Goal: Check status: Check status

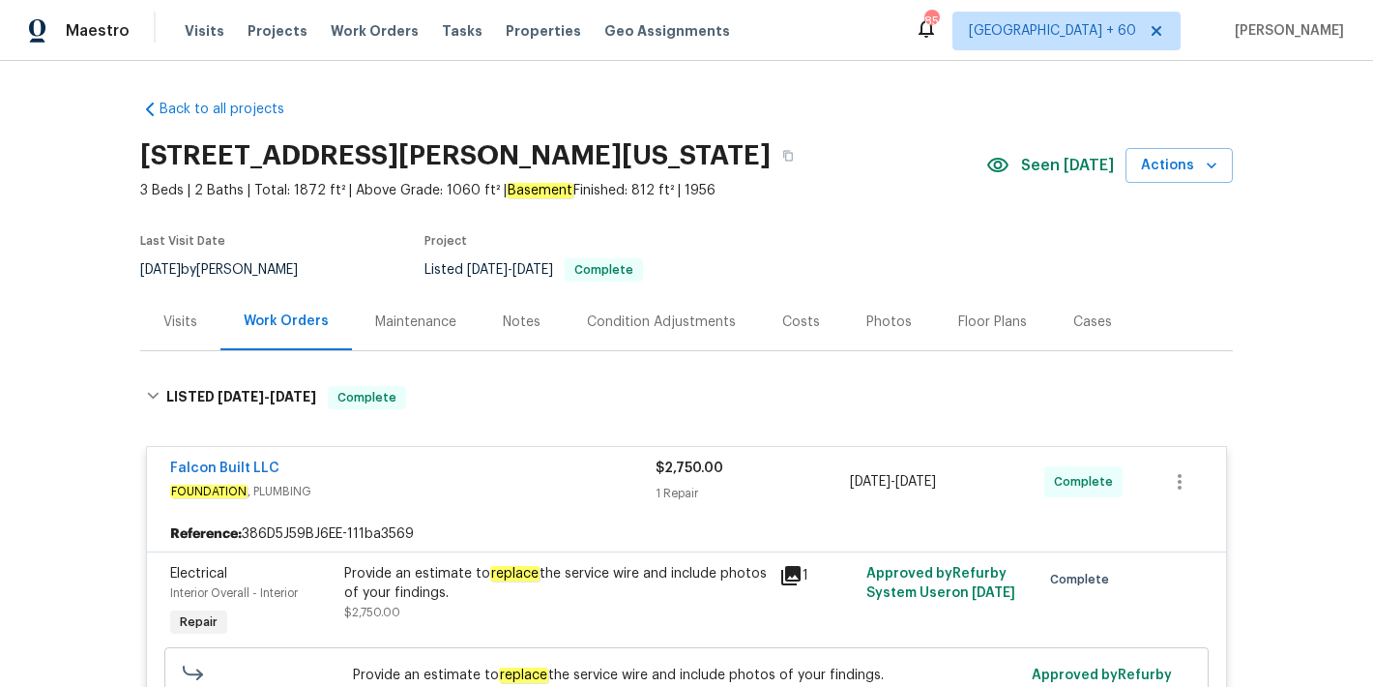
scroll to position [1370, 0]
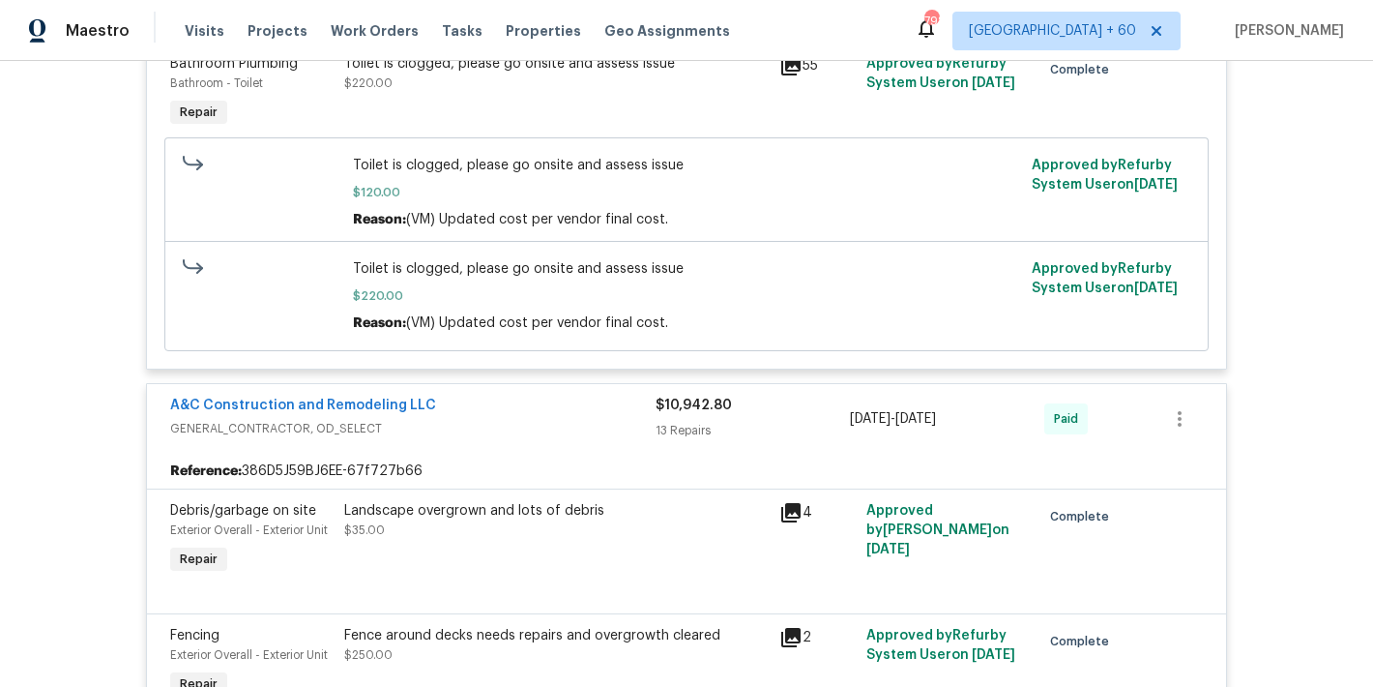
click at [1291, 247] on div "Back to all projects 2939 NE Jewett St, Kansas City, MO 64117 3 Beds | 2 Baths …" at bounding box center [686, 374] width 1373 height 626
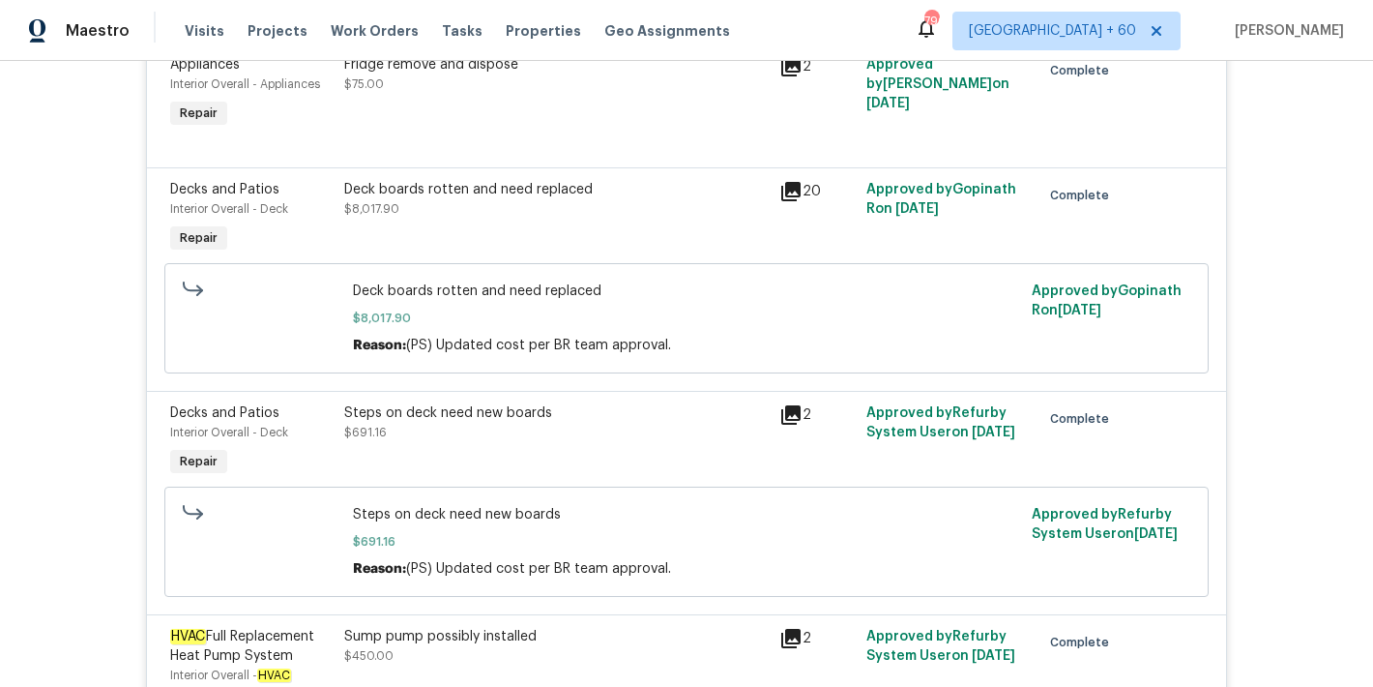
scroll to position [2150, 0]
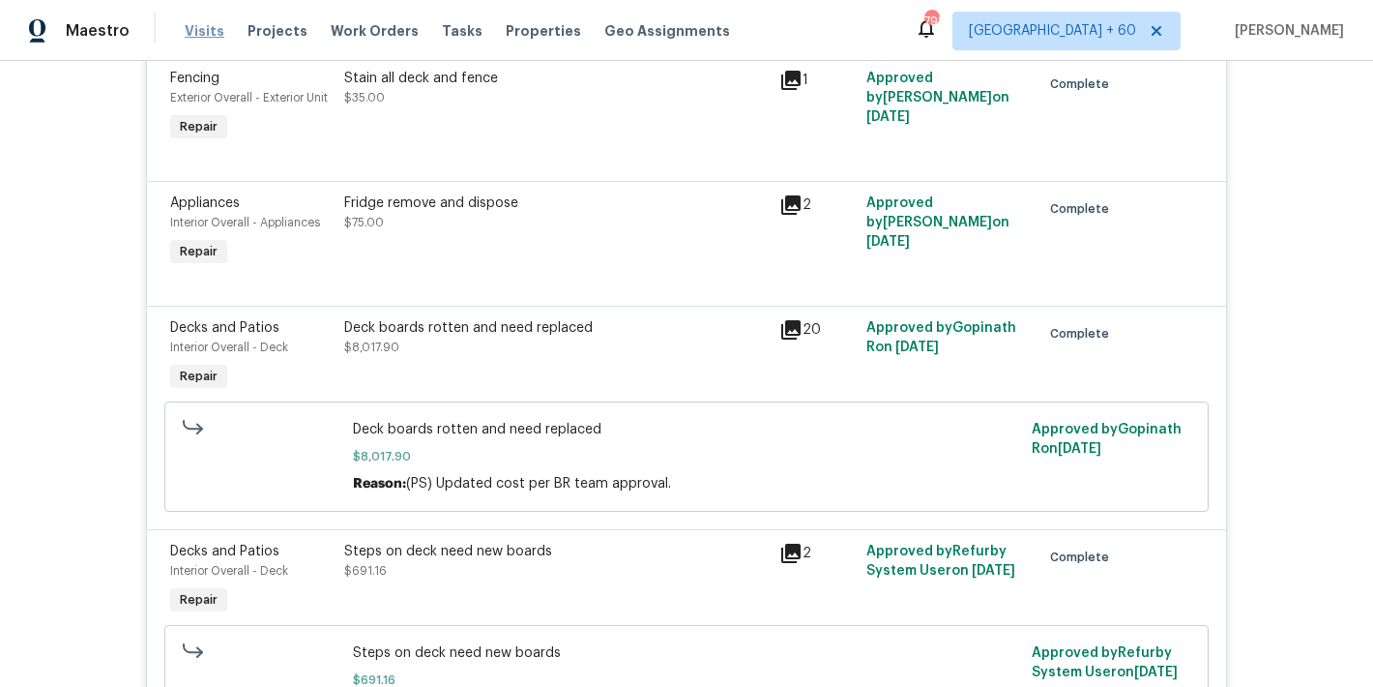
click at [205, 29] on span "Visits" at bounding box center [205, 30] width 40 height 19
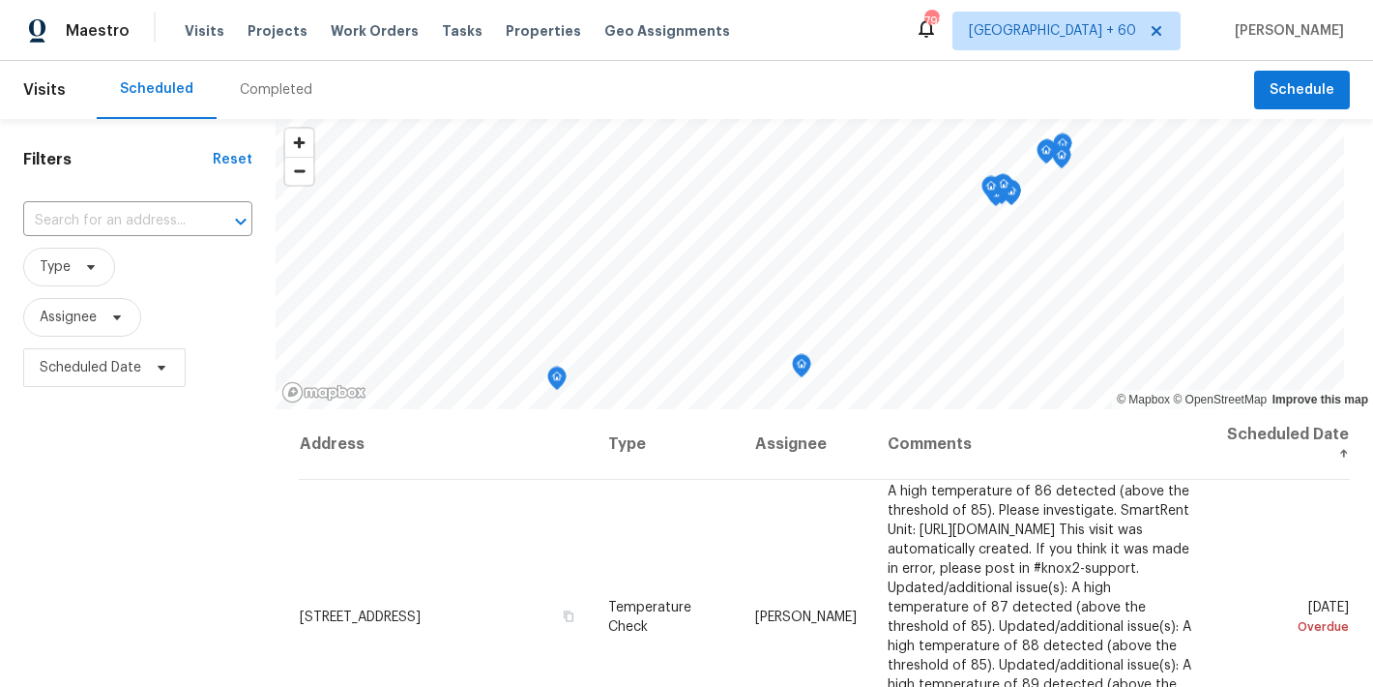
click at [417, 87] on div "Scheduled Completed" at bounding box center [676, 90] width 1158 height 58
click at [273, 86] on div "Completed" at bounding box center [276, 89] width 73 height 19
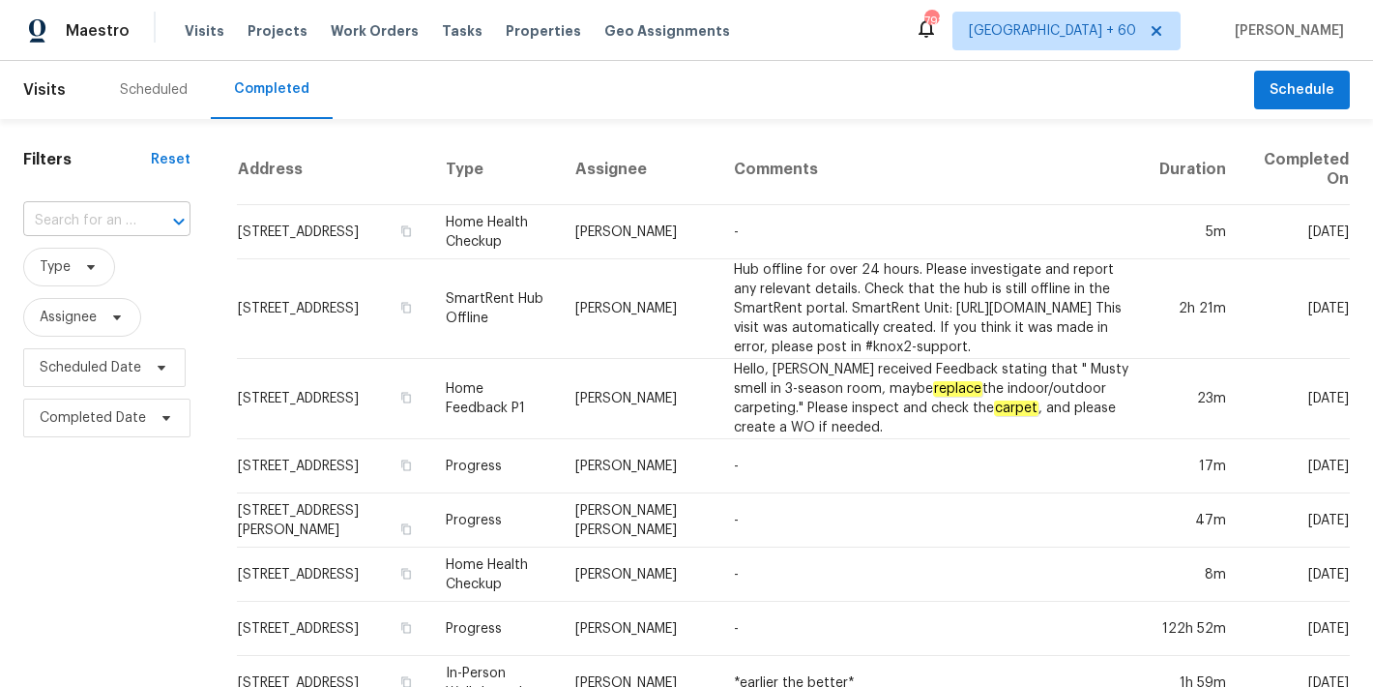
click at [68, 211] on input "text" at bounding box center [79, 221] width 113 height 30
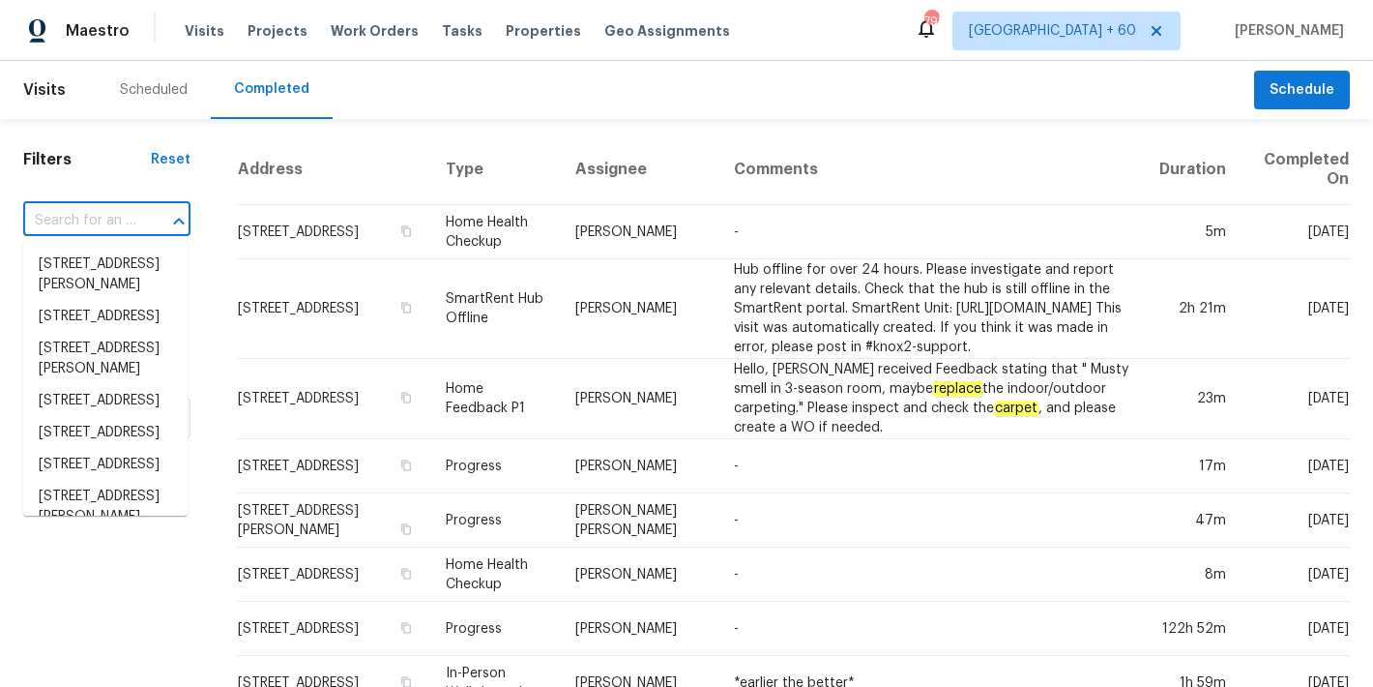
paste input "2939 NE Jewett St, Kansas City, MO 64117"
type input "2939 NE Jewett St, Kansas City, MO 64117"
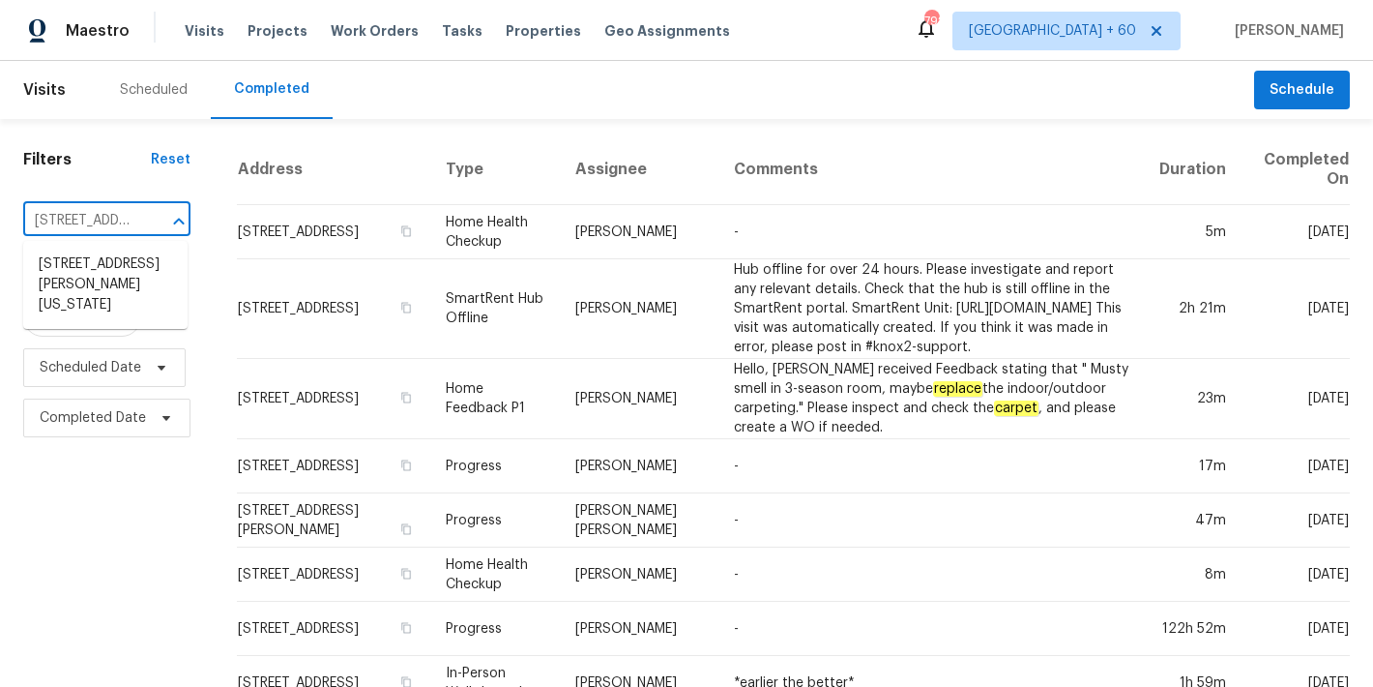
scroll to position [0, 162]
click at [60, 287] on li "2939 NE Jewett St, Kansas City, MO 64117" at bounding box center [105, 285] width 164 height 73
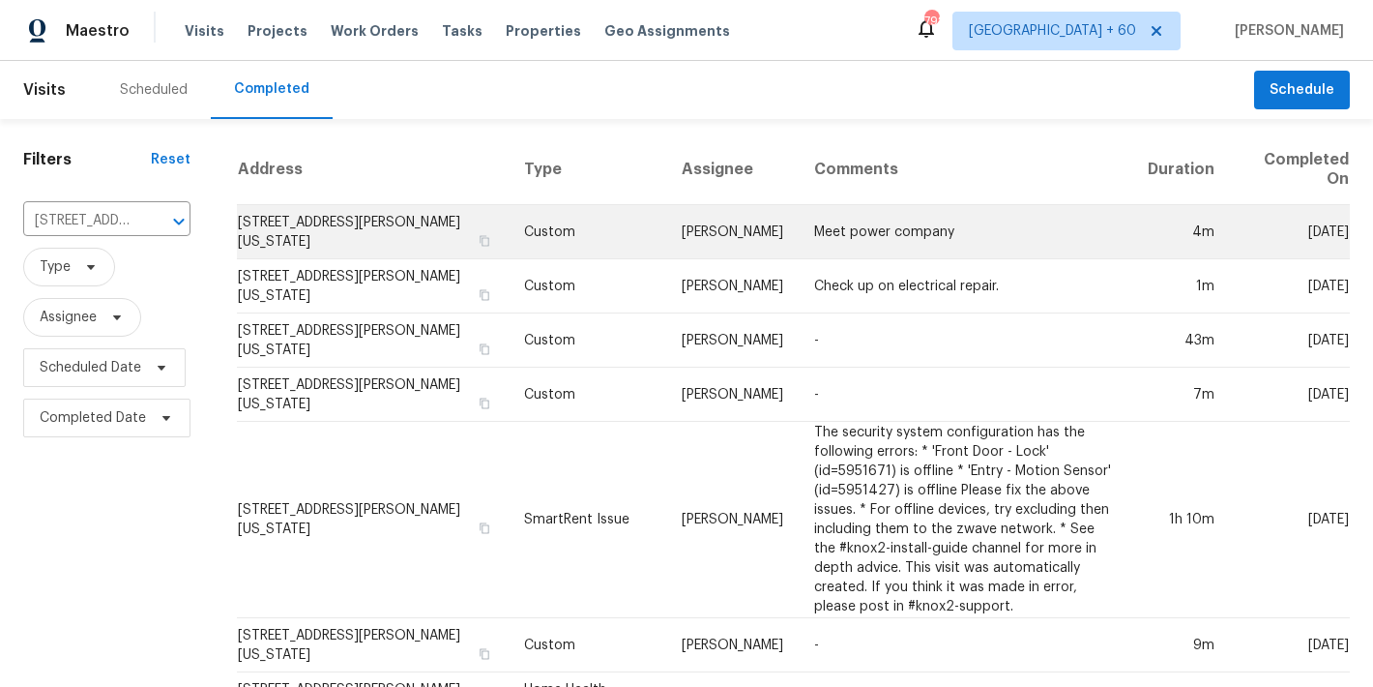
click at [297, 224] on td "2939 NE Jewett St, Kansas City, MO 64117" at bounding box center [373, 232] width 272 height 54
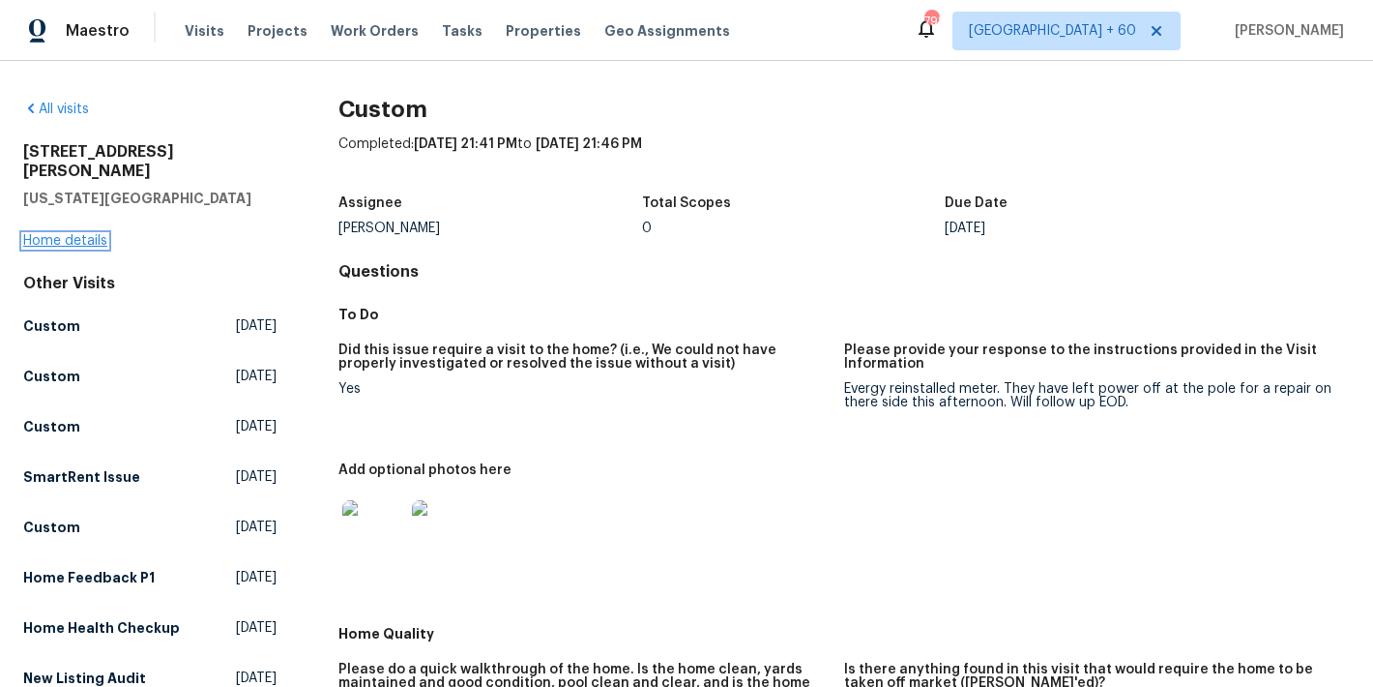
click at [85, 234] on link "Home details" at bounding box center [65, 241] width 84 height 14
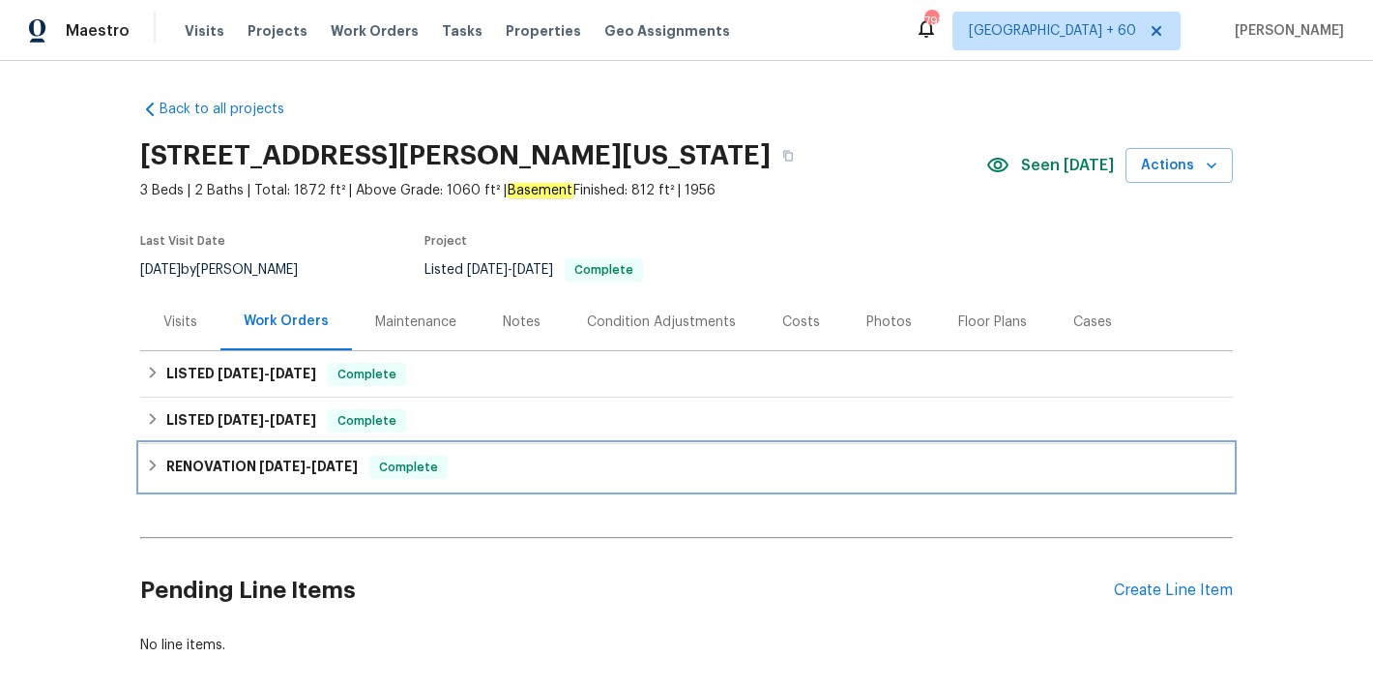
click at [274, 463] on span "4/1/25" at bounding box center [282, 466] width 46 height 14
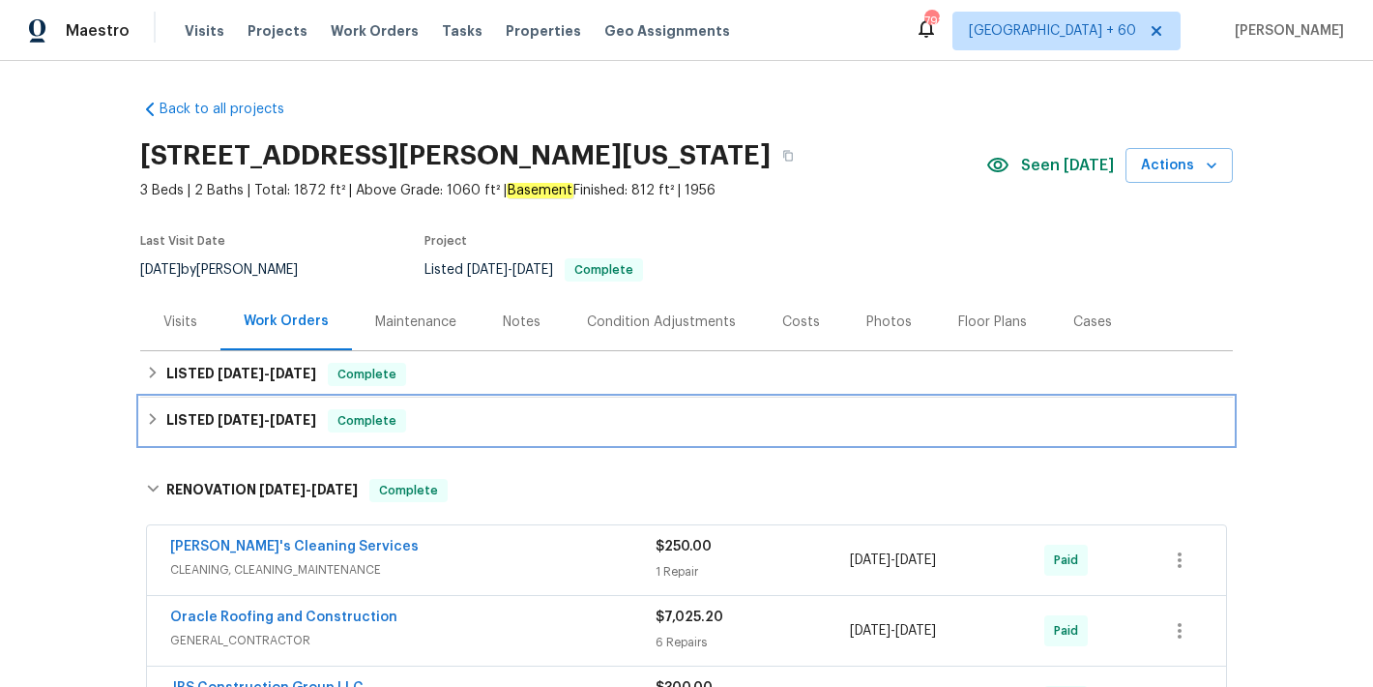
click at [270, 426] on span "7/9/25" at bounding box center [293, 420] width 46 height 14
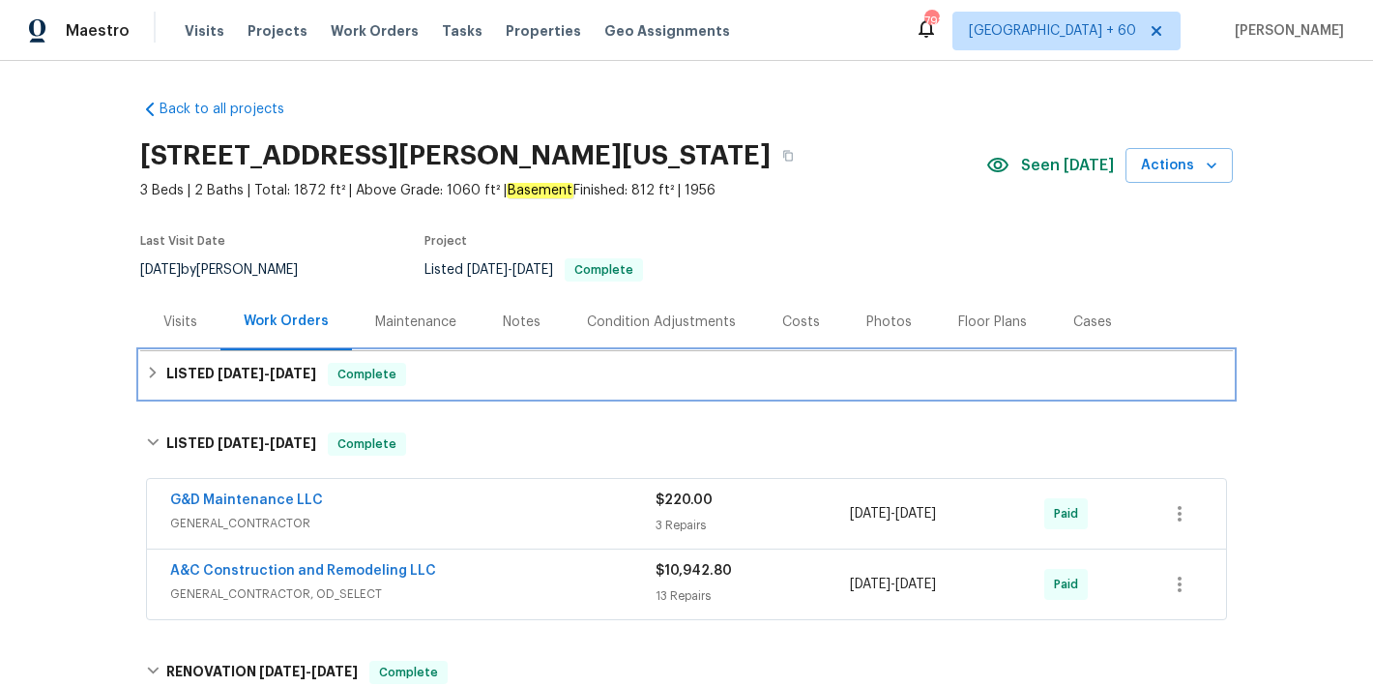
click at [451, 381] on div "LISTED 7/15/25 - 7/17/25 Complete" at bounding box center [686, 374] width 1081 height 23
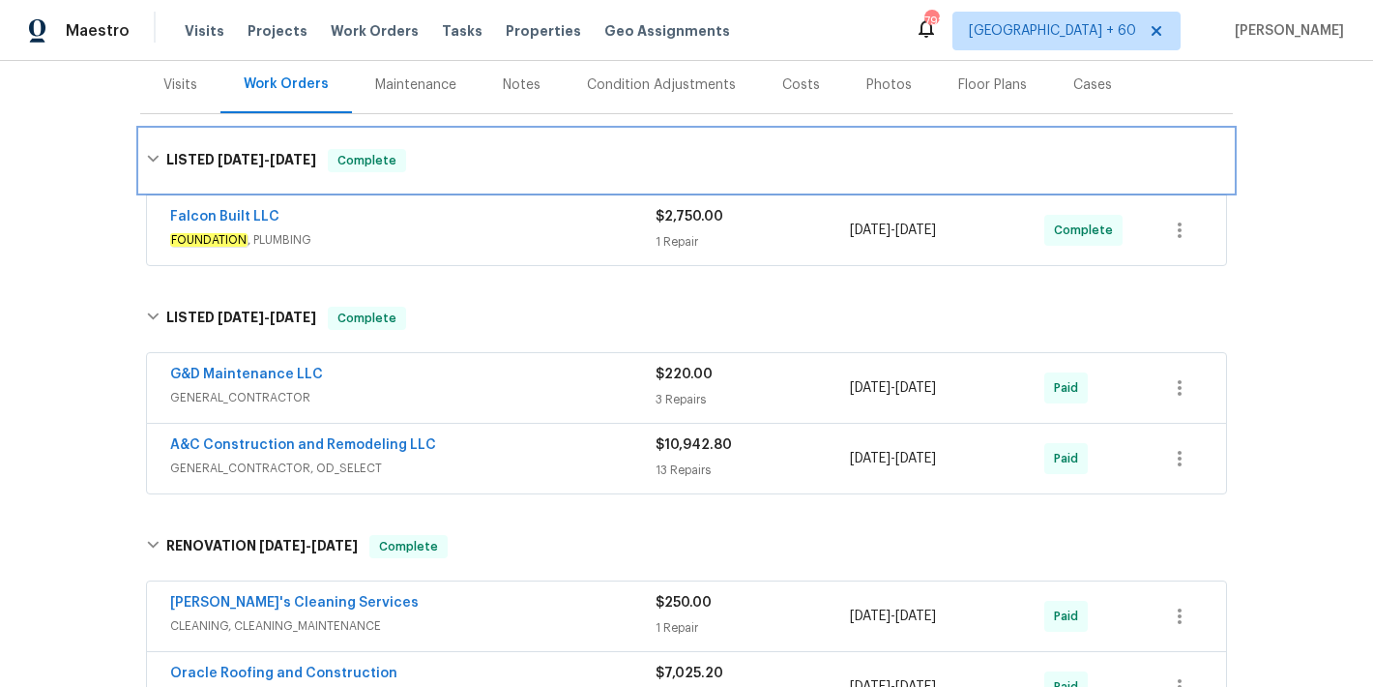
scroll to position [255, 0]
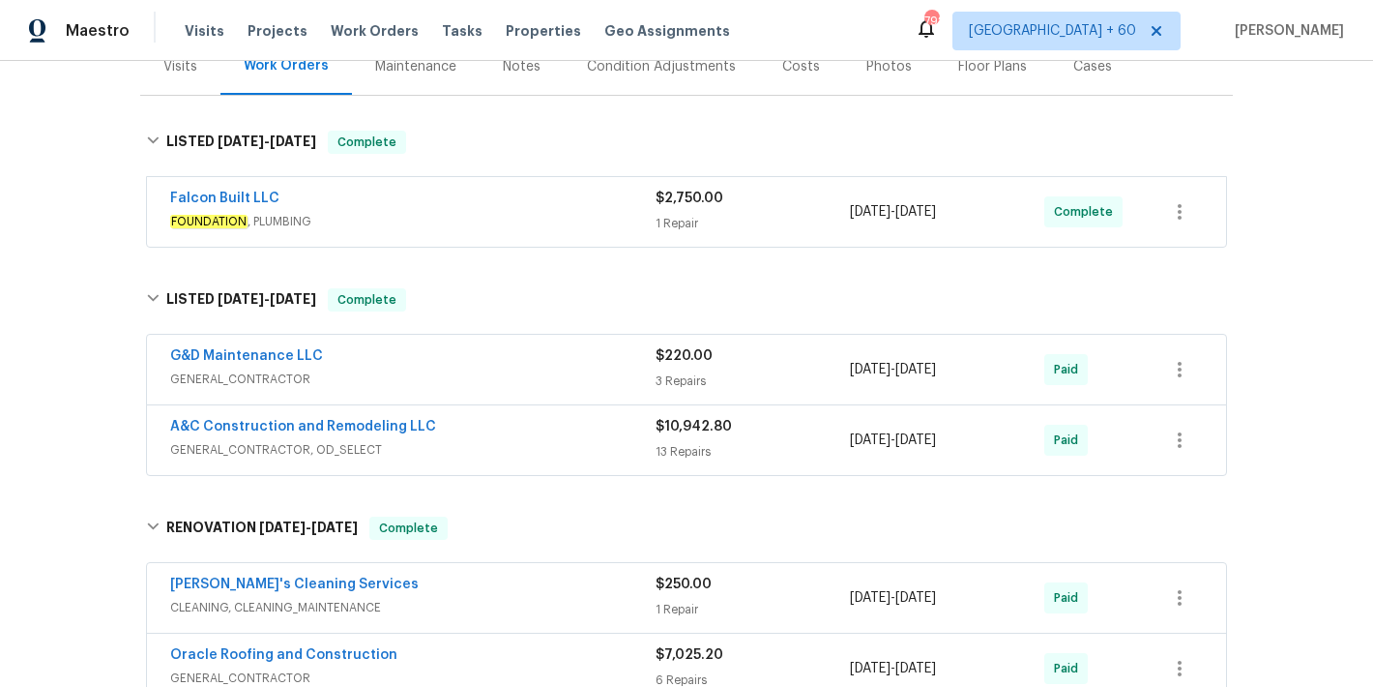
click at [556, 215] on span "FOUNDATION , PLUMBING" at bounding box center [413, 221] width 486 height 19
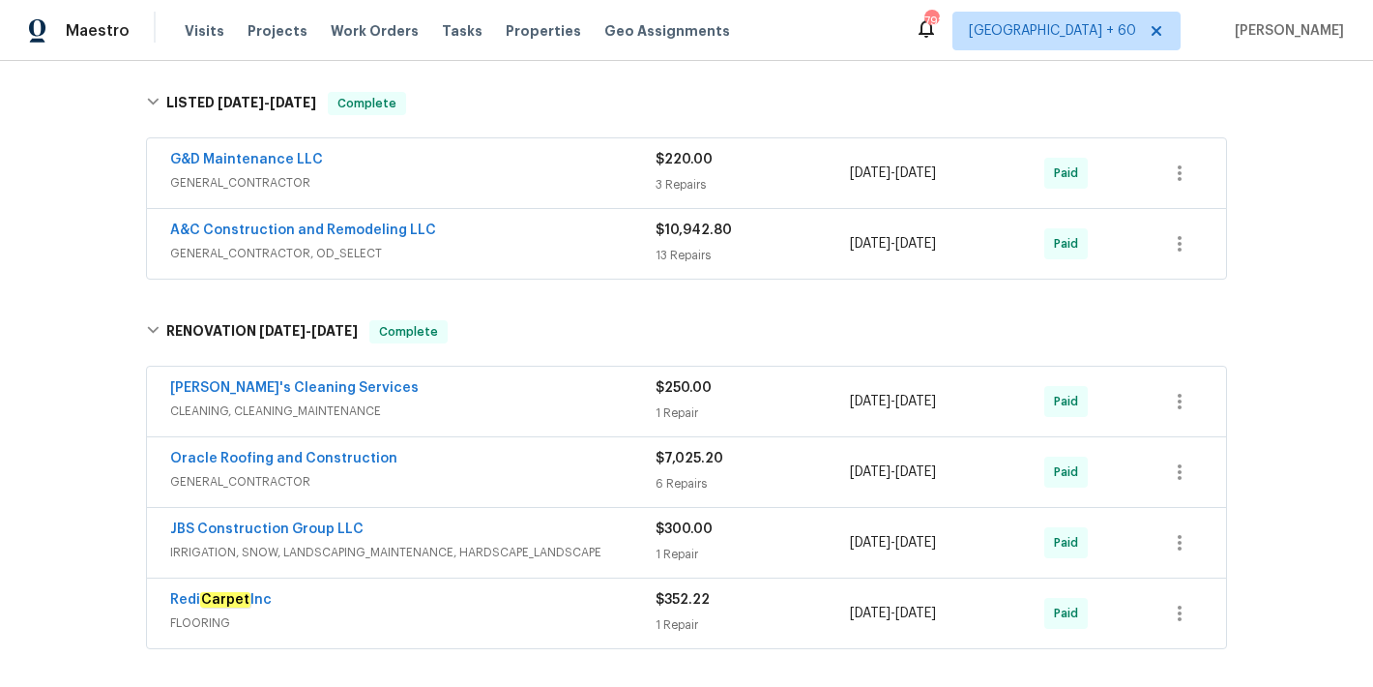
scroll to position [725, 0]
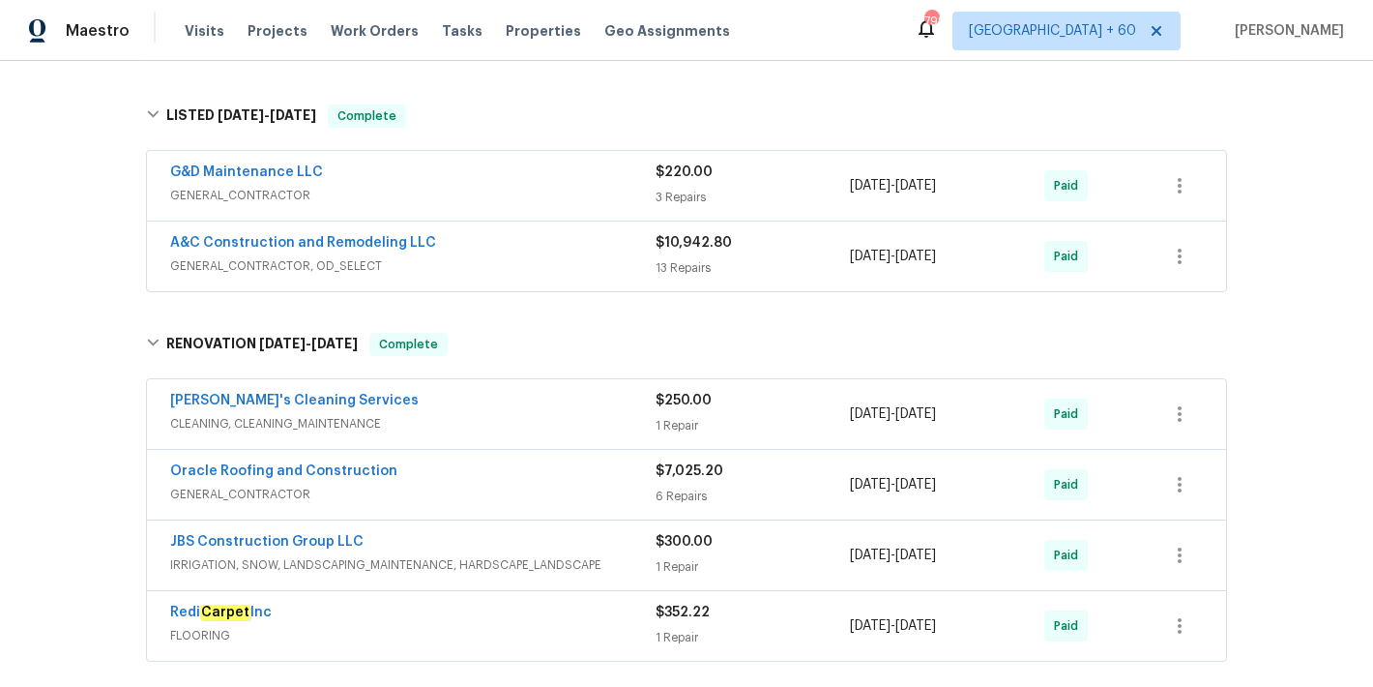
click at [610, 279] on div "A&C Construction and Remodeling LLC GENERAL_CONTRACTOR, OD_SELECT" at bounding box center [413, 256] width 486 height 46
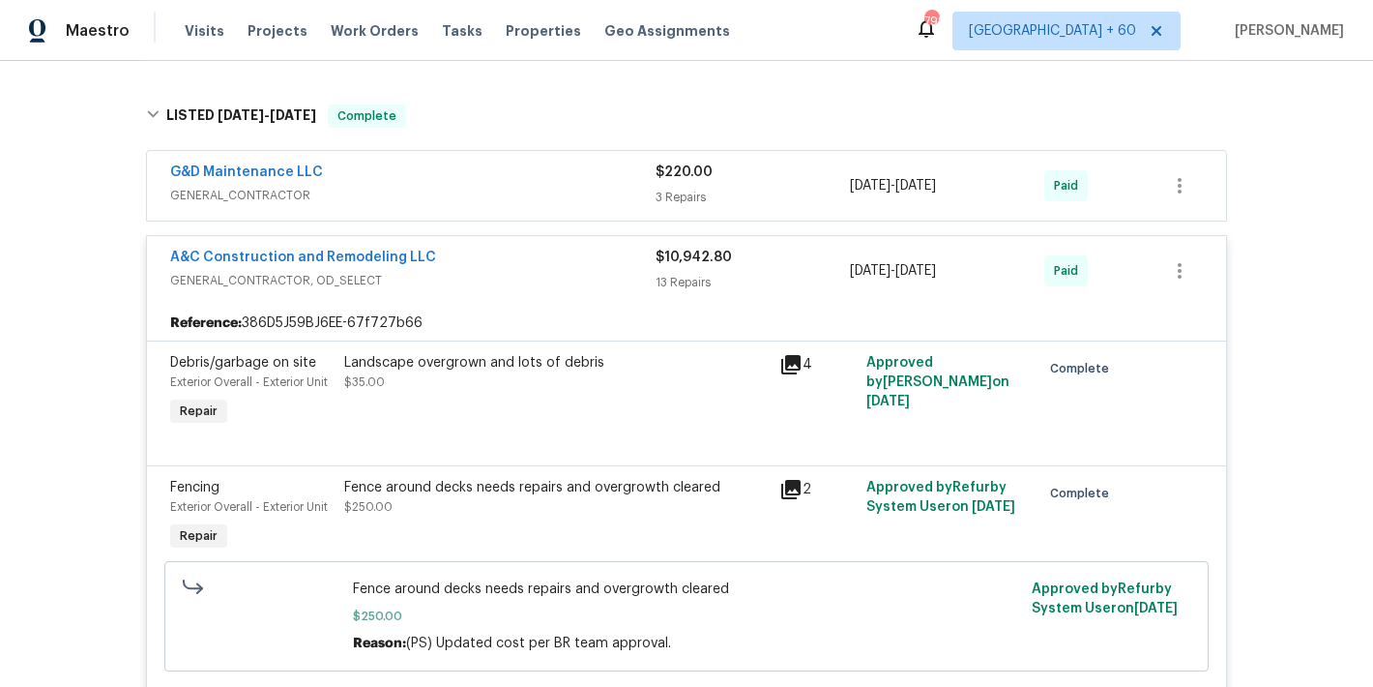
click at [605, 185] on div "G&D Maintenance LLC" at bounding box center [413, 173] width 486 height 23
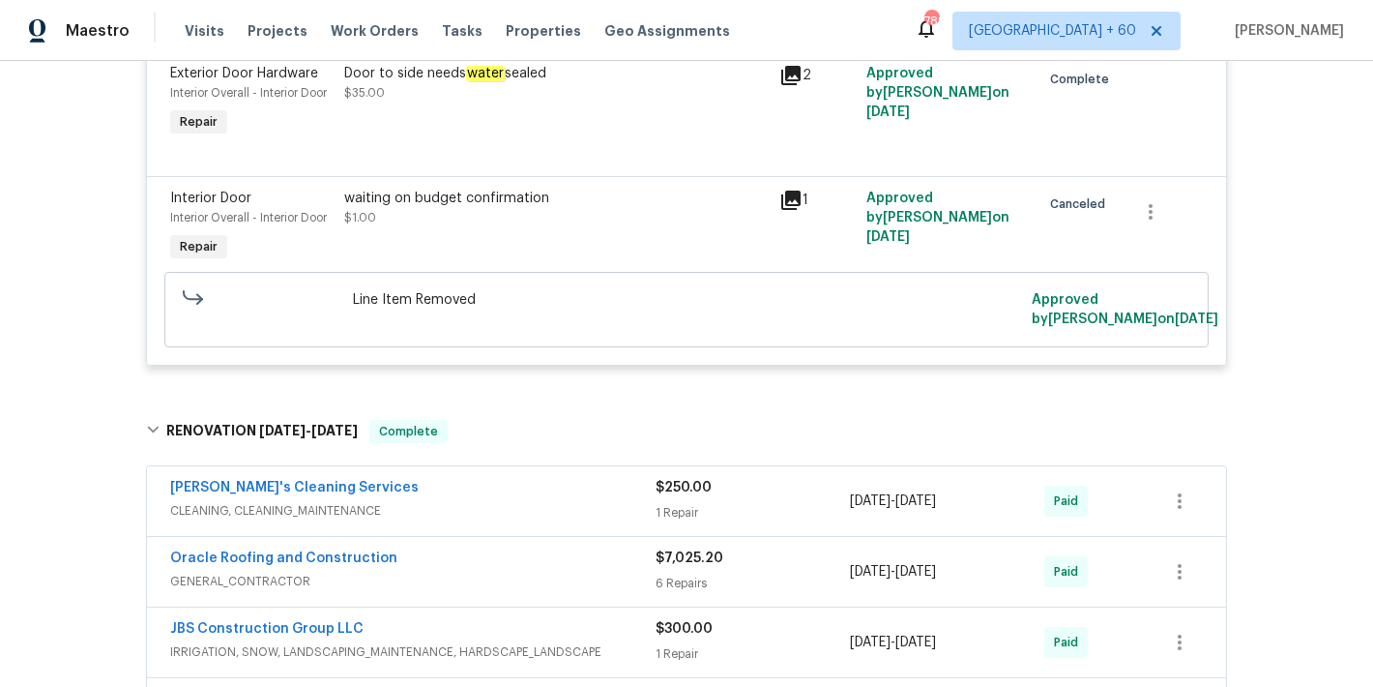
scroll to position [3893, 0]
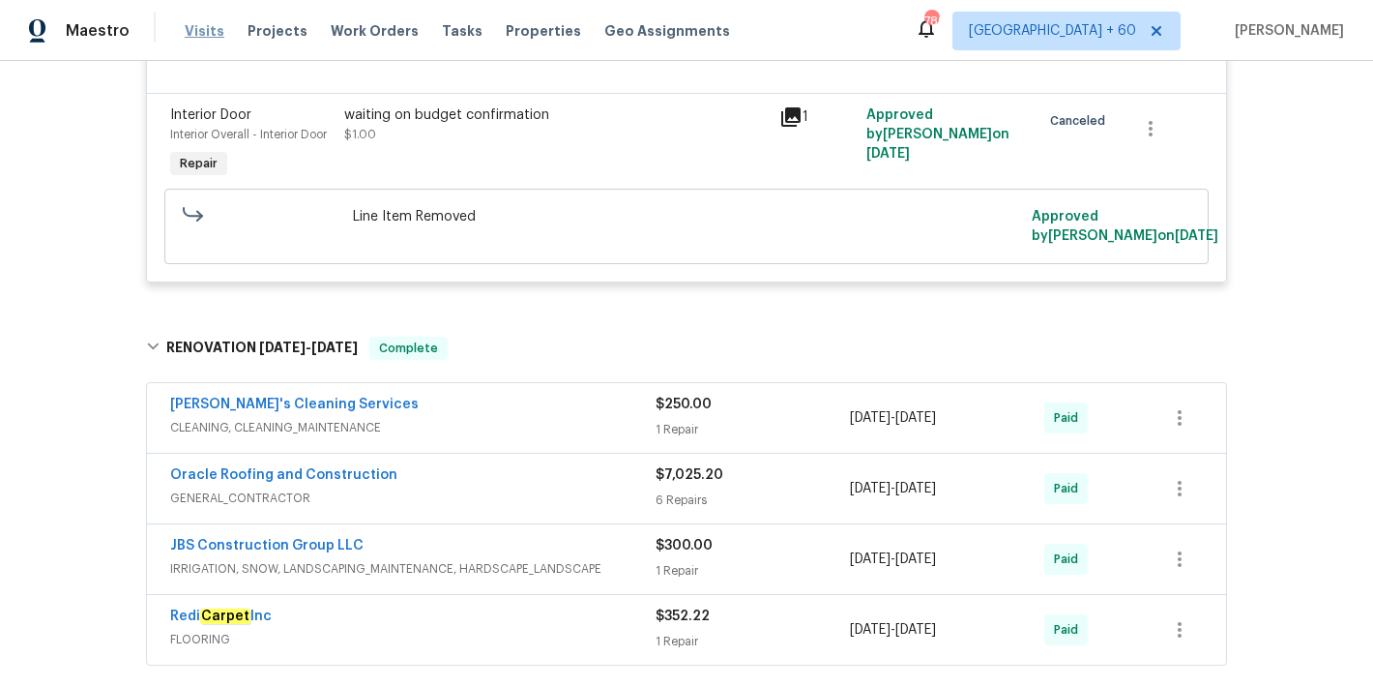
click at [211, 30] on span "Visits" at bounding box center [205, 30] width 40 height 19
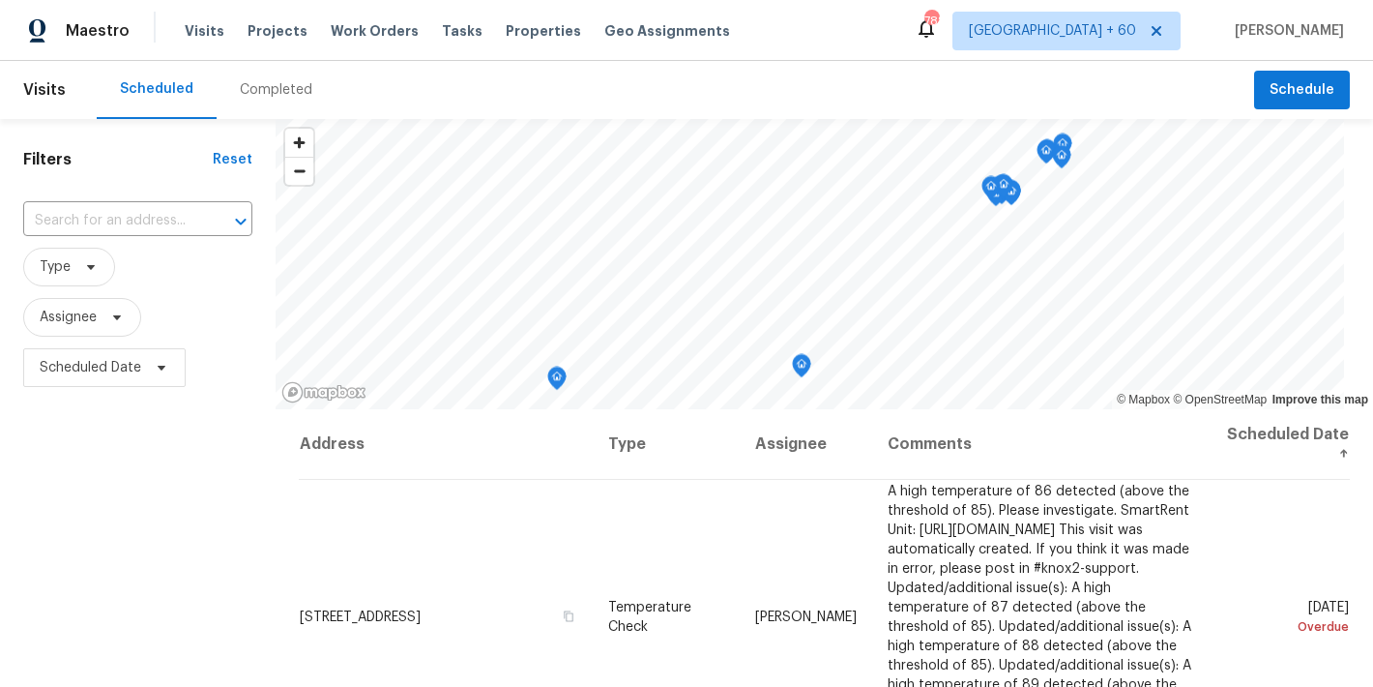
click at [275, 95] on div "Completed" at bounding box center [276, 89] width 73 height 19
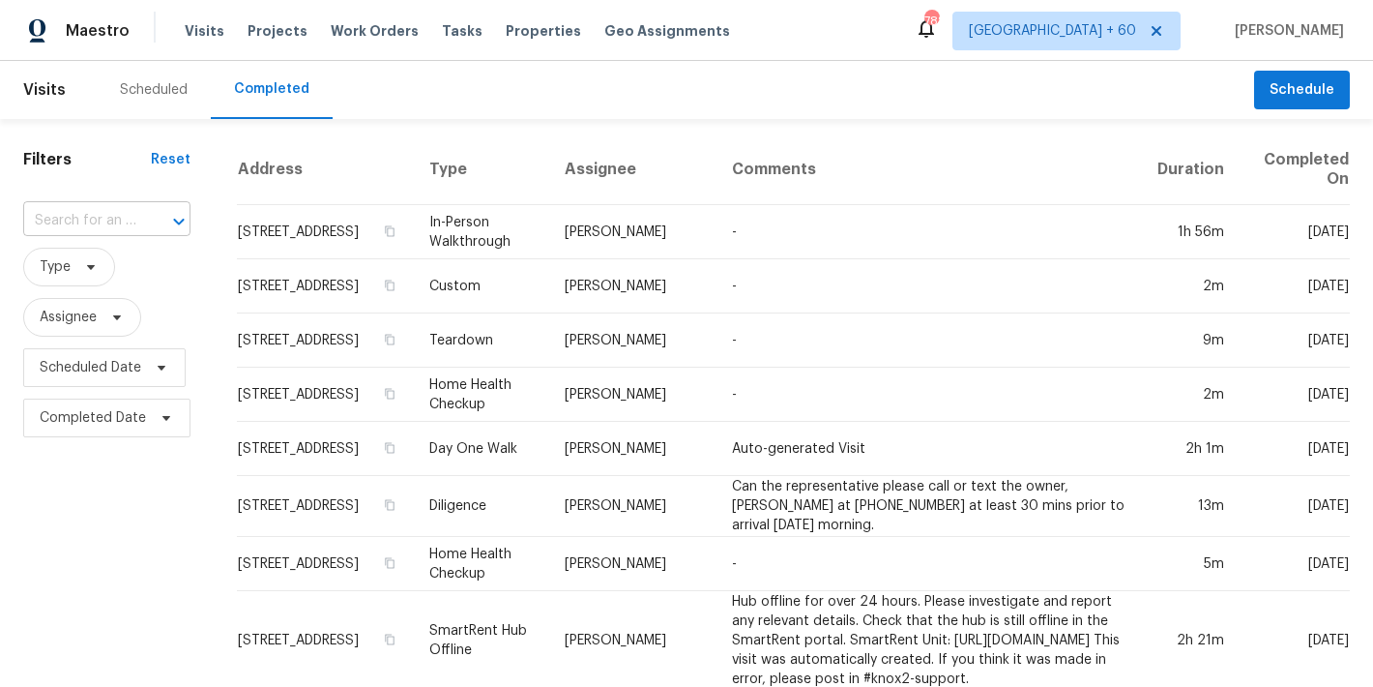
click at [105, 214] on input "text" at bounding box center [79, 221] width 113 height 30
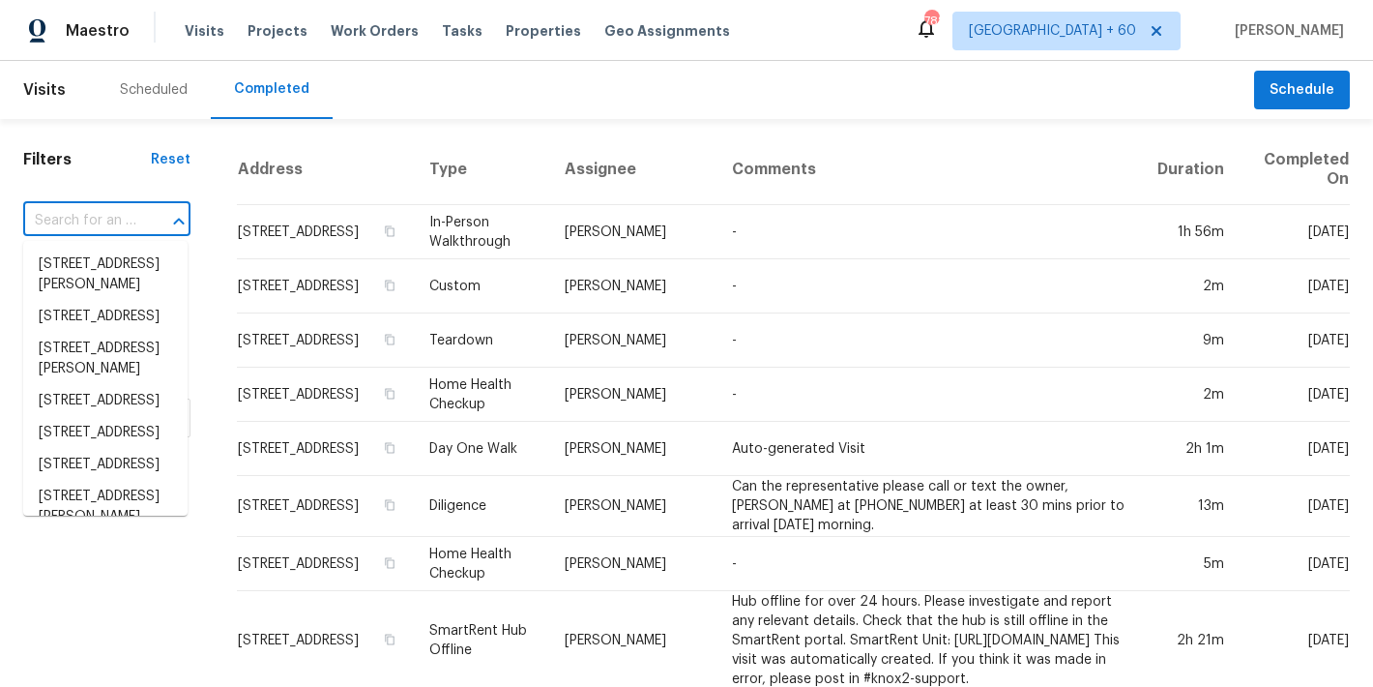
paste input "2116 Wentworth Dr, Flower Mound, TX 75028"
type input "2116 Wentworth Dr, Flower Mound, TX 75028"
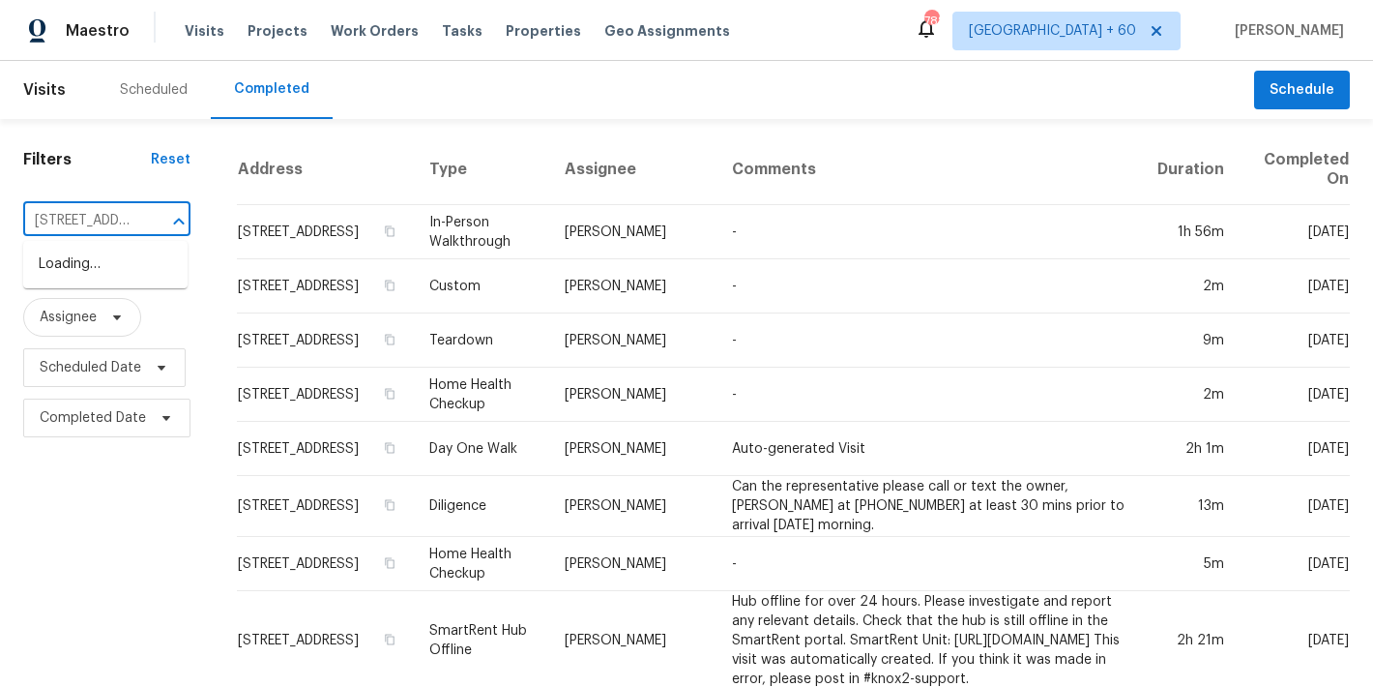
scroll to position [0, 182]
click at [95, 271] on li "2116 Wentworth Dr, Flower Mound, TX 75028" at bounding box center [105, 265] width 164 height 32
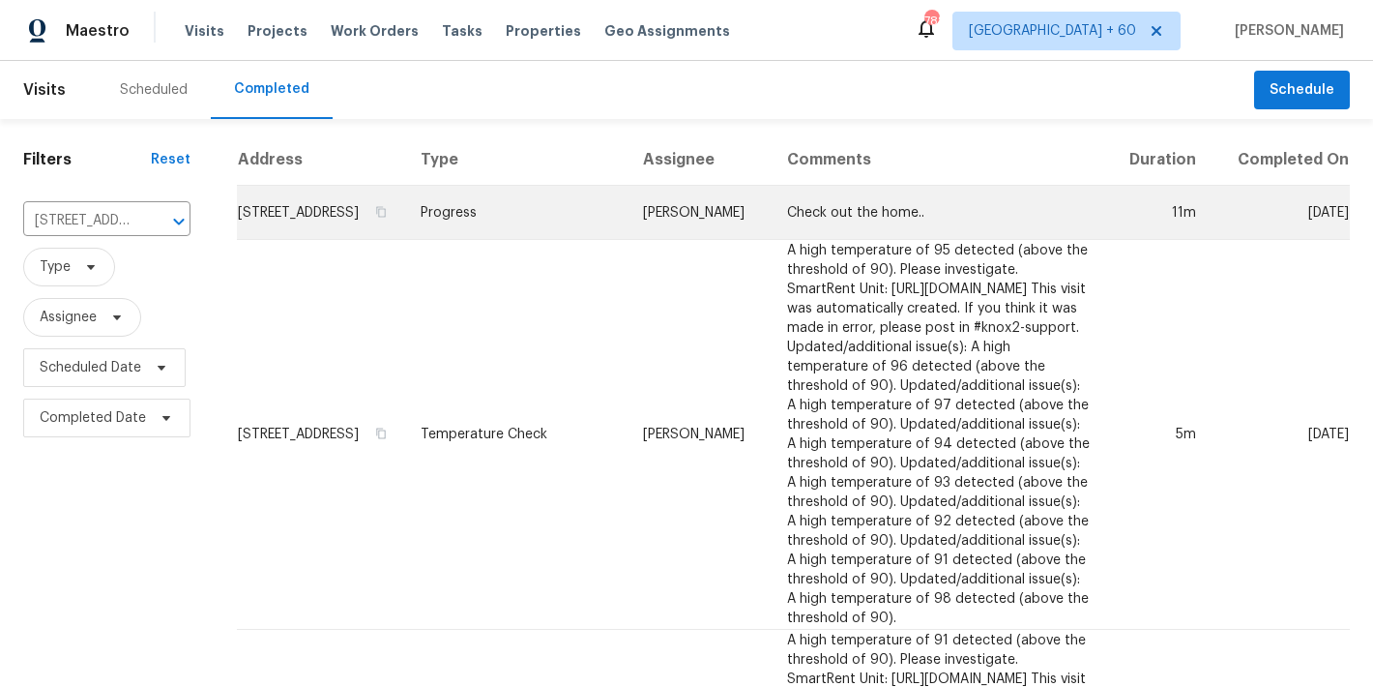
click at [309, 233] on td "2116 Wentworth Dr, Flower Mound, TX 75028" at bounding box center [321, 213] width 168 height 54
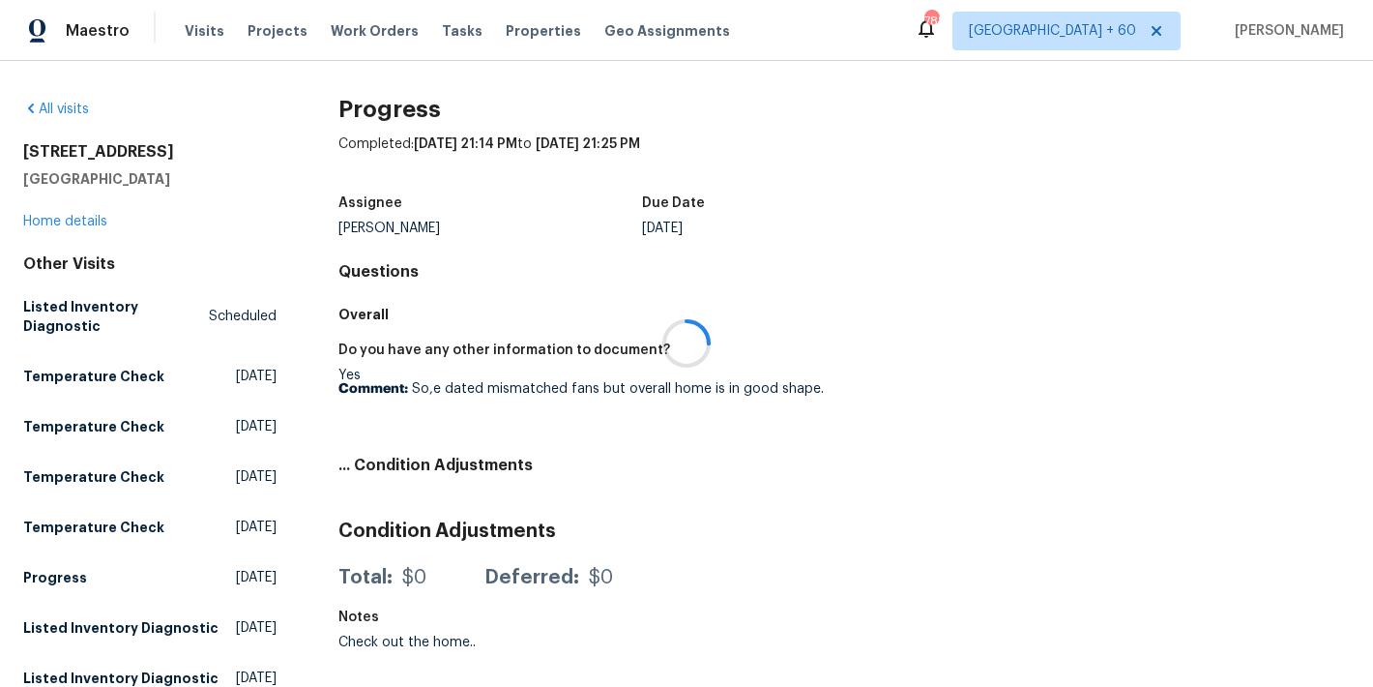
click at [71, 227] on div at bounding box center [686, 343] width 1373 height 687
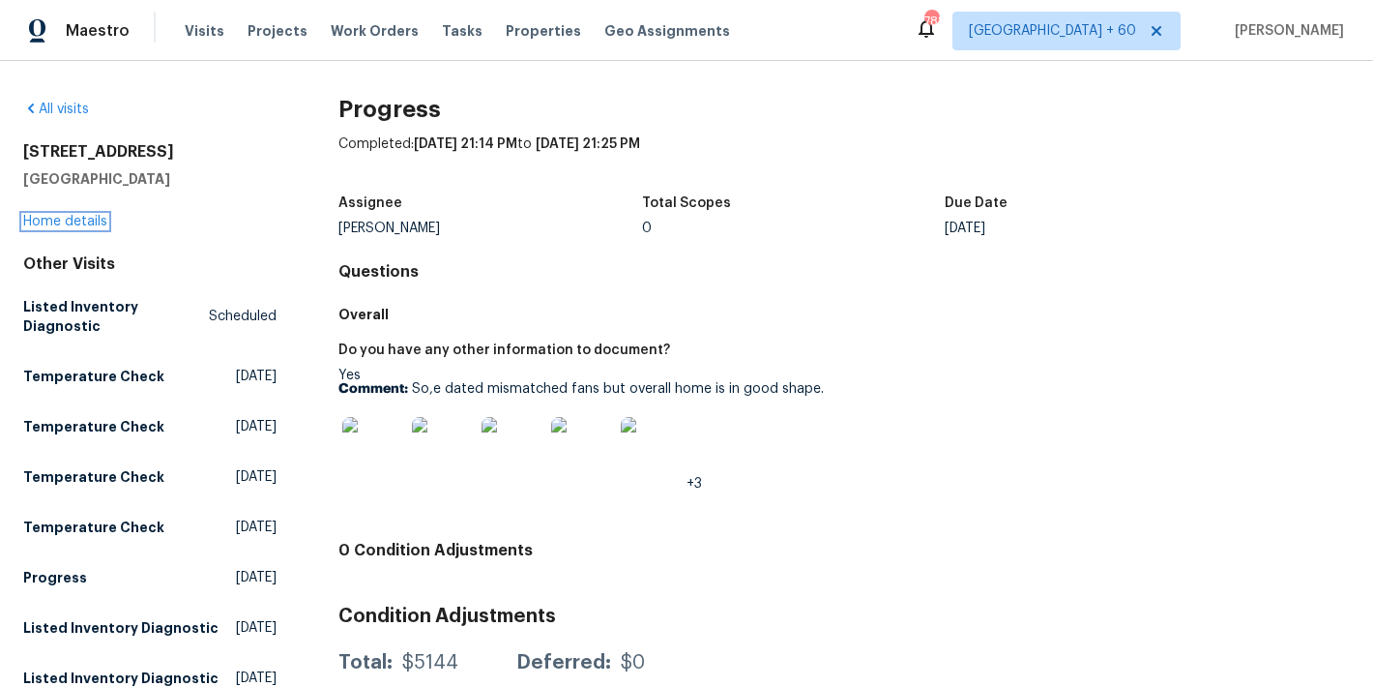
click at [67, 226] on link "Home details" at bounding box center [65, 222] width 84 height 14
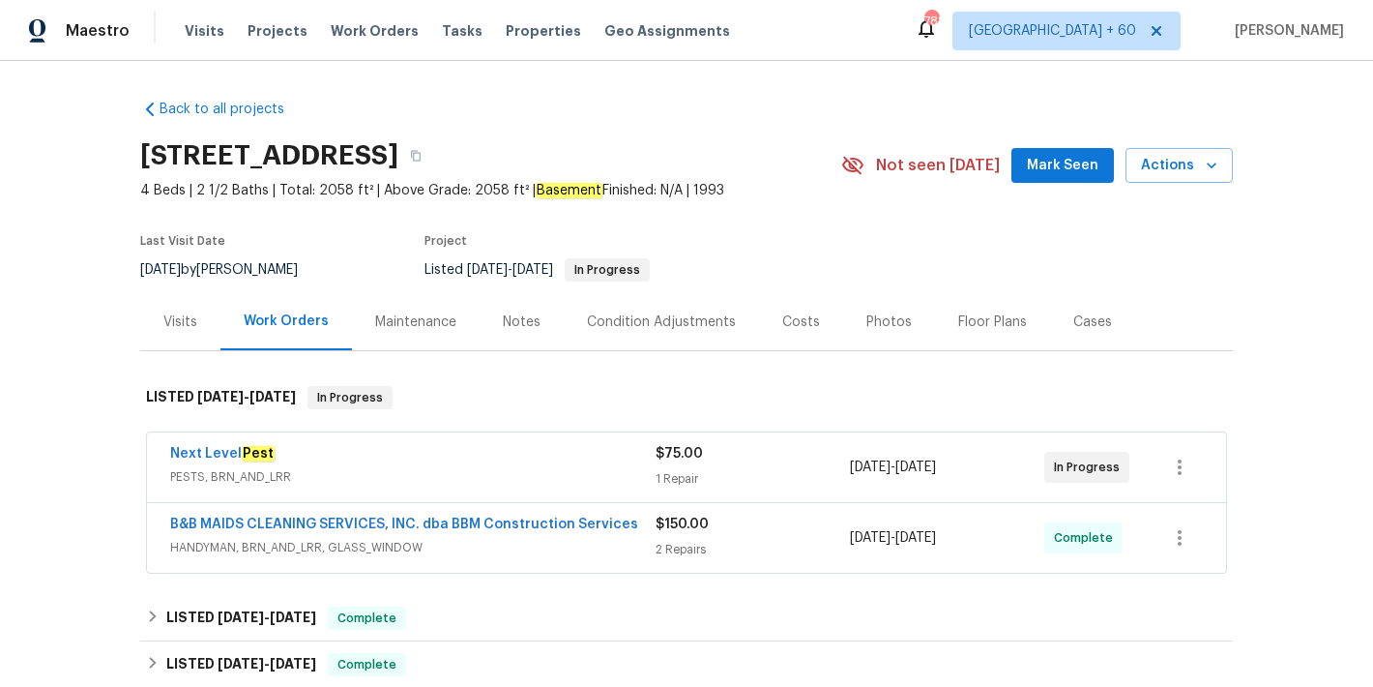
click at [1037, 167] on span "Mark Seen" at bounding box center [1063, 166] width 72 height 24
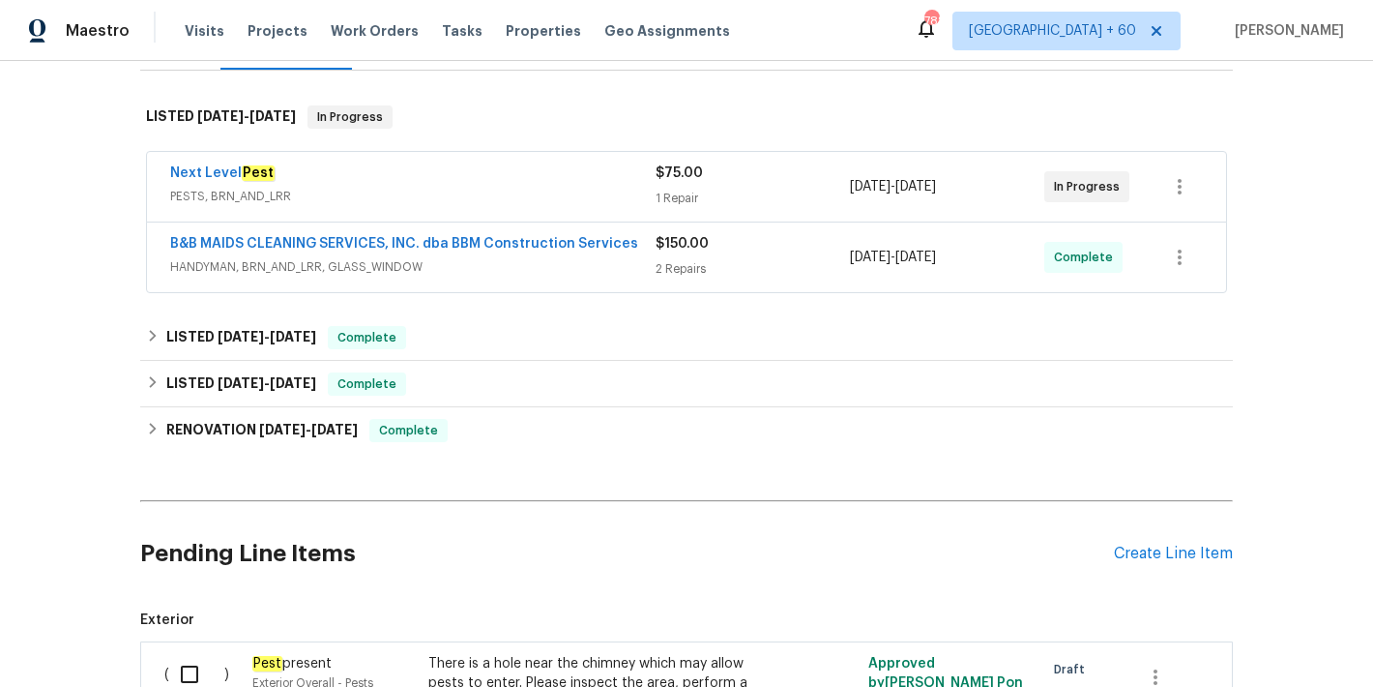
scroll to position [282, 0]
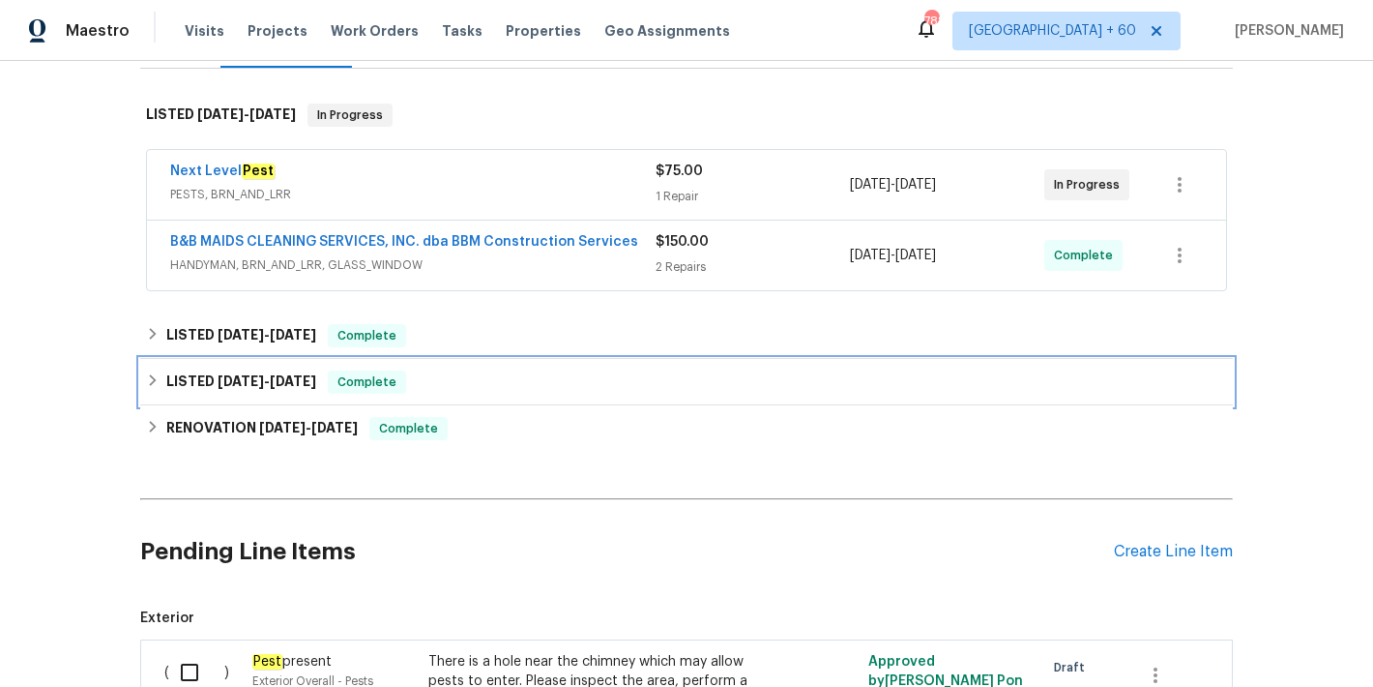
click at [458, 379] on div "LISTED 2/21/25 - 2/26/25 Complete" at bounding box center [686, 381] width 1081 height 23
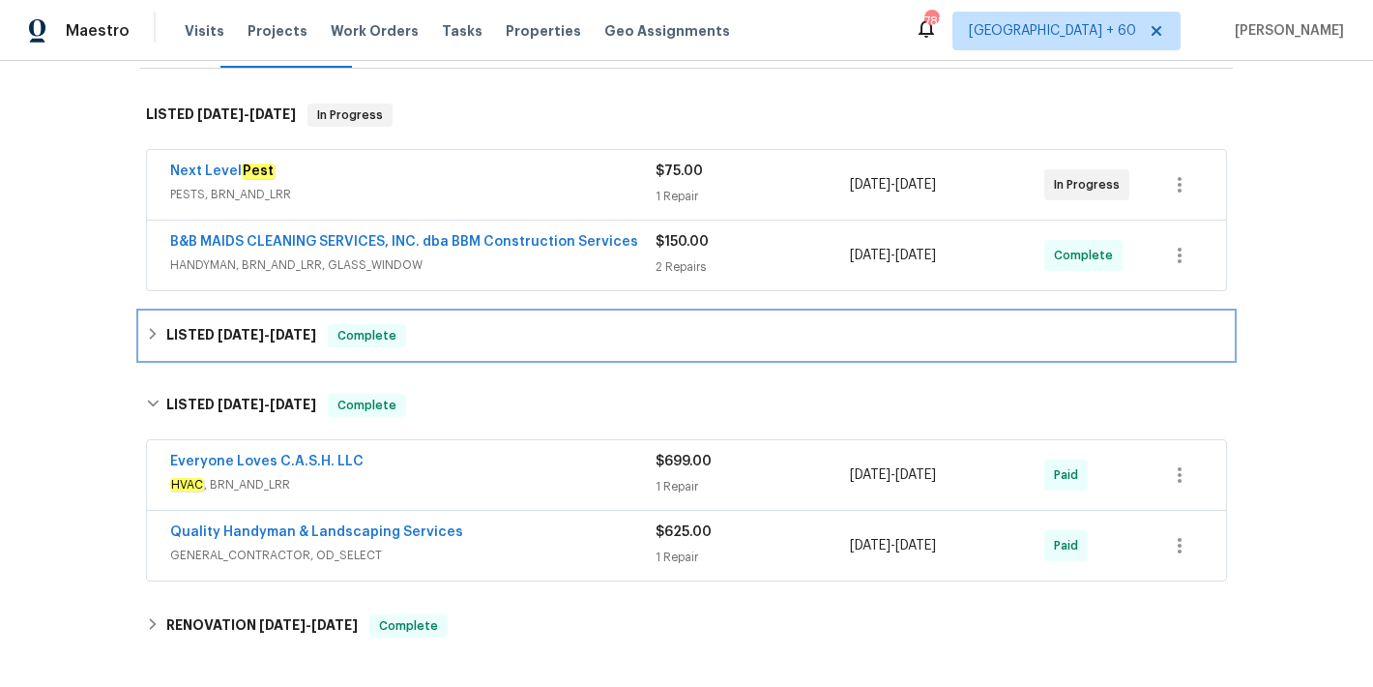
click at [446, 343] on div "LISTED 5/8/25 - 7/8/25 Complete" at bounding box center [686, 335] width 1081 height 23
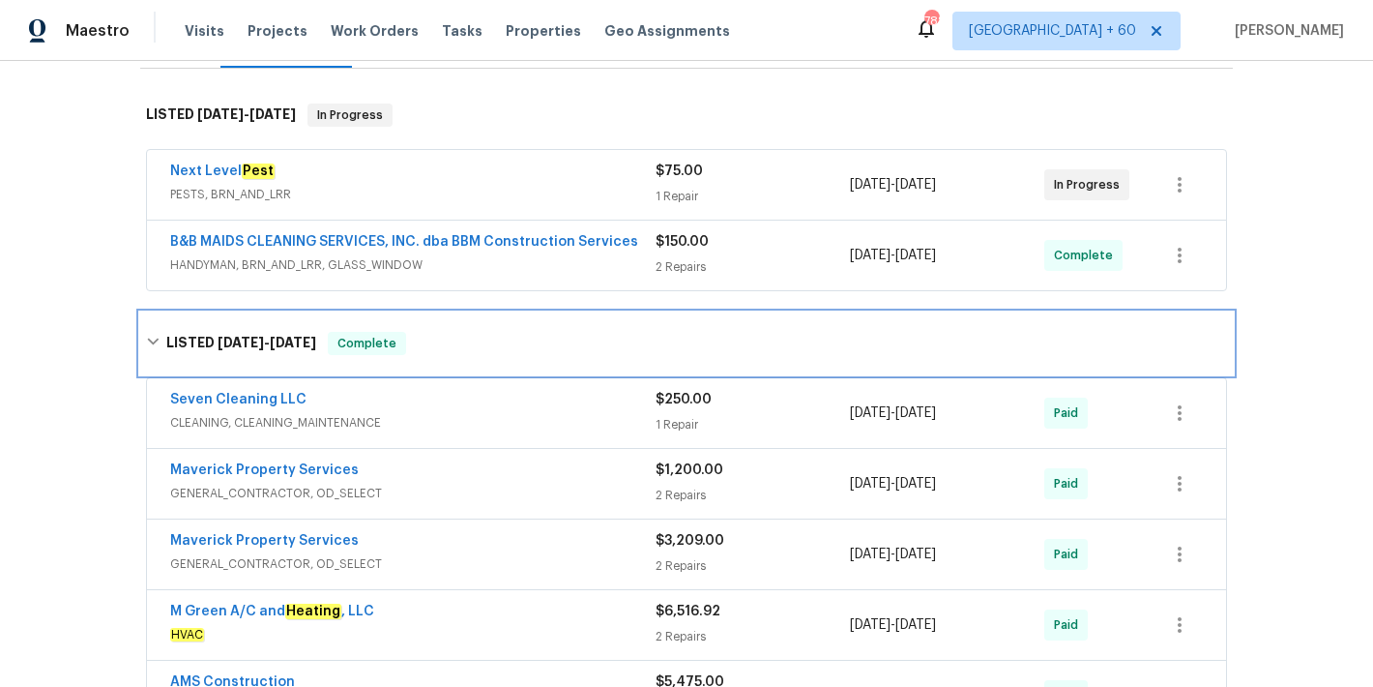
scroll to position [191, 0]
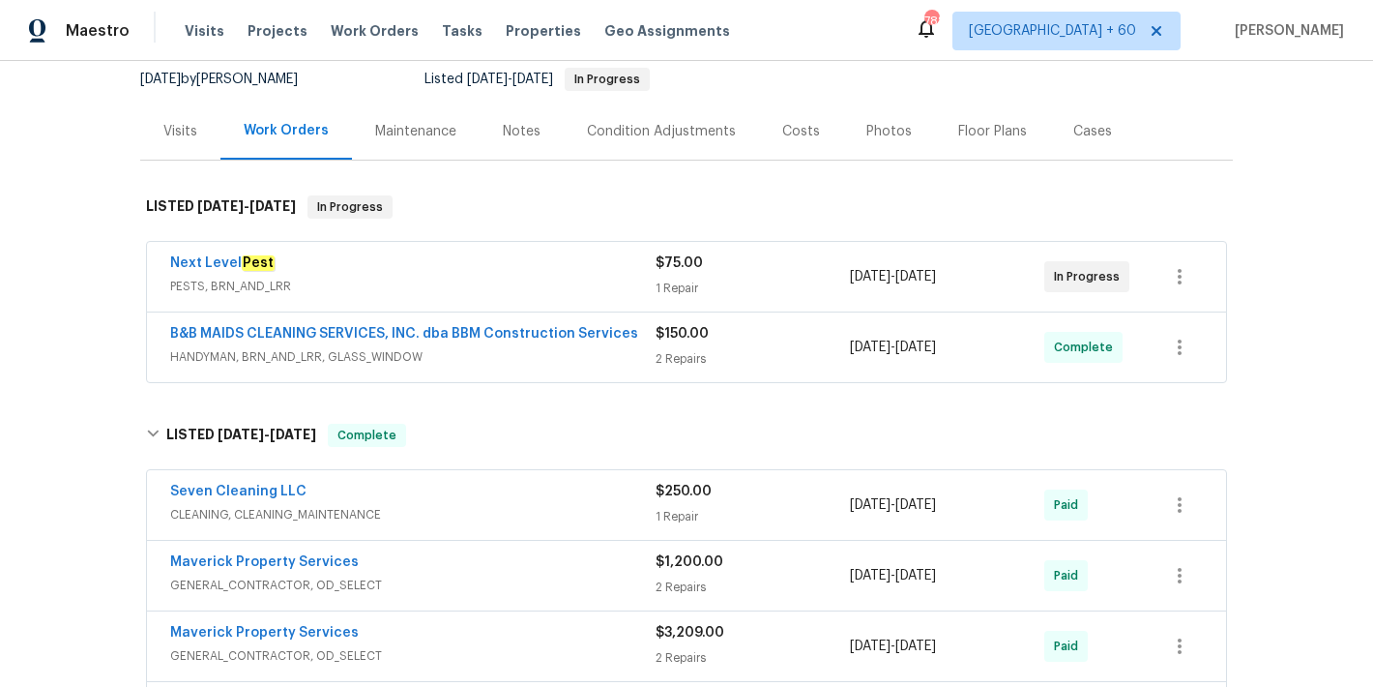
click at [753, 349] on div "2 Repairs" at bounding box center [753, 358] width 194 height 19
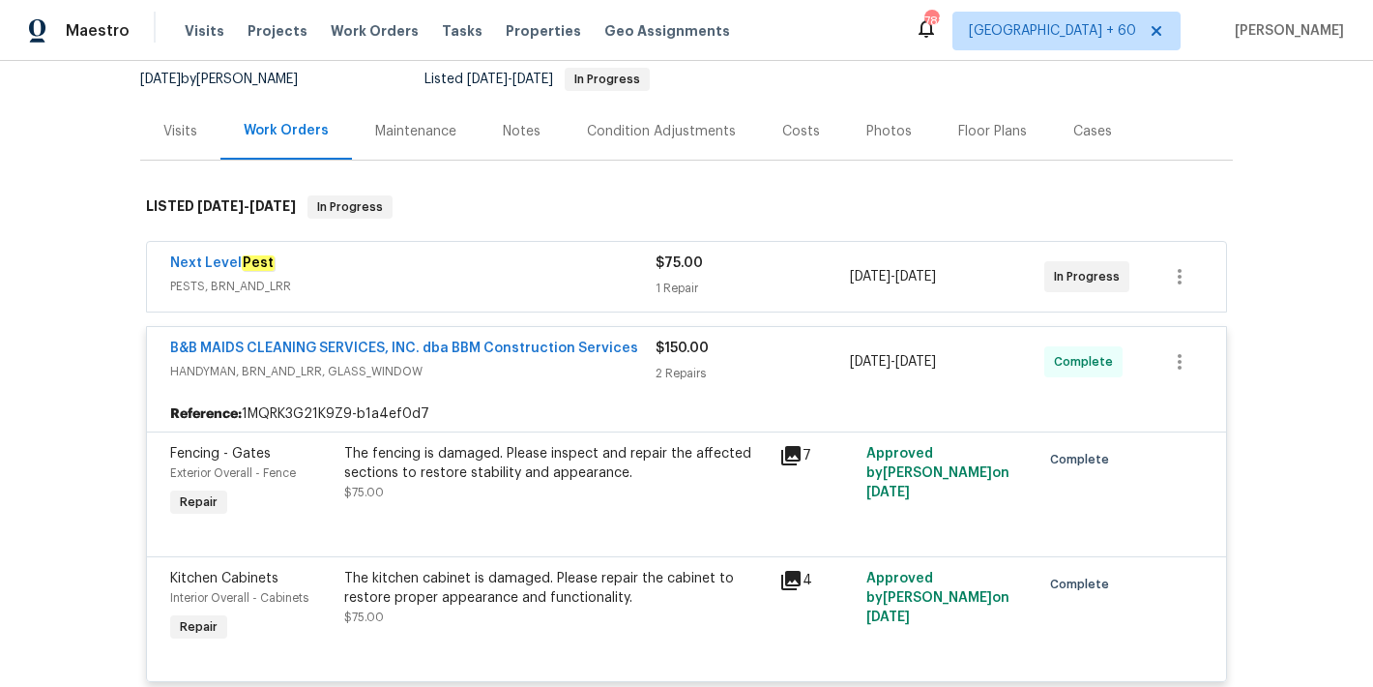
click at [754, 285] on div "1 Repair" at bounding box center [753, 288] width 194 height 19
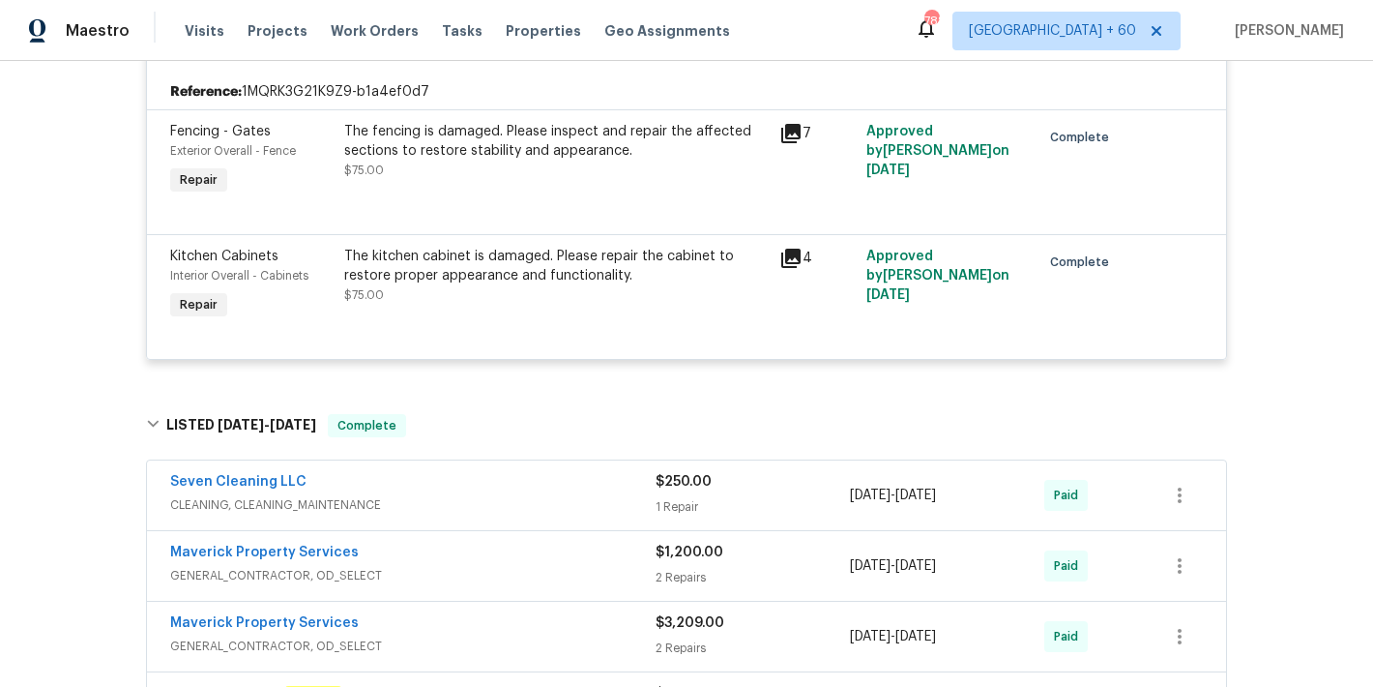
scroll to position [615, 0]
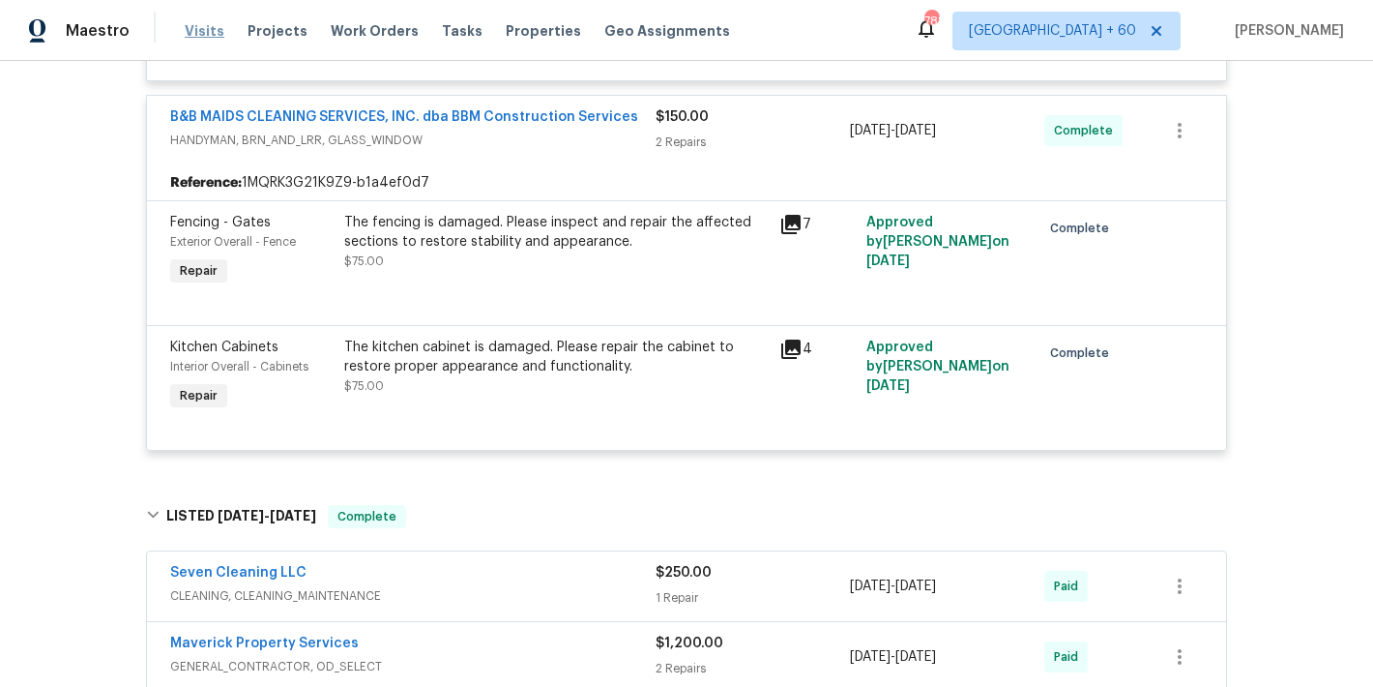
click at [185, 39] on span "Visits" at bounding box center [205, 30] width 40 height 19
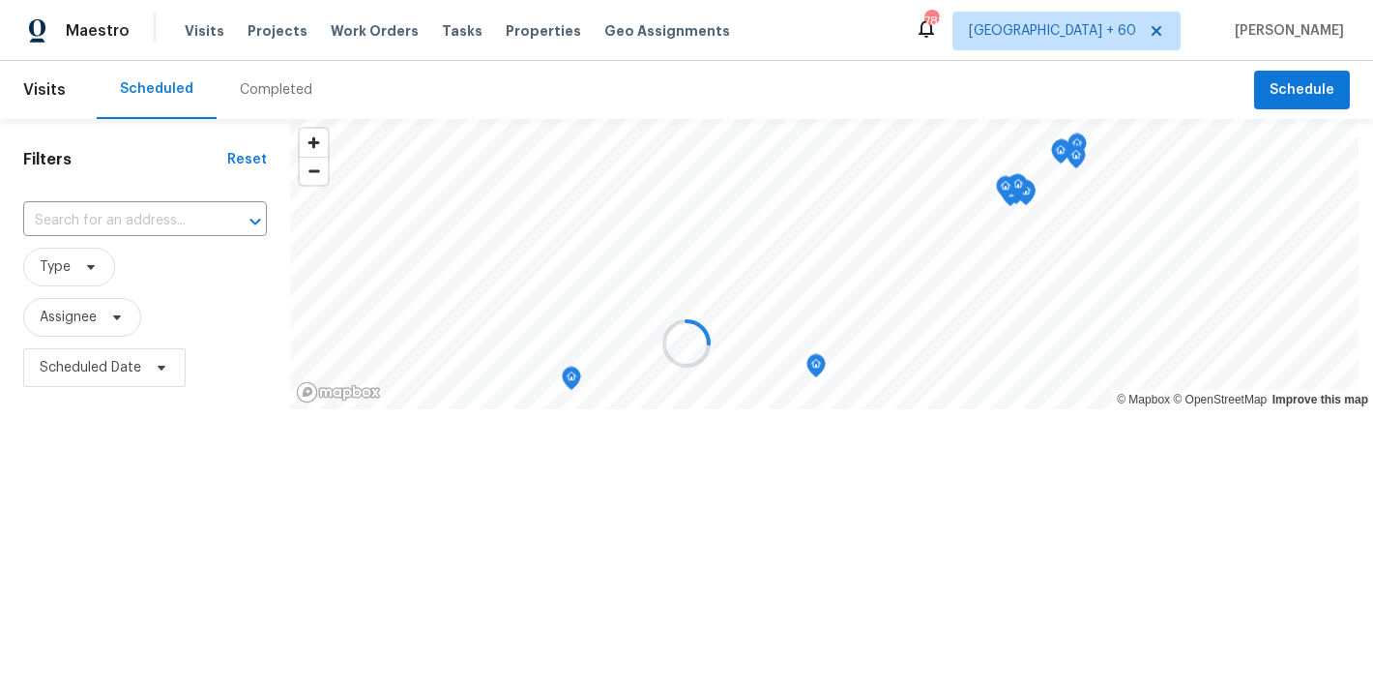
click at [564, 67] on div at bounding box center [686, 343] width 1373 height 687
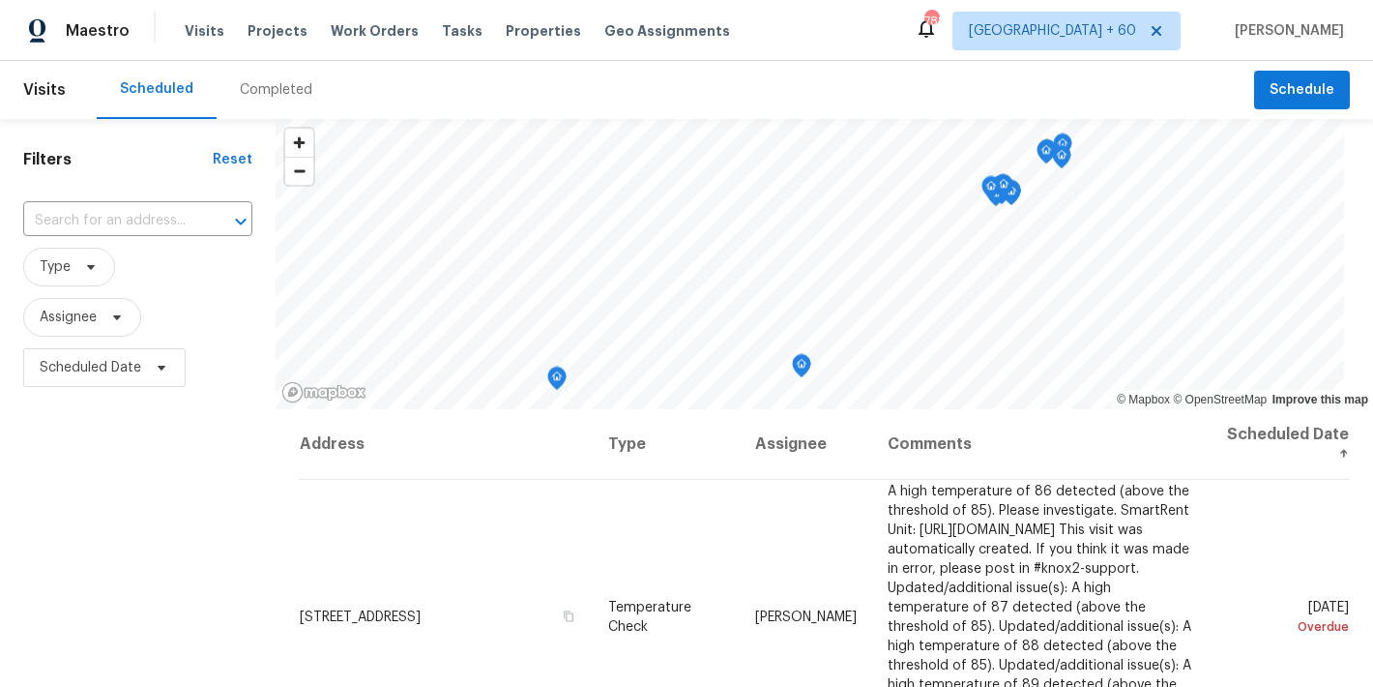
click at [268, 89] on div "Completed" at bounding box center [276, 89] width 73 height 19
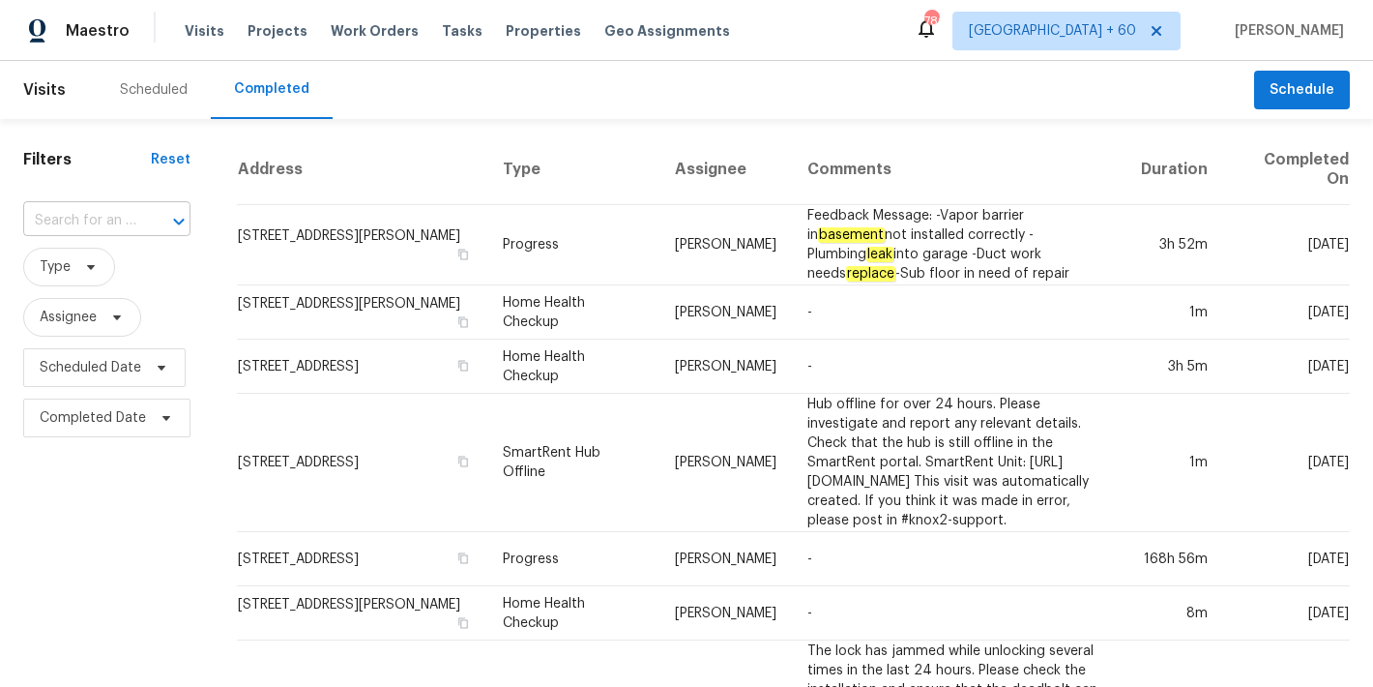
click at [125, 224] on input "text" at bounding box center [79, 221] width 113 height 30
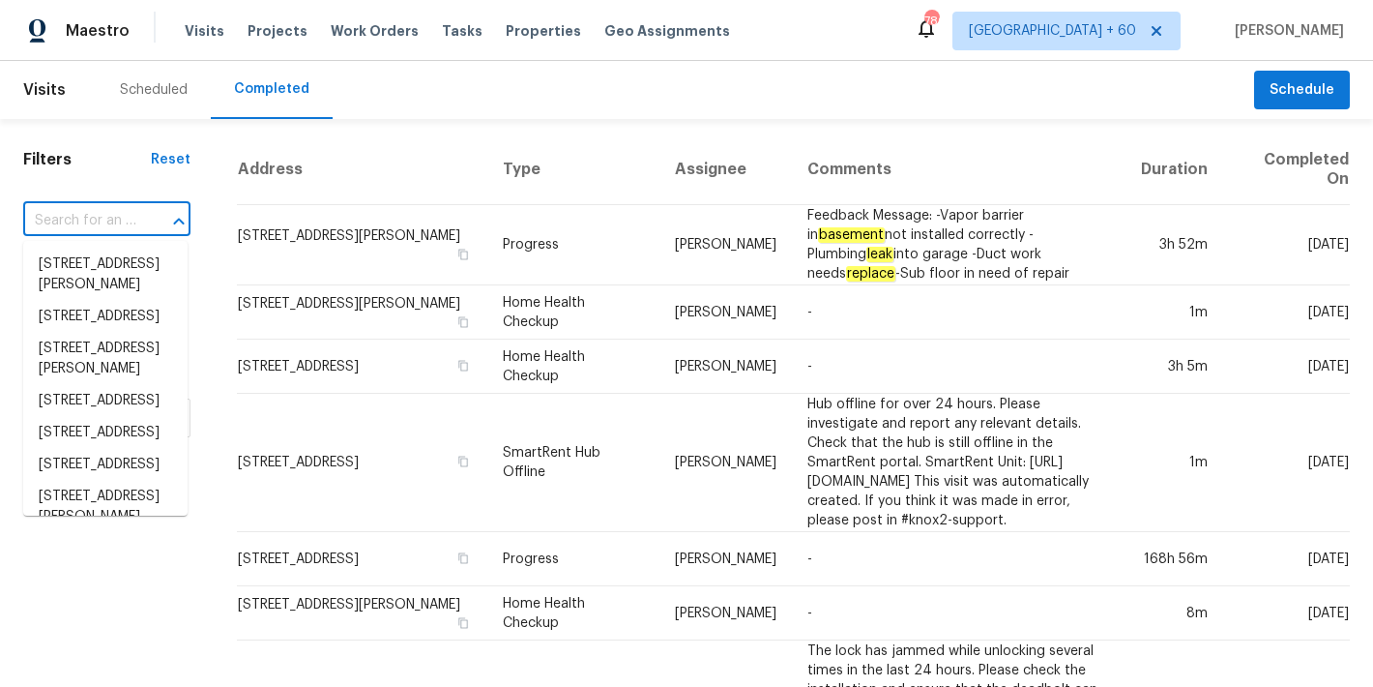
paste input "3941 Hometown Blvd, Forney, TX 75126"
type input "3941 Hometown Blvd, Forney, TX 75126"
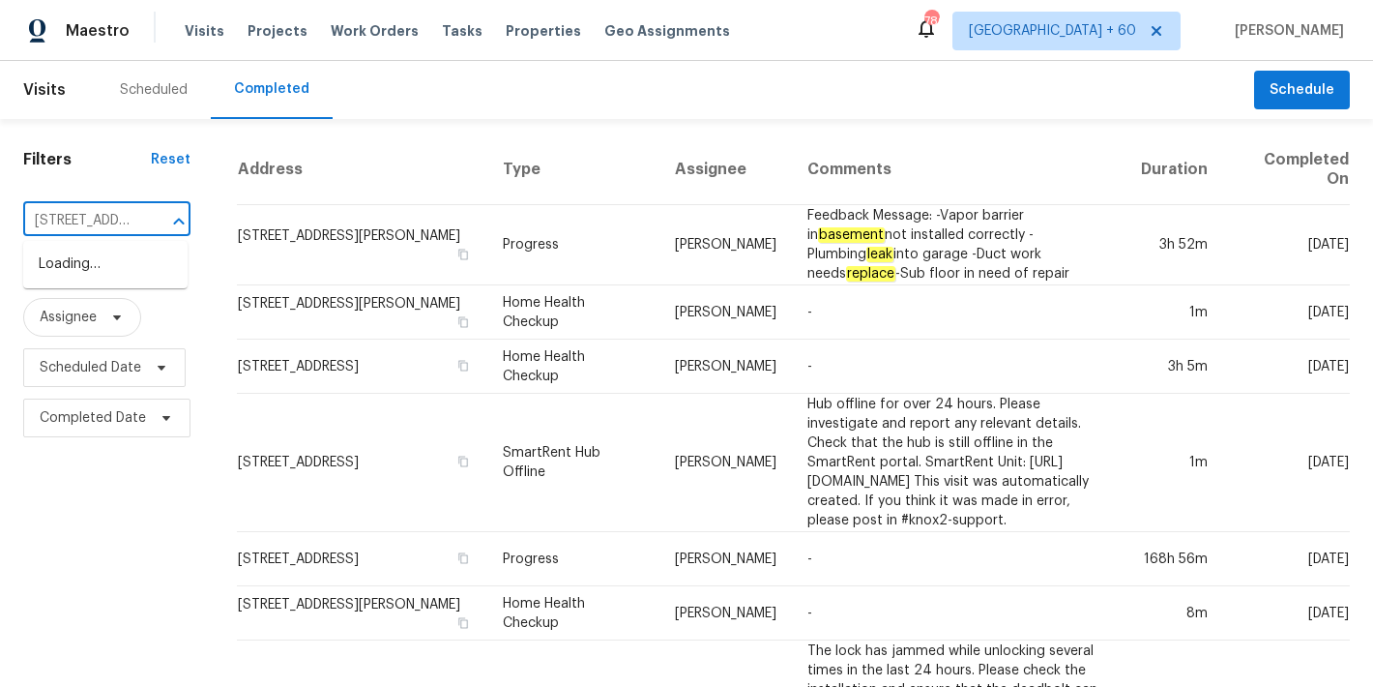
scroll to position [0, 148]
click at [114, 280] on li "3941 Hometown Blvd, Forney, TX 75126" at bounding box center [105, 275] width 164 height 52
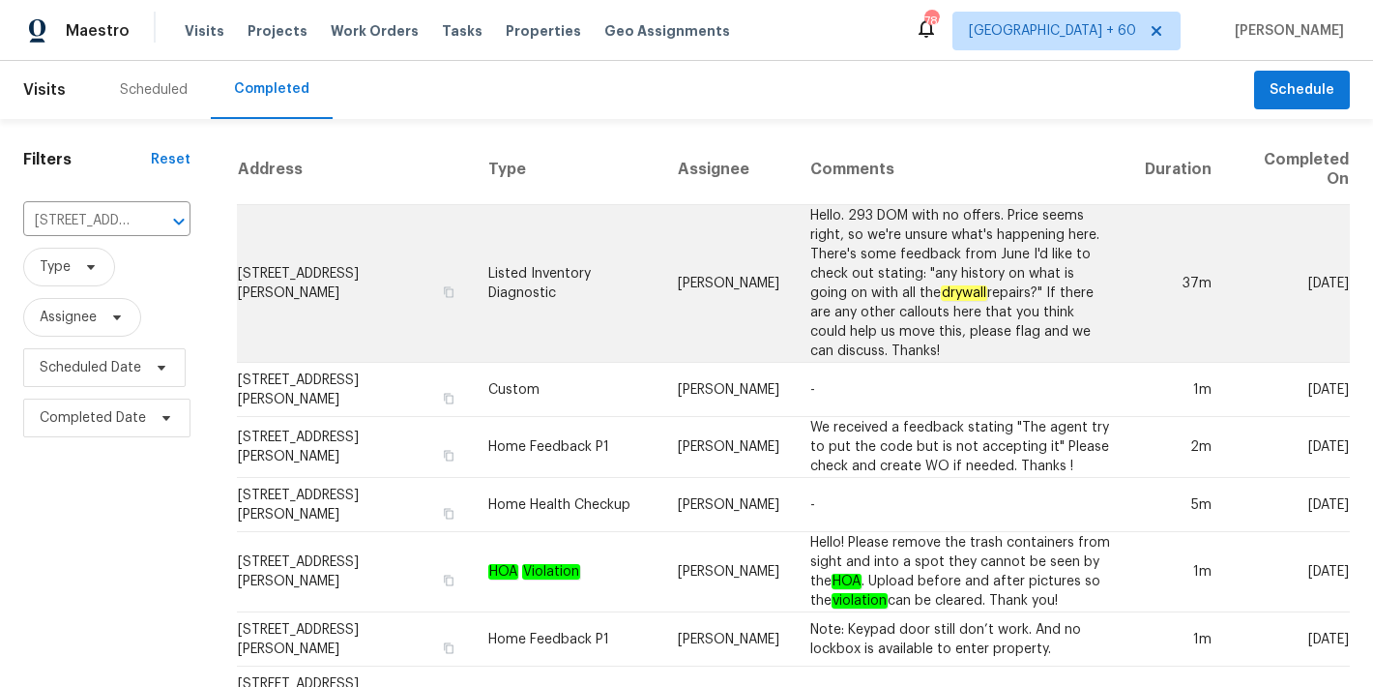
click at [287, 278] on td "3941 Hometown Blvd, Forney, TX 75126" at bounding box center [355, 284] width 236 height 158
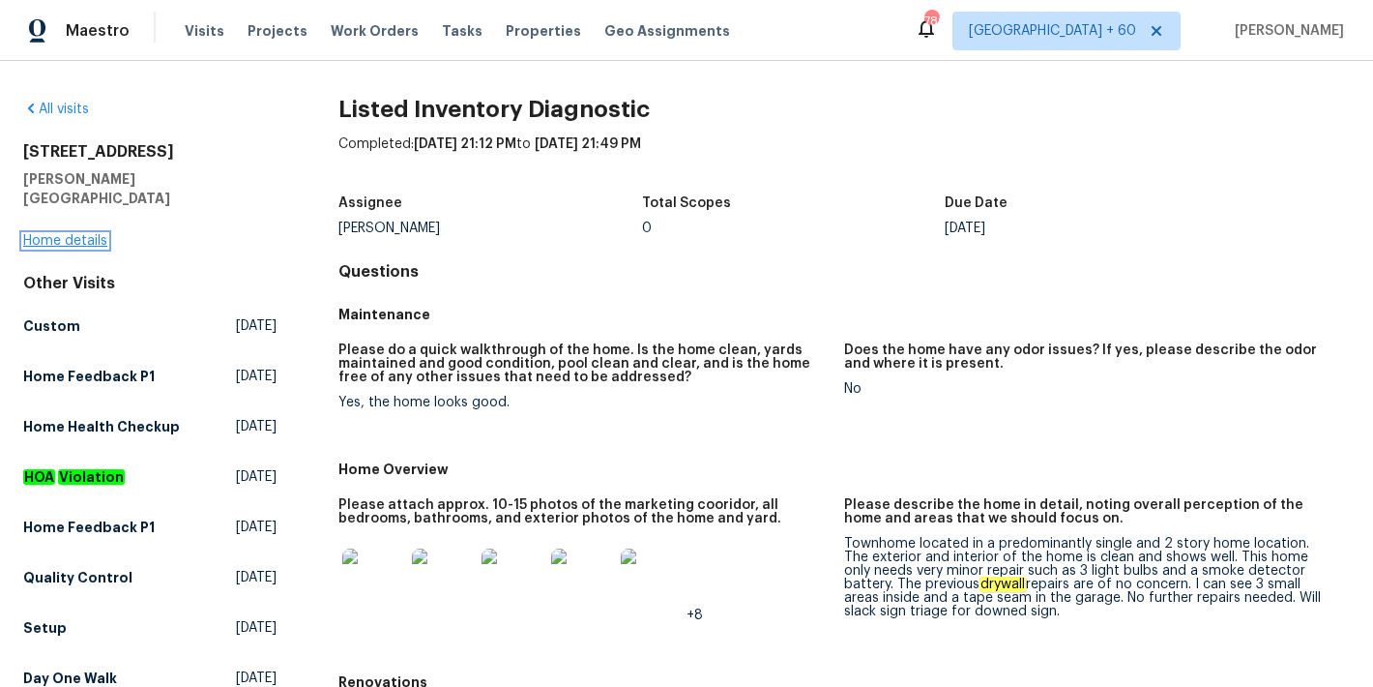
click at [48, 234] on link "Home details" at bounding box center [65, 241] width 84 height 14
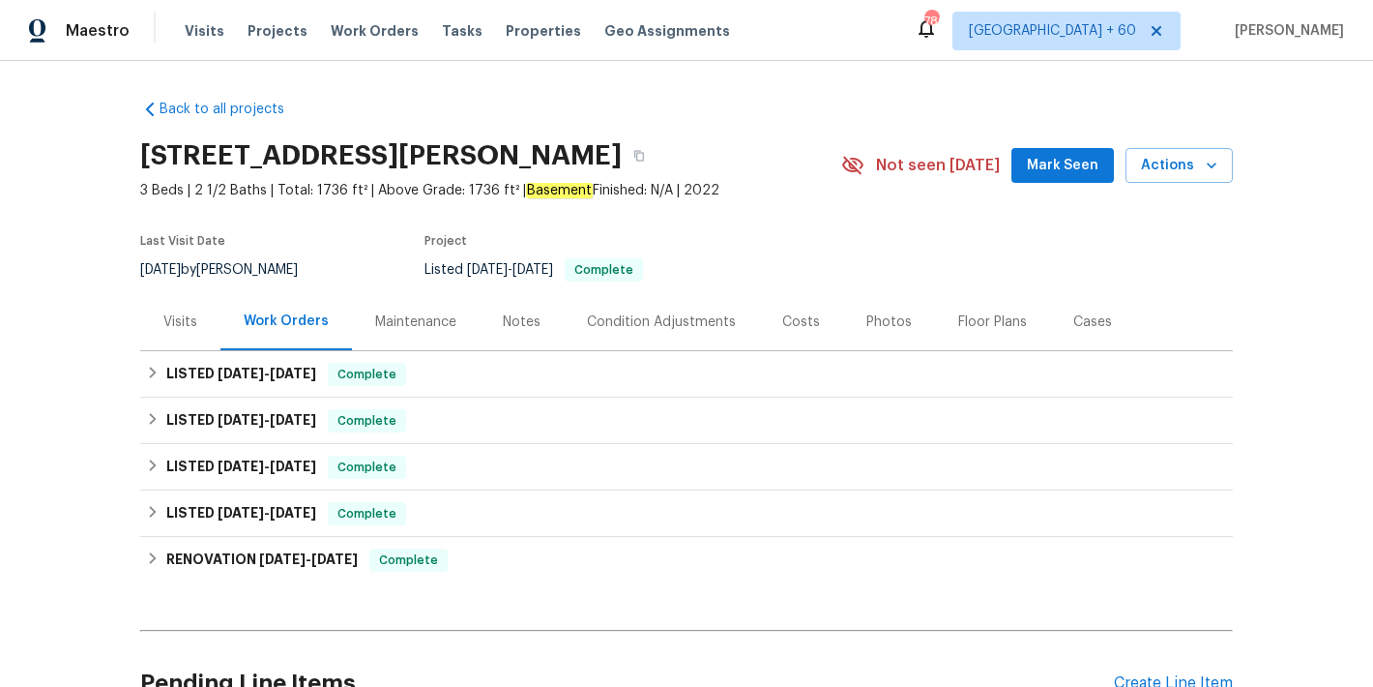
click at [1033, 167] on span "Mark Seen" at bounding box center [1063, 166] width 72 height 24
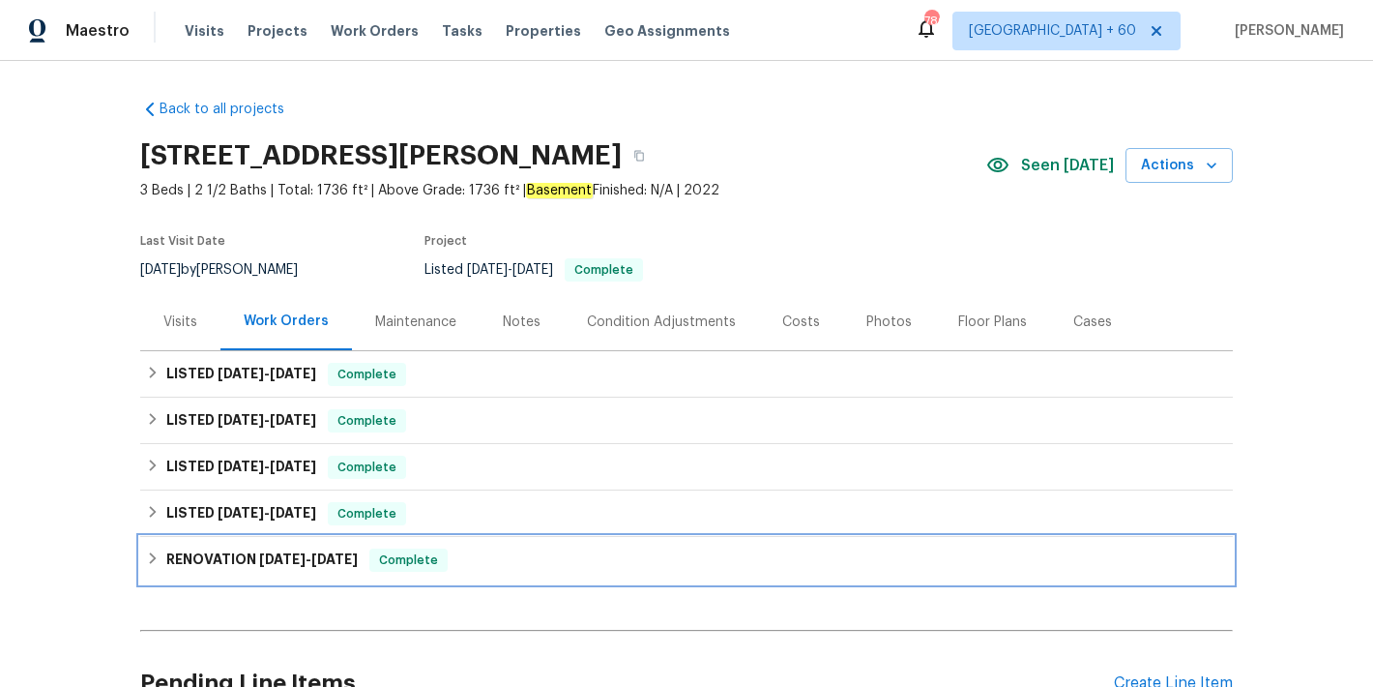
click at [487, 562] on div "RENOVATION 10/8/24 - 10/15/24 Complete" at bounding box center [686, 559] width 1081 height 23
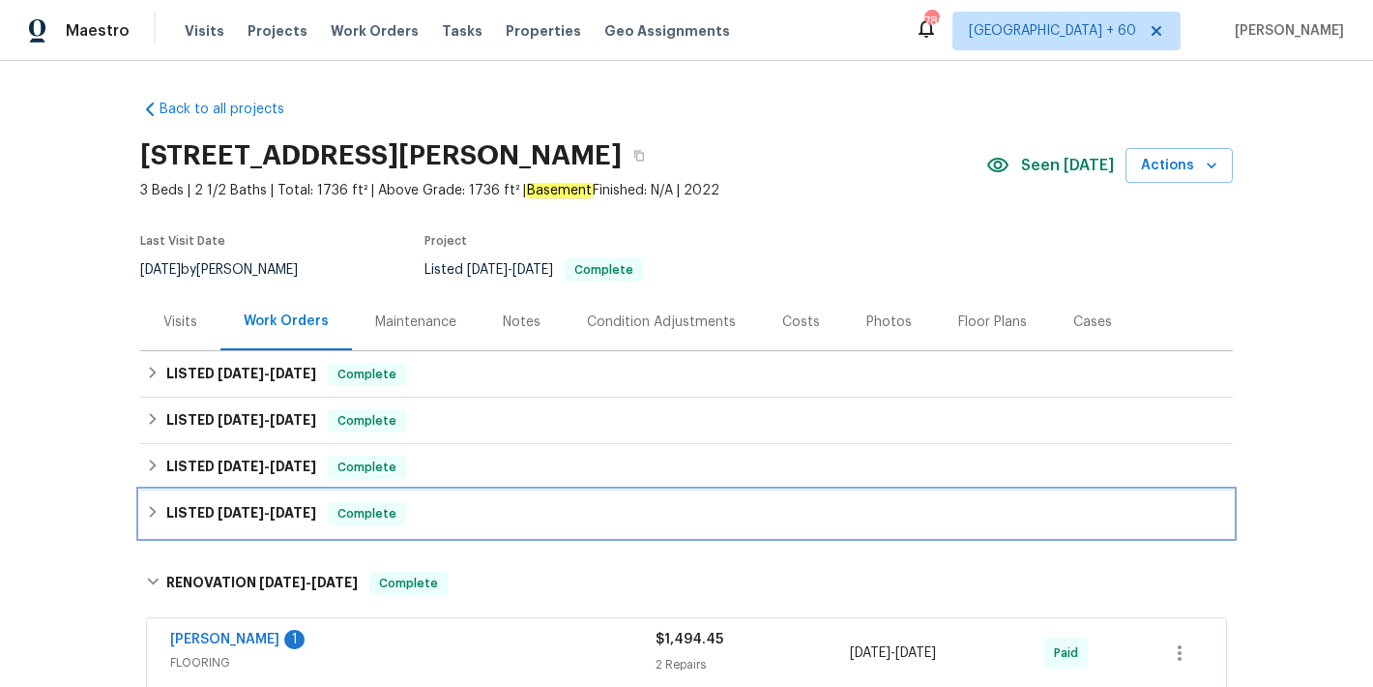
click at [466, 519] on div "LISTED 10/25/24 - 10/26/24 Complete" at bounding box center [686, 513] width 1081 height 23
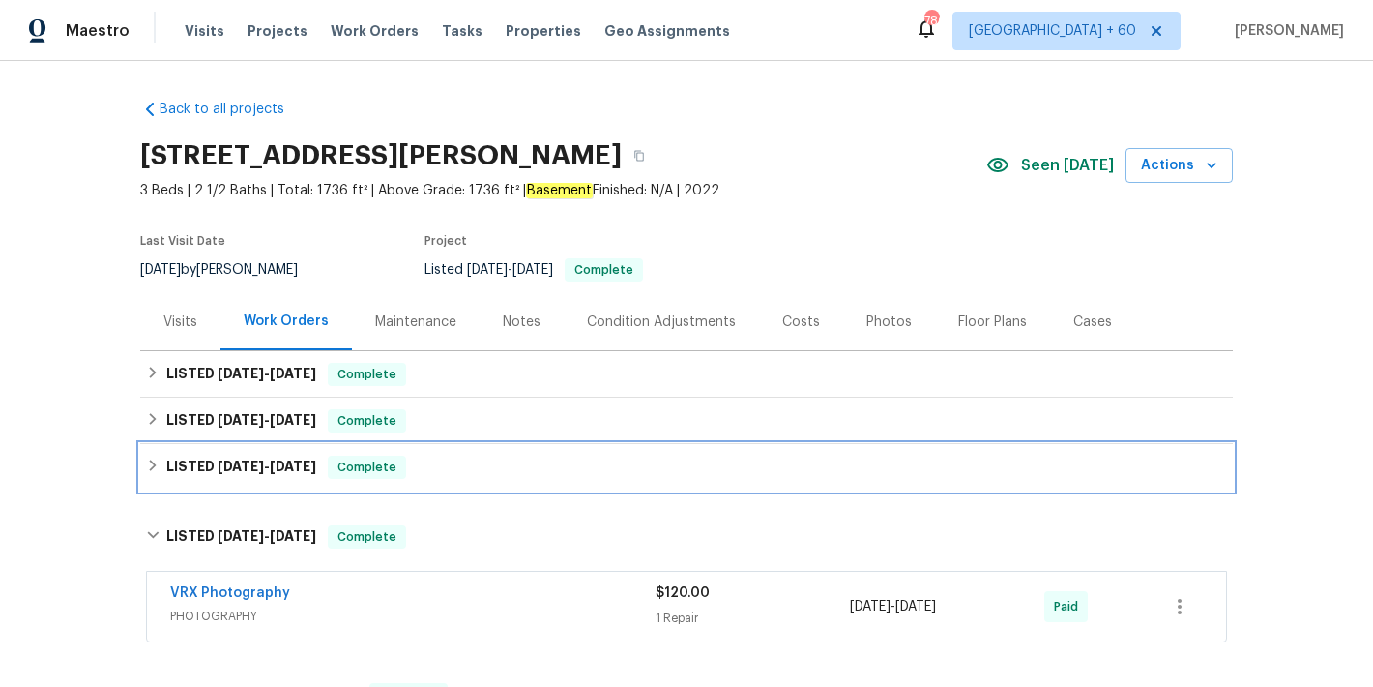
click at [487, 472] on div "LISTED 1/16/25 - 1/24/25 Complete" at bounding box center [686, 467] width 1081 height 23
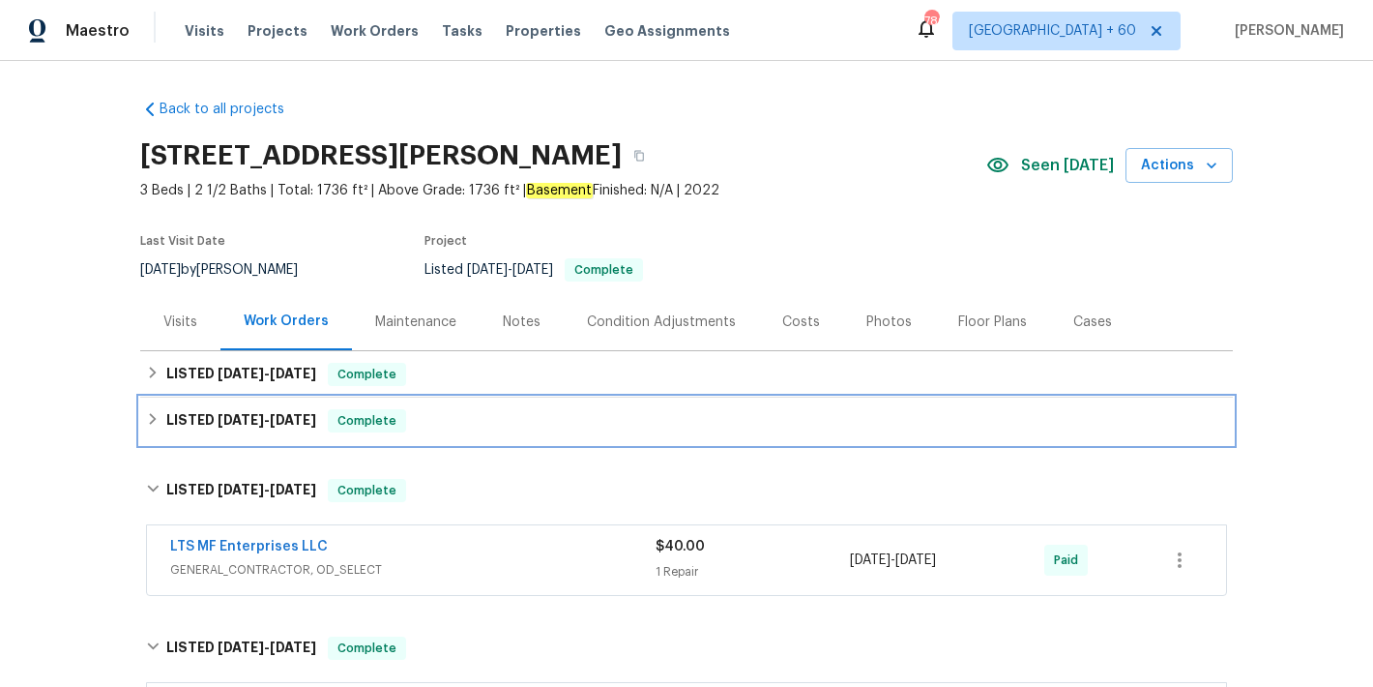
click at [471, 410] on div "LISTED 5/9/25 - 5/9/25 Complete" at bounding box center [686, 420] width 1081 height 23
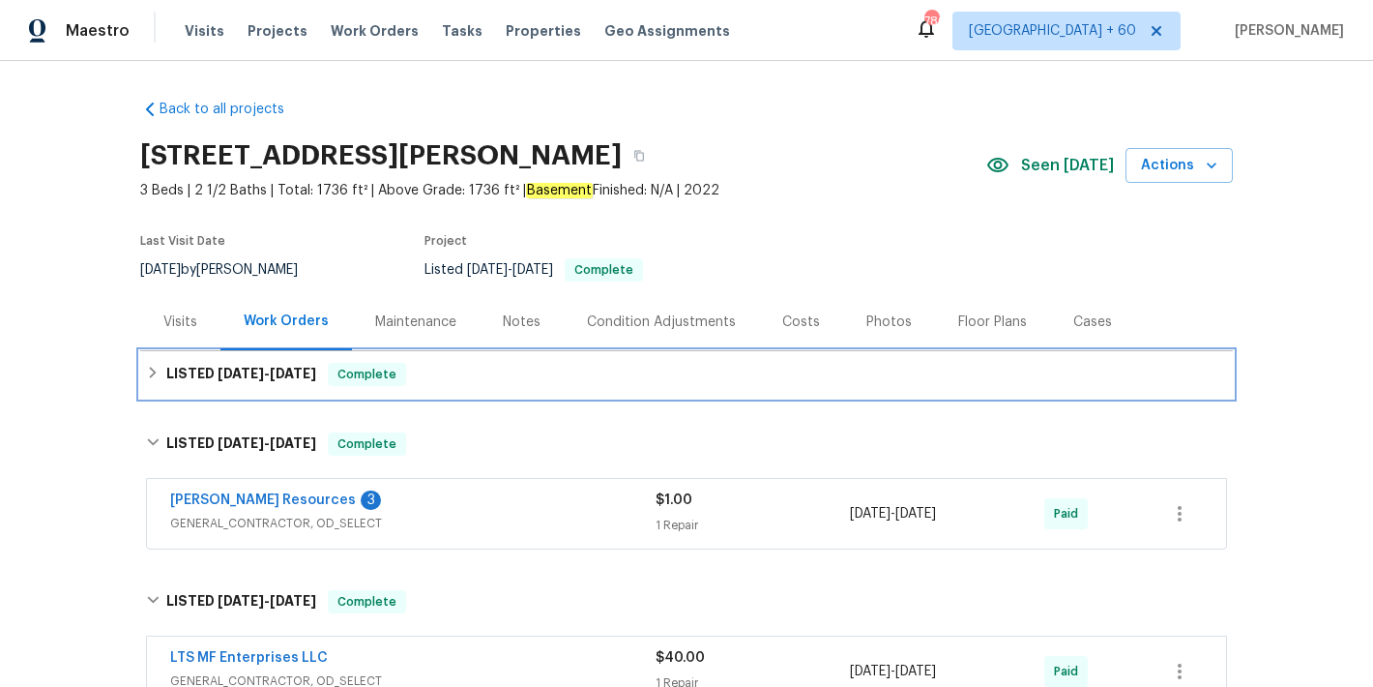
click at [517, 369] on div "LISTED 8/14/25 - 8/25/25 Complete" at bounding box center [686, 374] width 1081 height 23
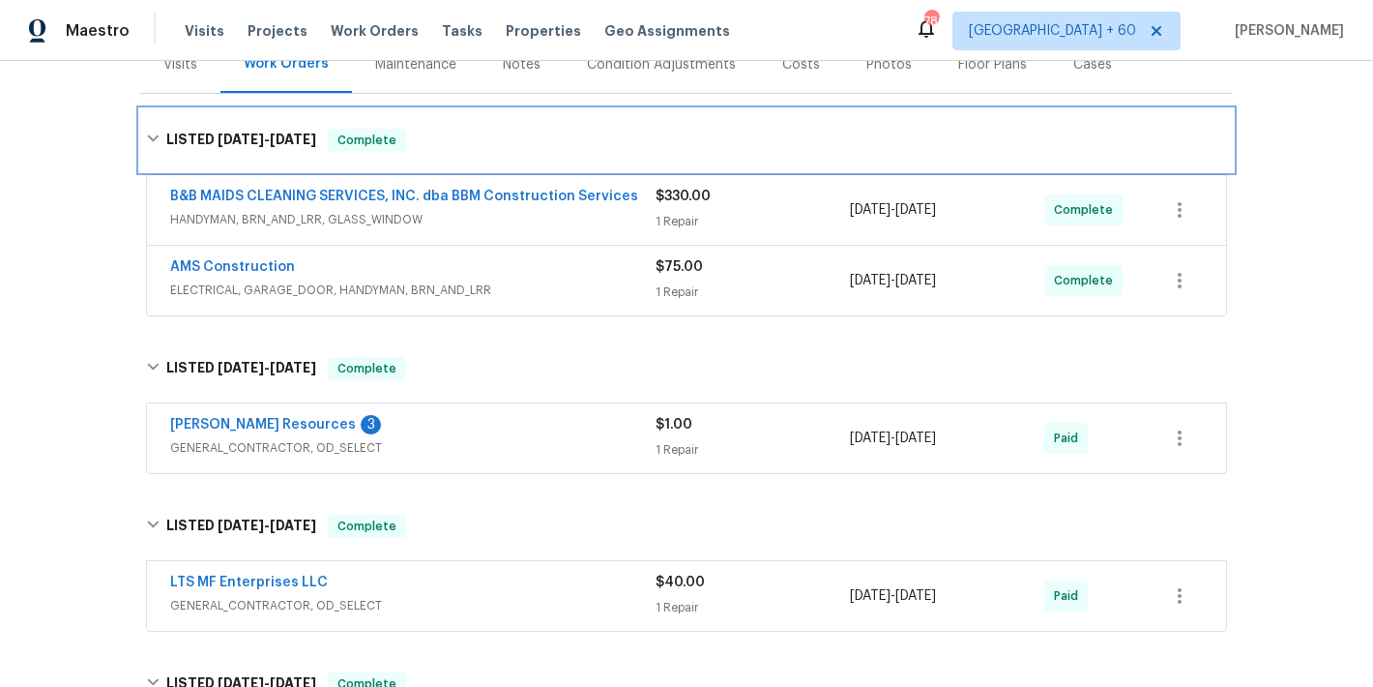
scroll to position [340, 0]
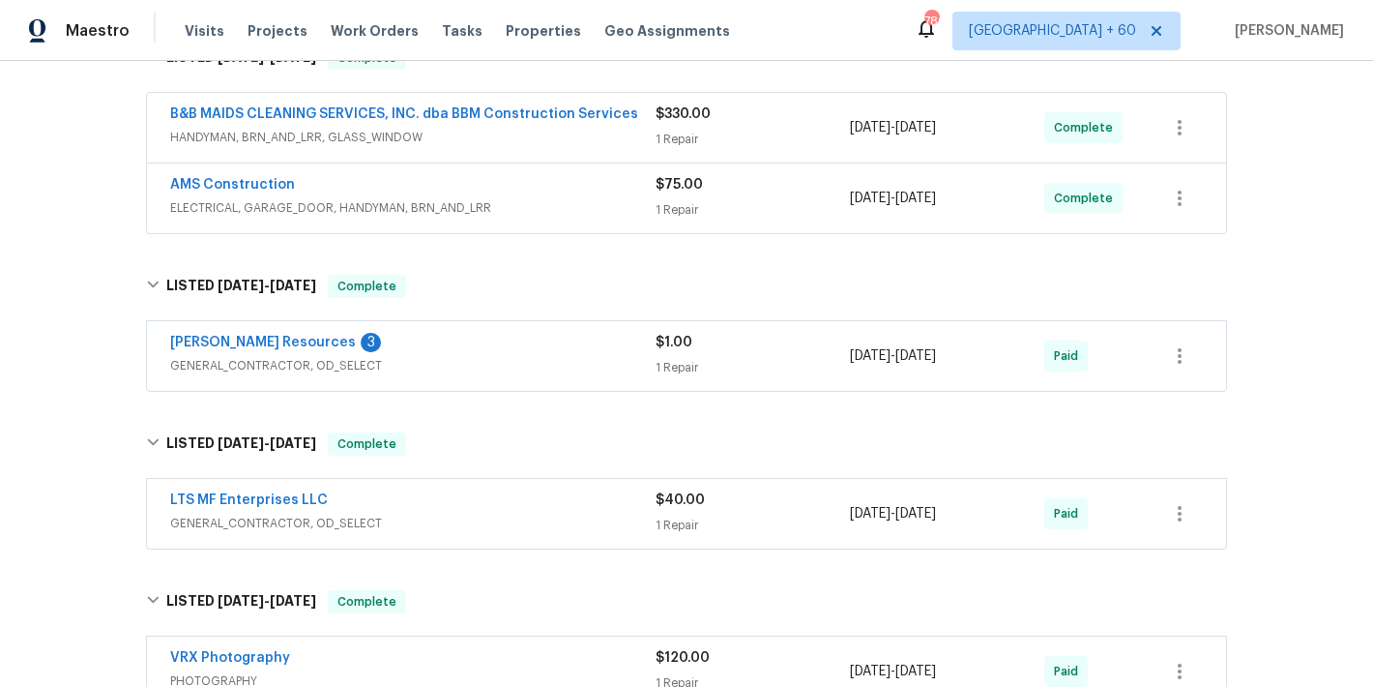
click at [568, 489] on div "LTS MF Enterprises LLC GENERAL_CONTRACTOR, OD_SELECT $40.00 1 Repair 1/16/2025 …" at bounding box center [686, 514] width 1079 height 70
click at [617, 114] on link "B&B MAIDS CLEANING SERVICES, INC. dba BBM Construction Services" at bounding box center [404, 114] width 468 height 14
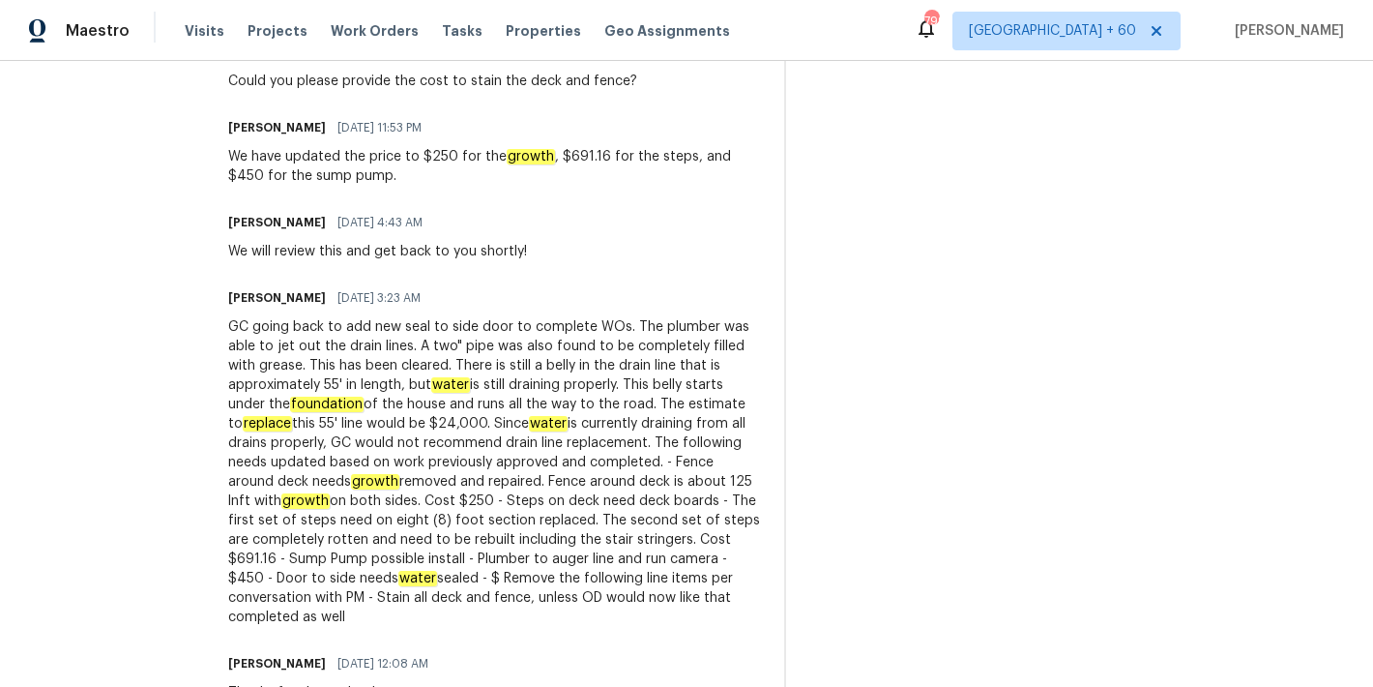
scroll to position [1061, 0]
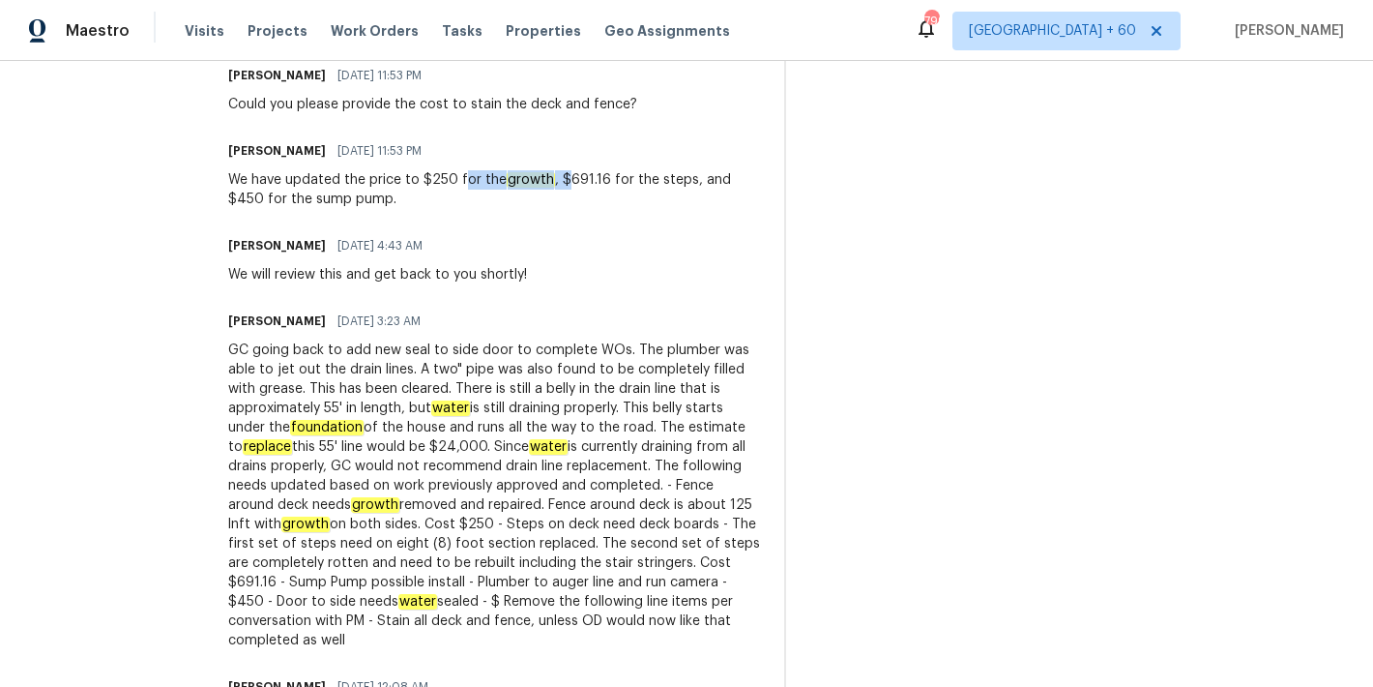
drag, startPoint x: 492, startPoint y: 179, endPoint x: 598, endPoint y: 179, distance: 105.4
click at [598, 179] on div "We have updated the price to $250 for the growth , $691.16 for the steps, and $…" at bounding box center [494, 189] width 533 height 39
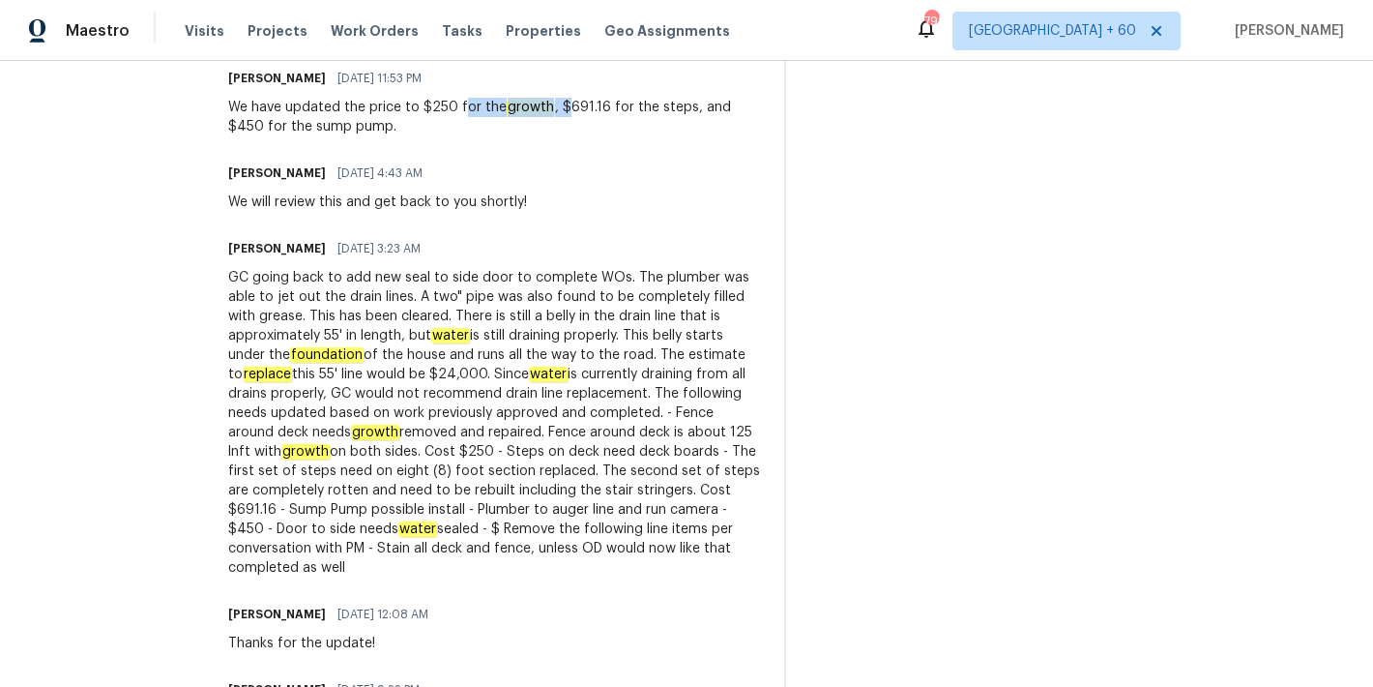
scroll to position [1149, 0]
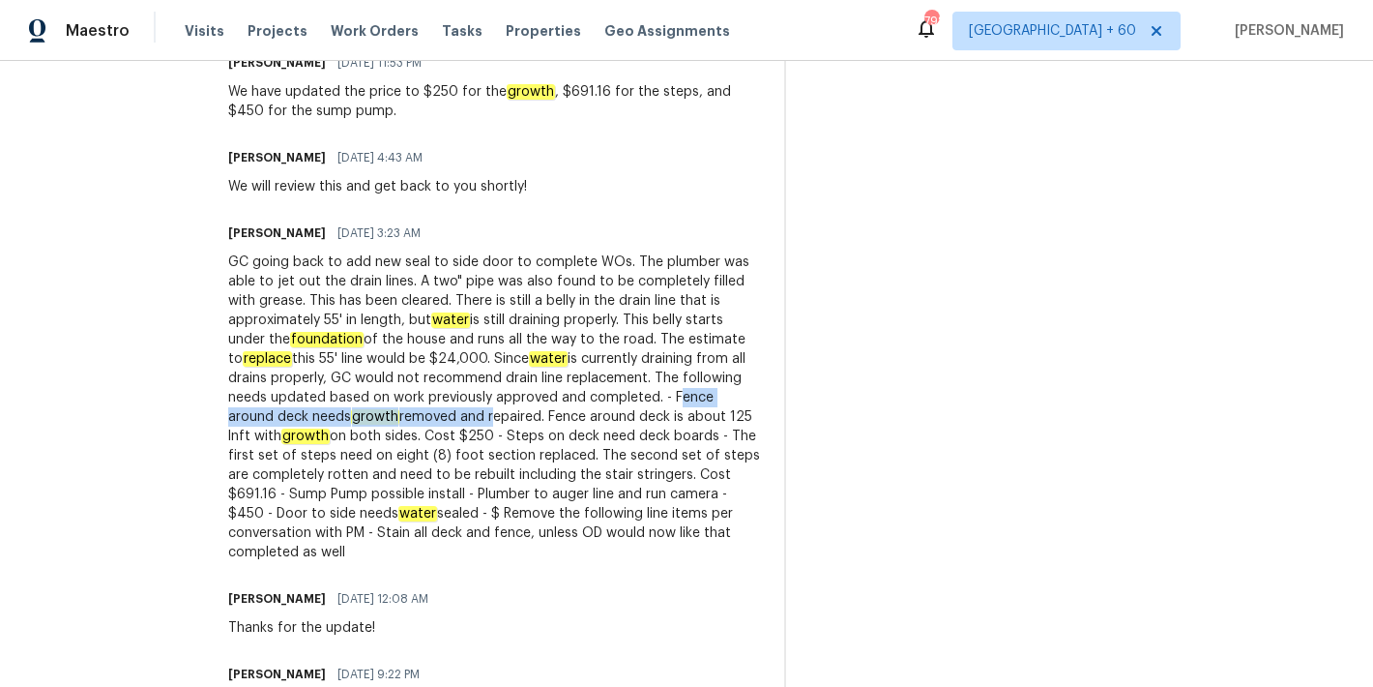
drag, startPoint x: 376, startPoint y: 416, endPoint x: 677, endPoint y: 413, distance: 300.8
click at [678, 413] on div "GC going back to add new seal to side door to complete WOs. The plumber was abl…" at bounding box center [494, 407] width 533 height 310
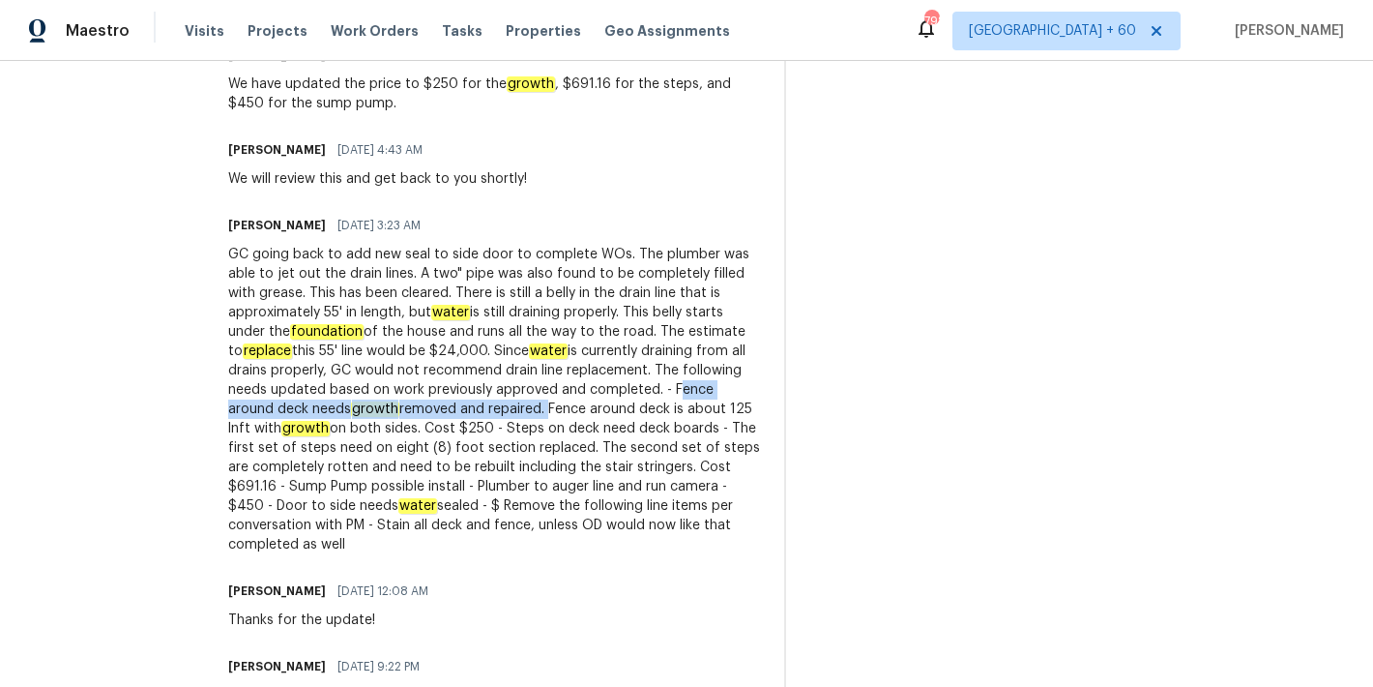
drag, startPoint x: 746, startPoint y: 405, endPoint x: 377, endPoint y: 403, distance: 368.5
click at [377, 403] on div "GC going back to add new seal to side door to complete WOs. The plumber was abl…" at bounding box center [494, 400] width 533 height 310
copy div "Fence around deck needs growth removed and repaired."
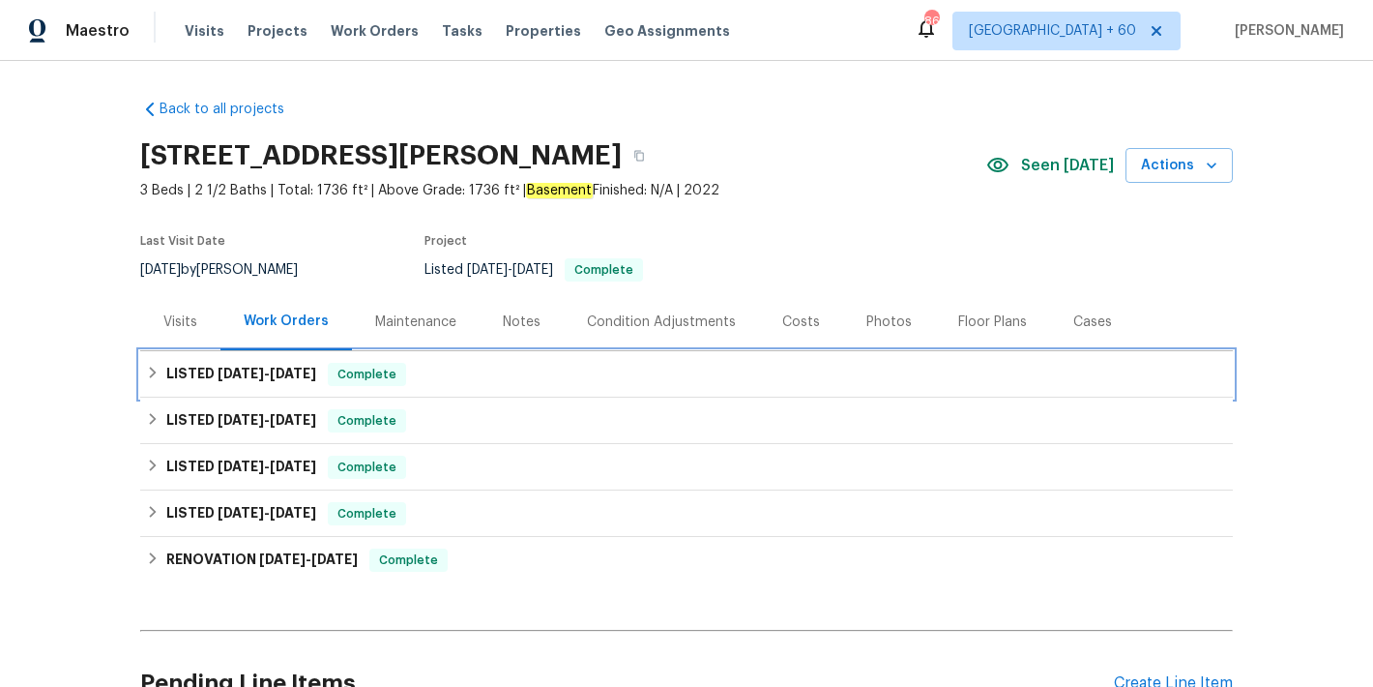
click at [457, 382] on div "LISTED [DATE] - [DATE] Complete" at bounding box center [686, 374] width 1081 height 23
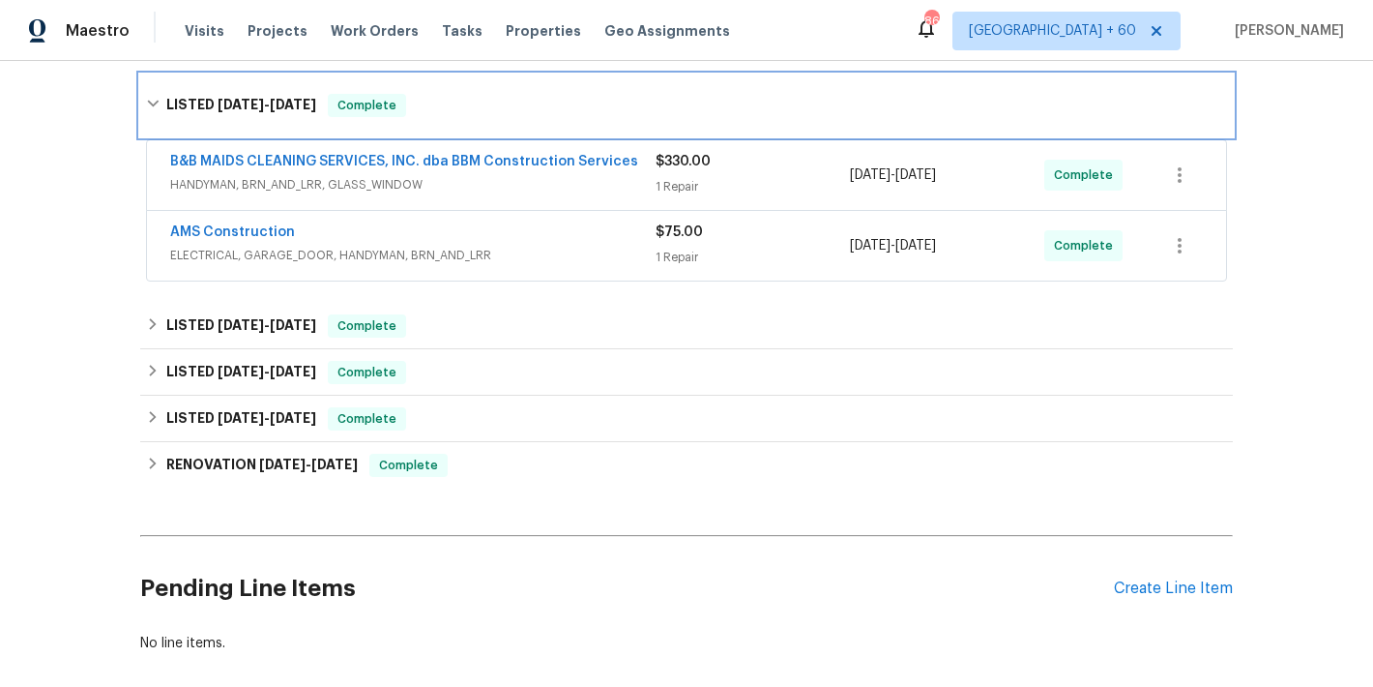
scroll to position [325, 0]
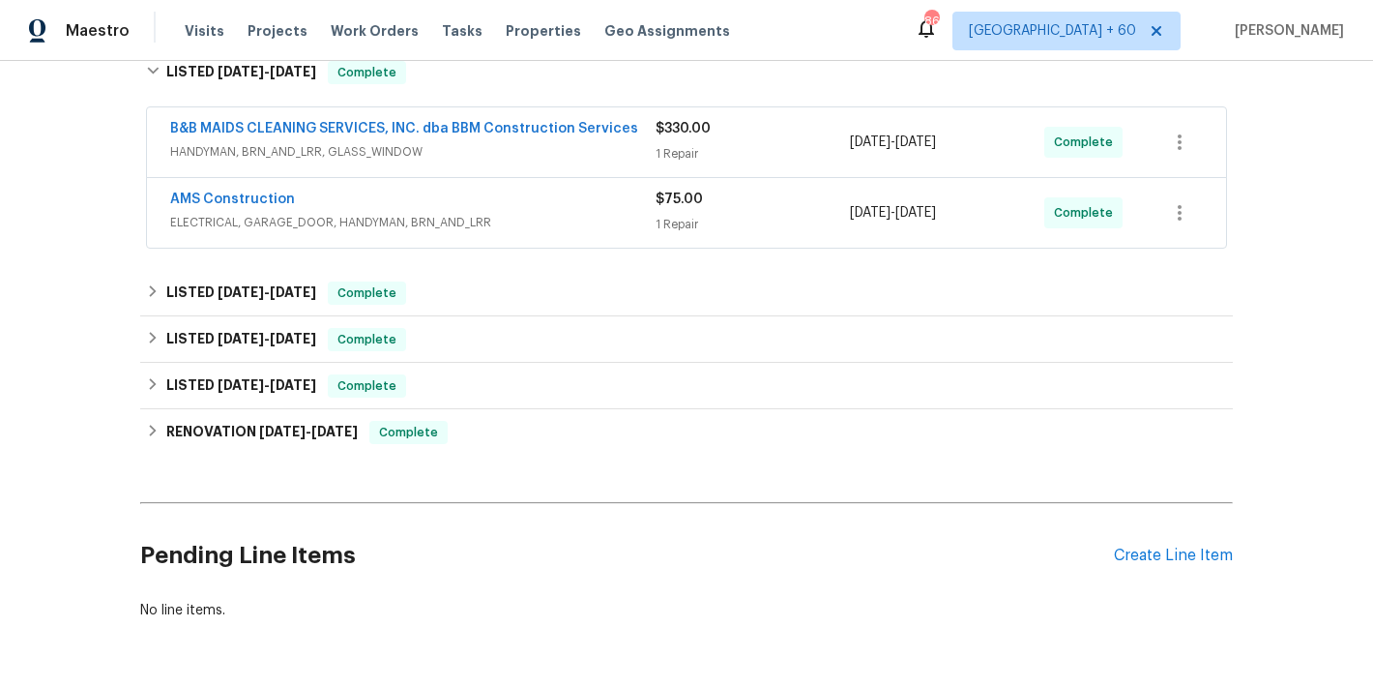
click at [742, 150] on div "1 Repair" at bounding box center [753, 153] width 194 height 19
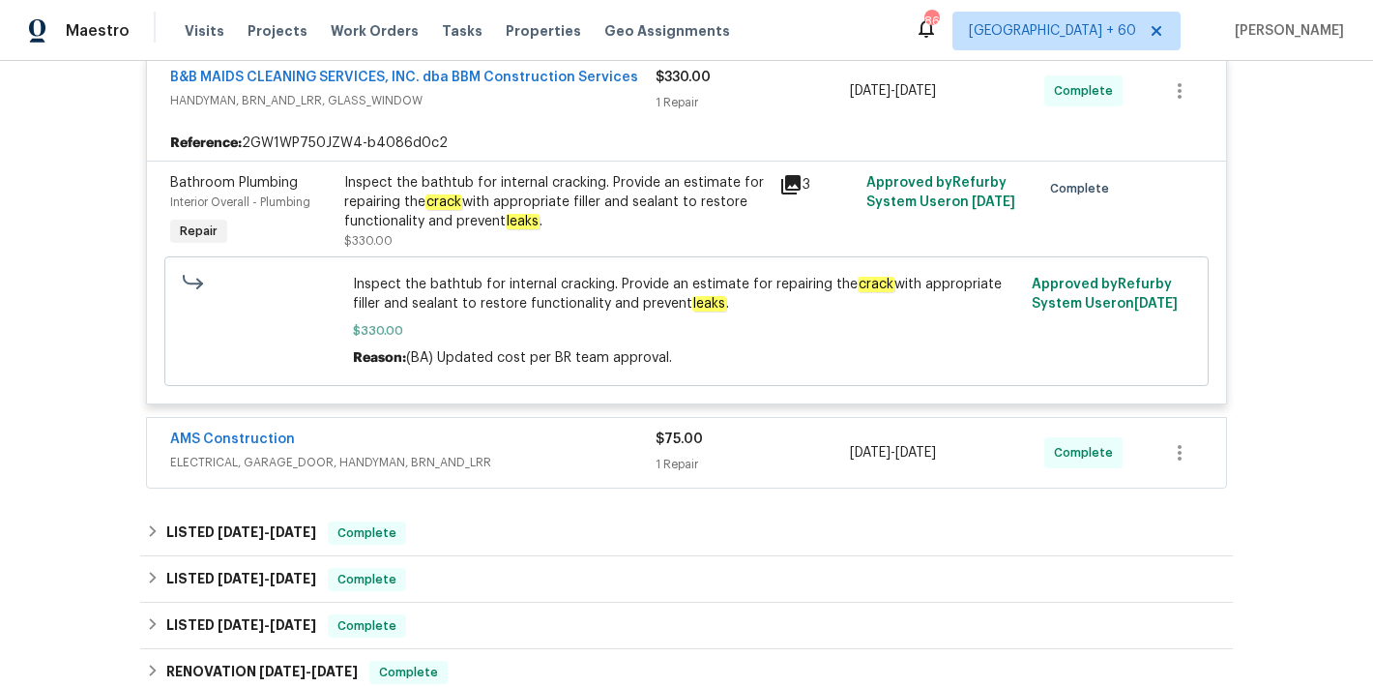
scroll to position [405, 0]
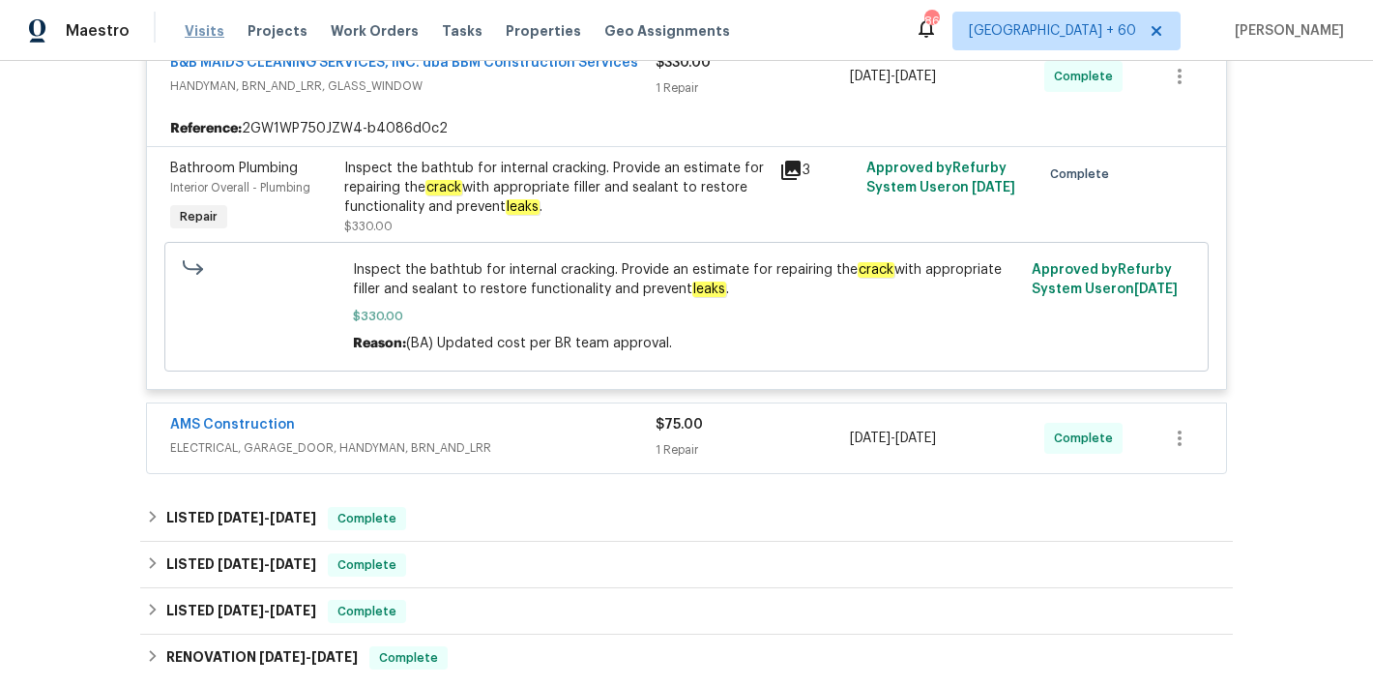
click at [201, 26] on span "Visits" at bounding box center [205, 30] width 40 height 19
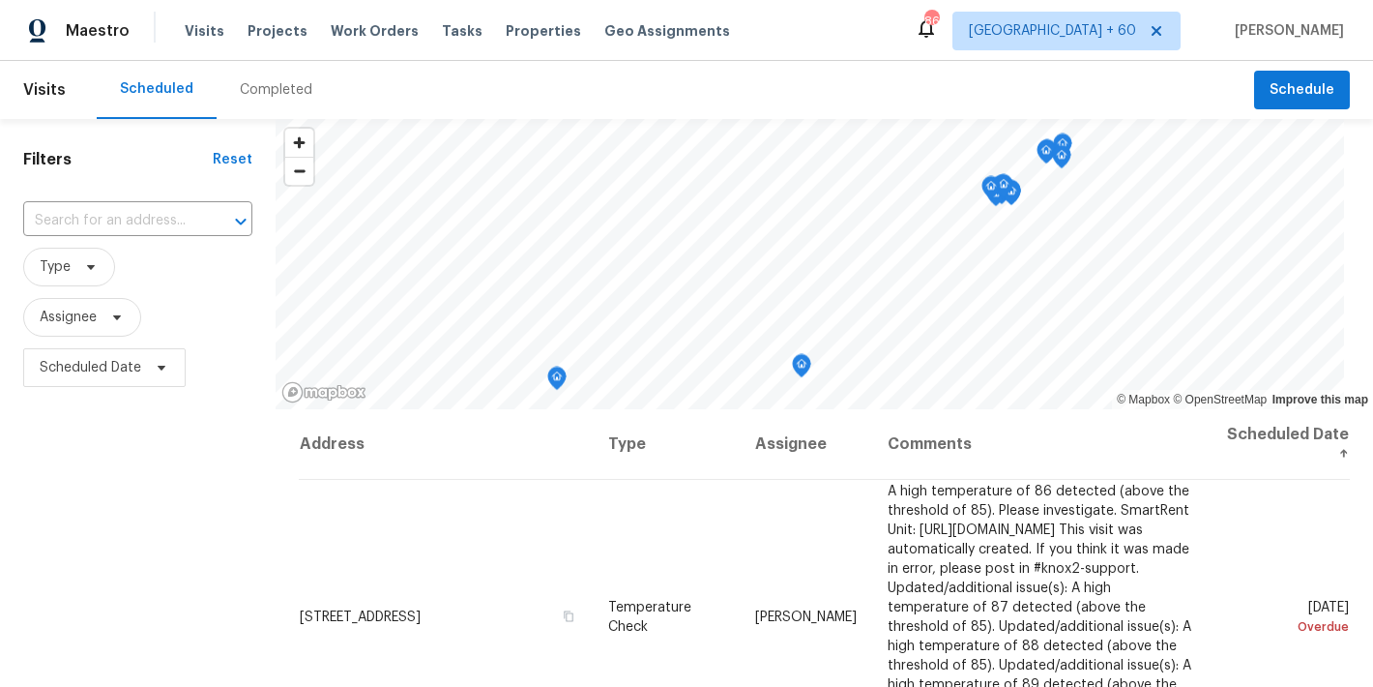
click at [261, 94] on div "Completed" at bounding box center [276, 89] width 73 height 19
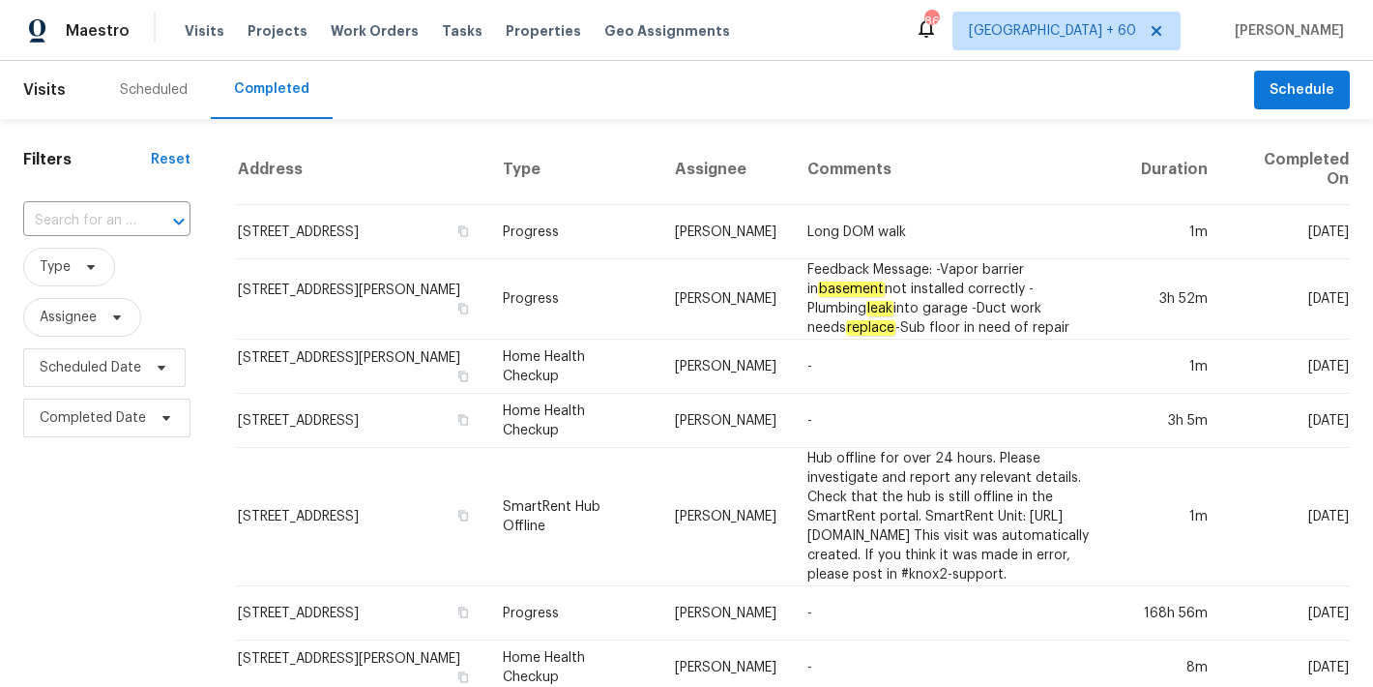
click at [450, 101] on div "Scheduled Completed" at bounding box center [676, 90] width 1158 height 58
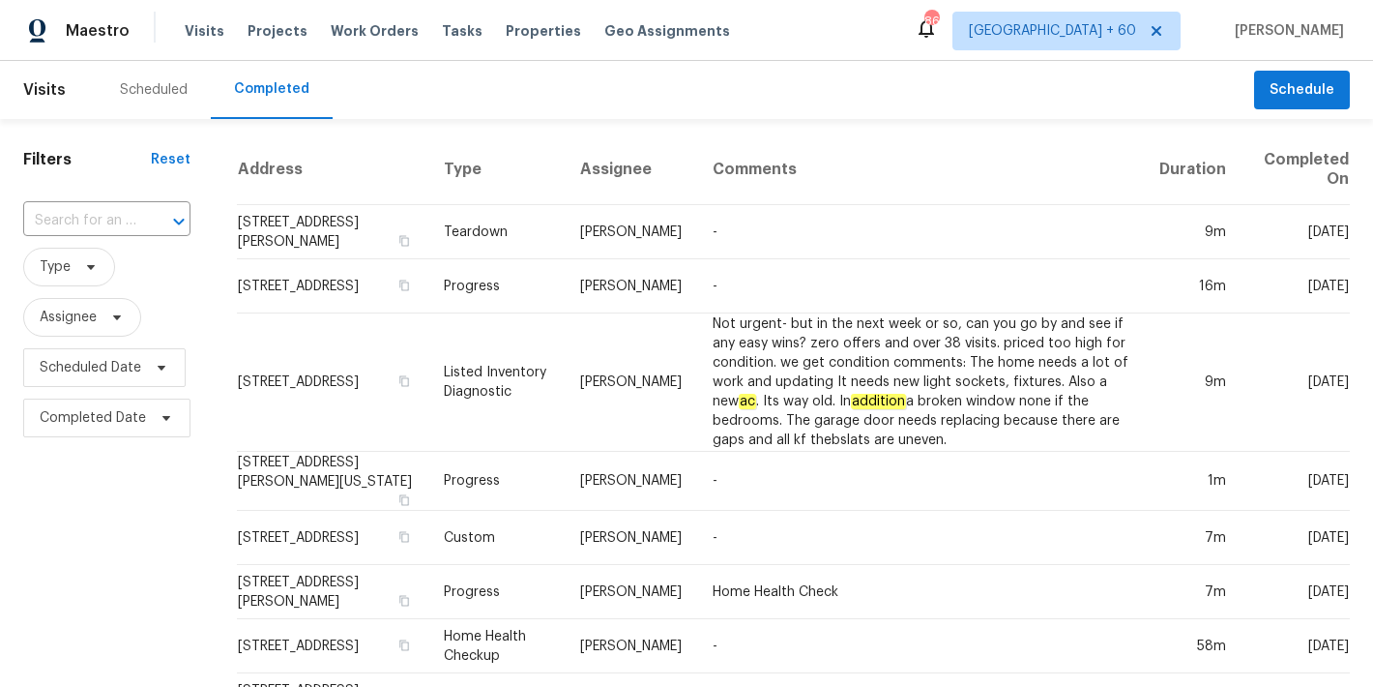
click at [889, 25] on div "Maestro Visits Projects Work Orders Tasks Properties Geo Assignments 867 [GEOGR…" at bounding box center [686, 30] width 1373 height 61
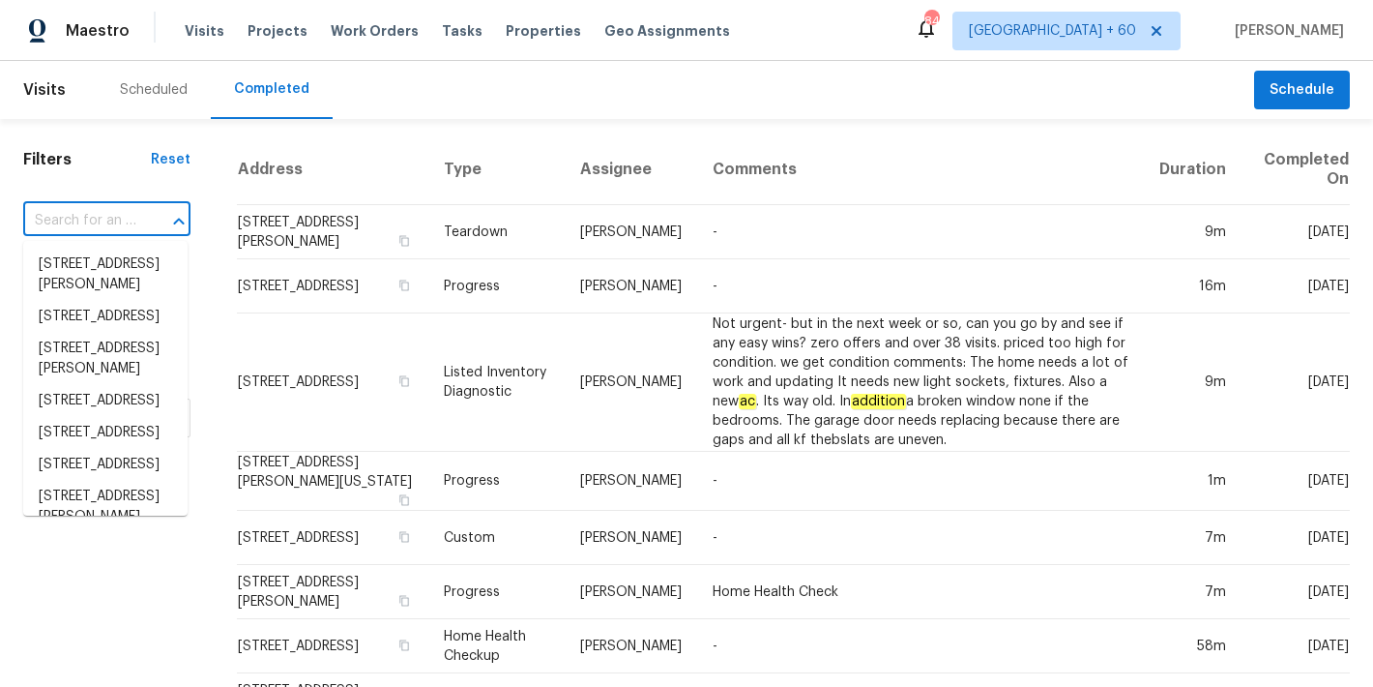
click at [119, 208] on input "text" at bounding box center [79, 221] width 113 height 30
paste input "[STREET_ADDRESS]"
type input "[STREET_ADDRESS]"
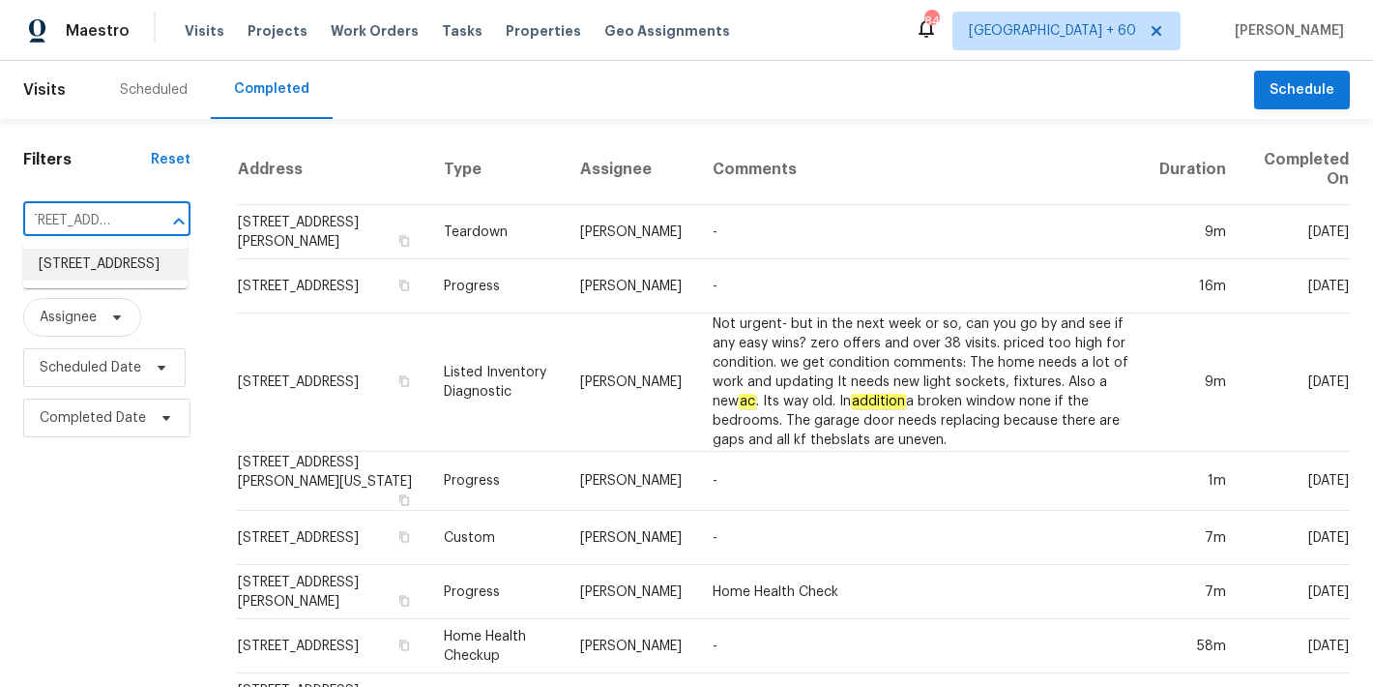
click at [110, 280] on li "[STREET_ADDRESS]" at bounding box center [105, 265] width 164 height 32
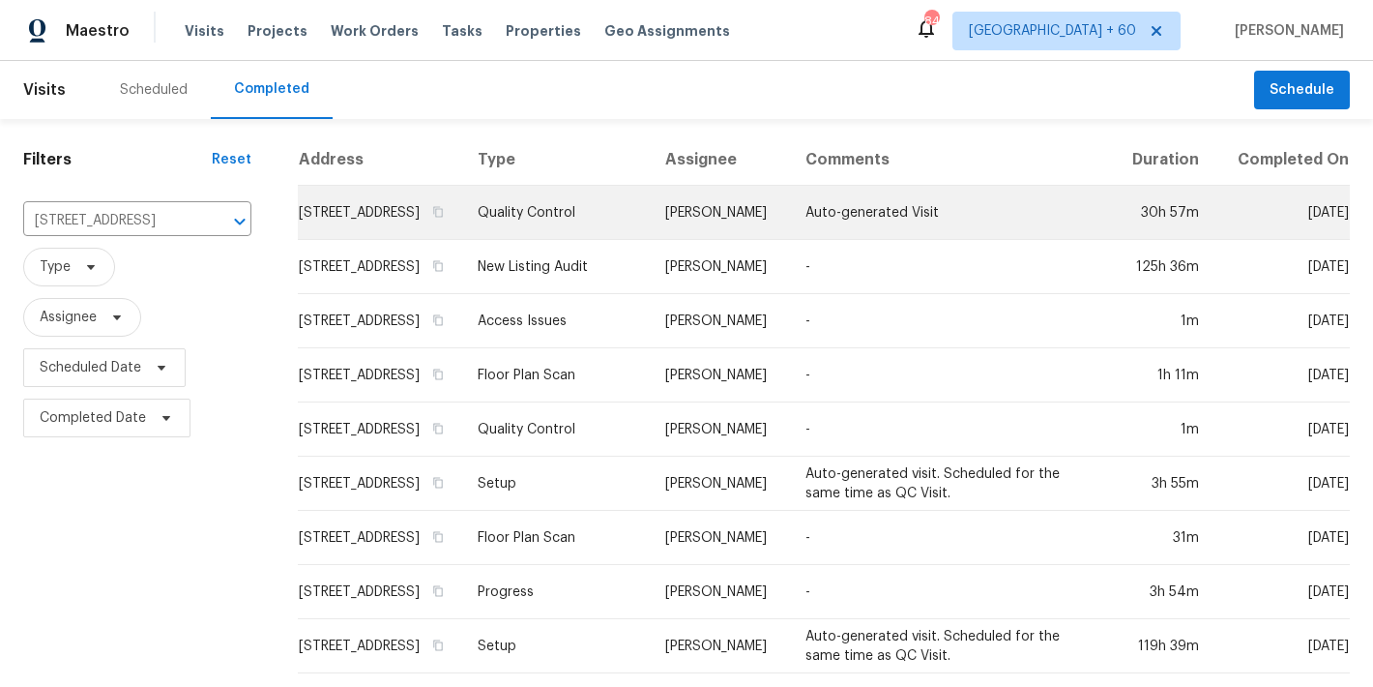
click at [307, 232] on td "[STREET_ADDRESS]" at bounding box center [380, 213] width 164 height 54
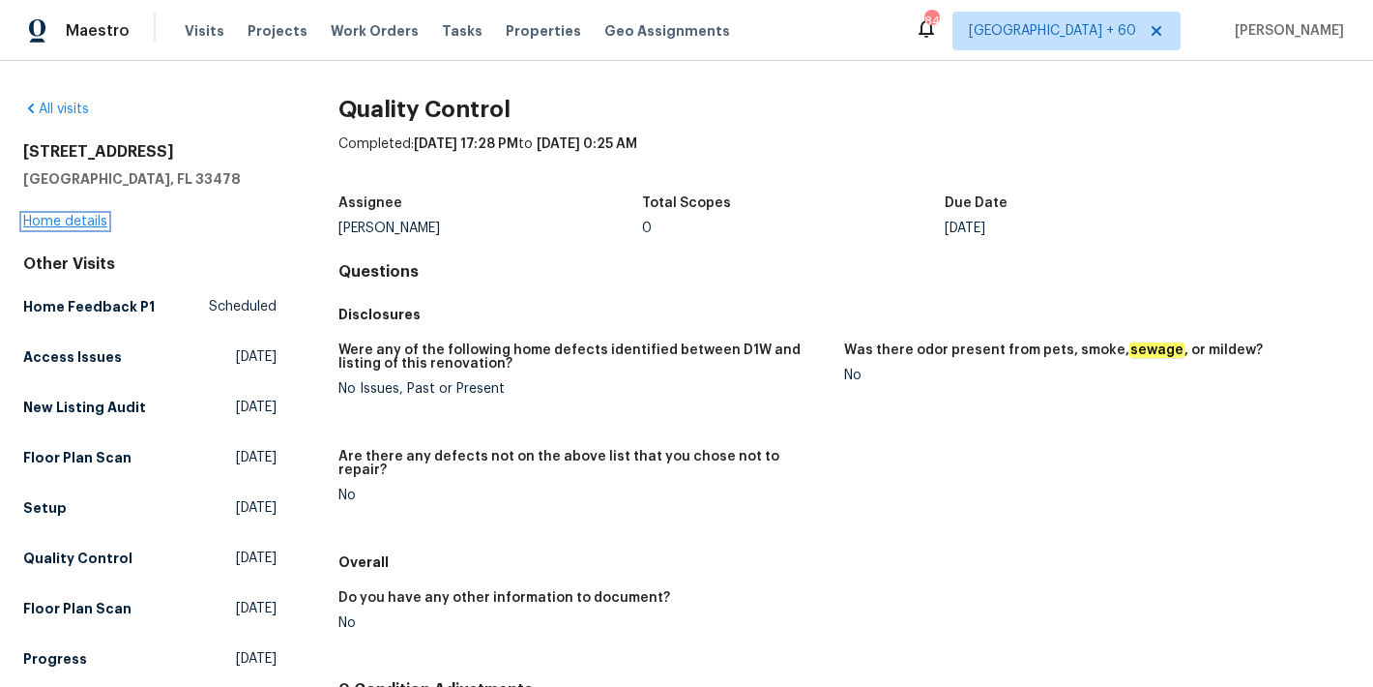
click at [61, 223] on link "Home details" at bounding box center [65, 222] width 84 height 14
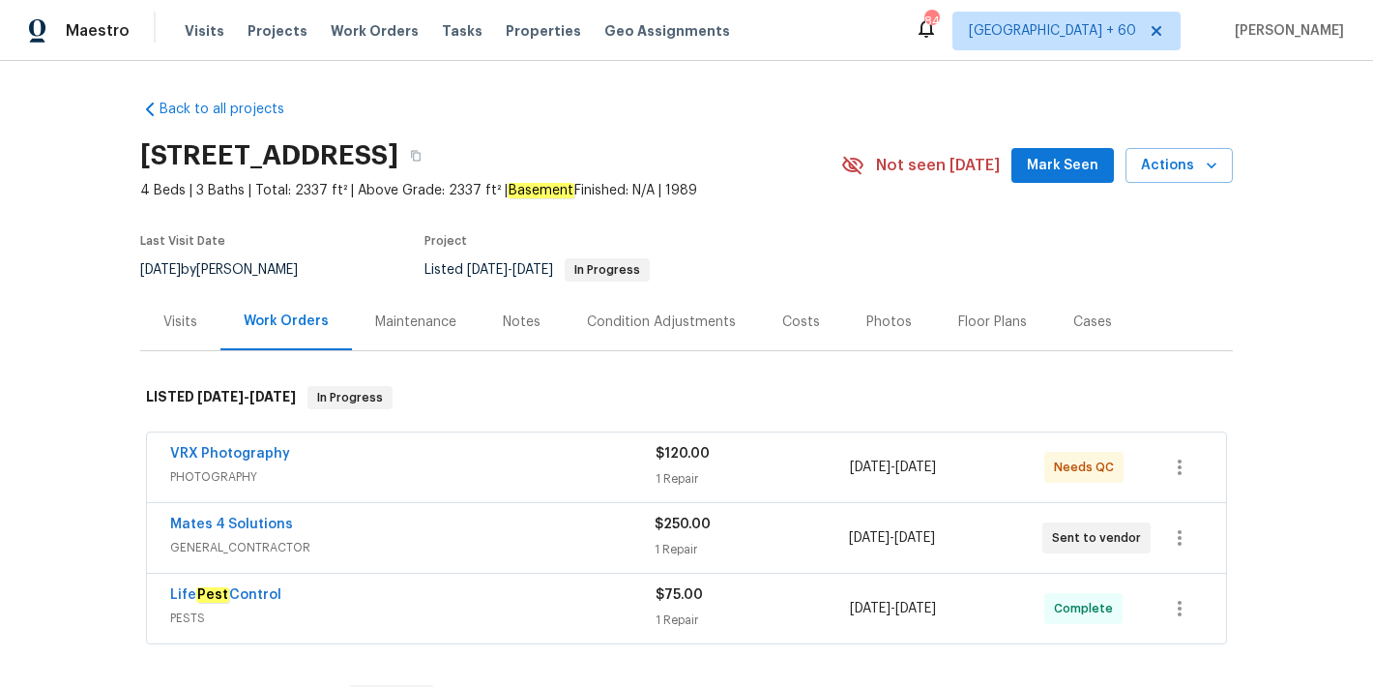
click at [1066, 165] on span "Mark Seen" at bounding box center [1063, 166] width 72 height 24
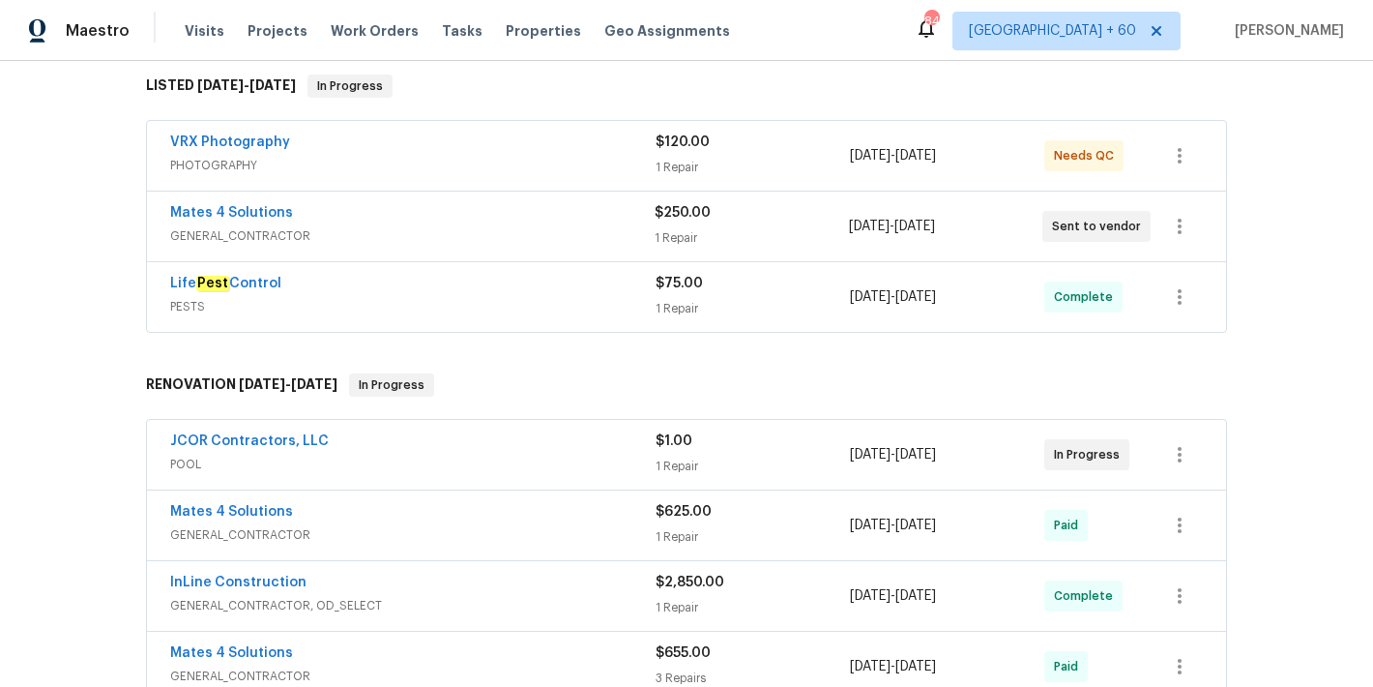
scroll to position [324, 0]
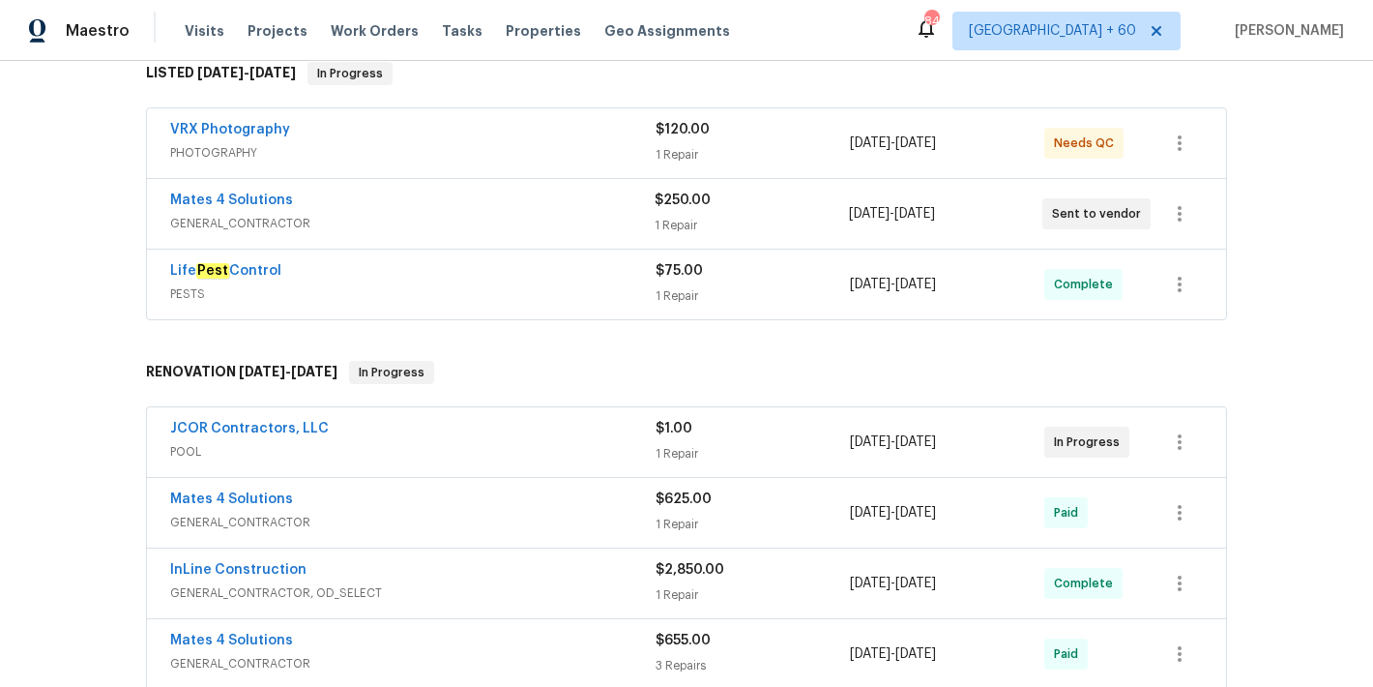
click at [528, 284] on span "PESTS" at bounding box center [413, 293] width 486 height 19
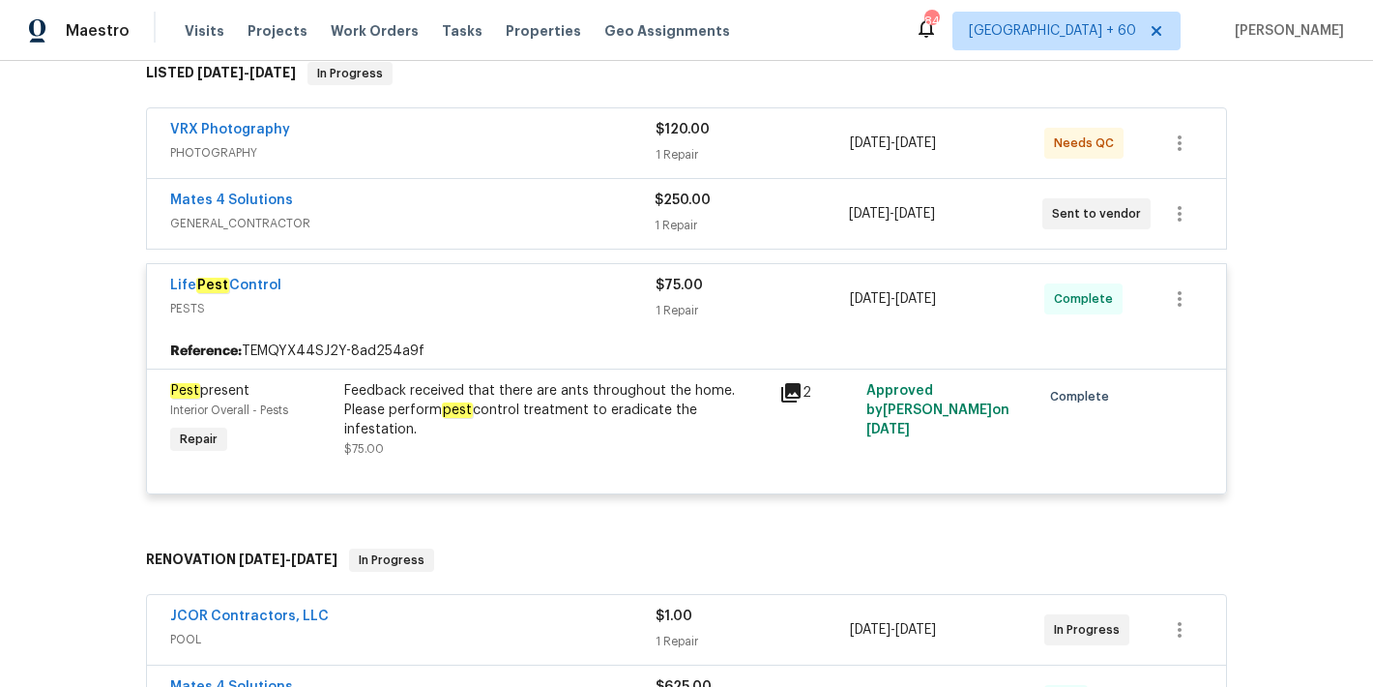
click at [537, 197] on div "Mates 4 Solutions" at bounding box center [412, 202] width 485 height 23
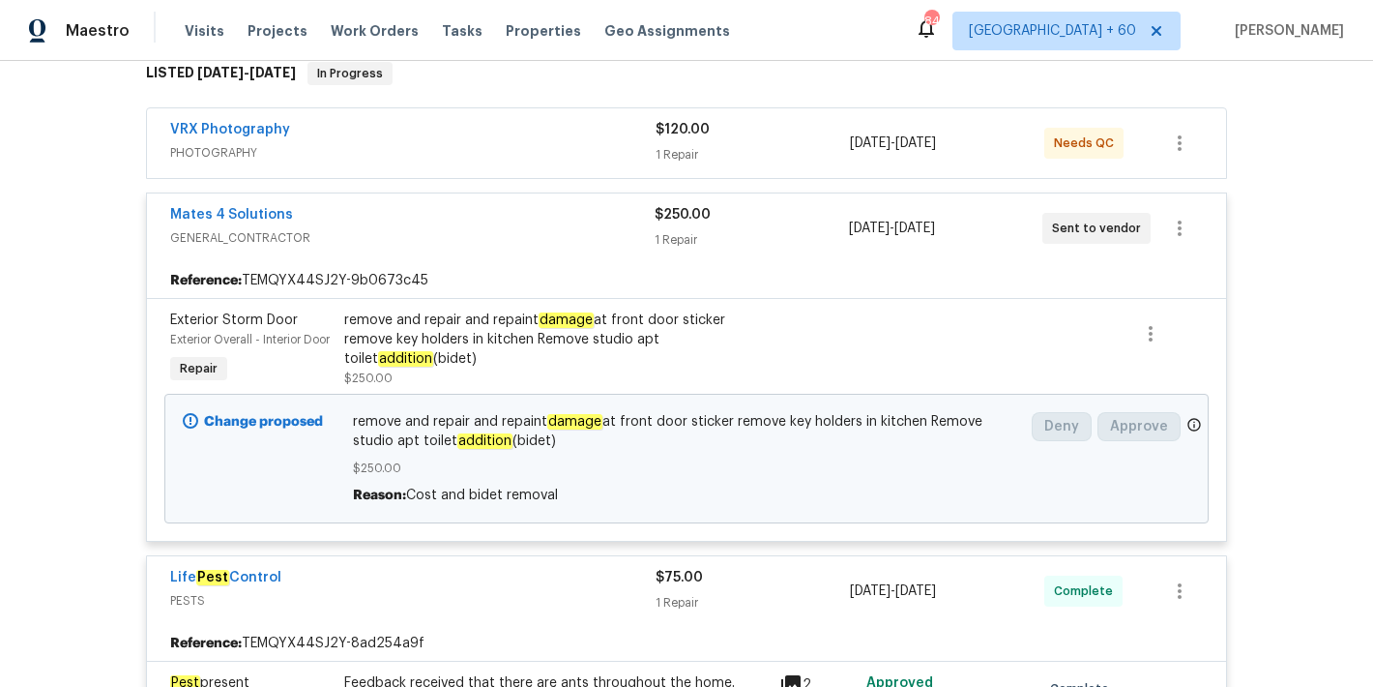
click at [533, 141] on div "VRX Photography" at bounding box center [413, 131] width 486 height 23
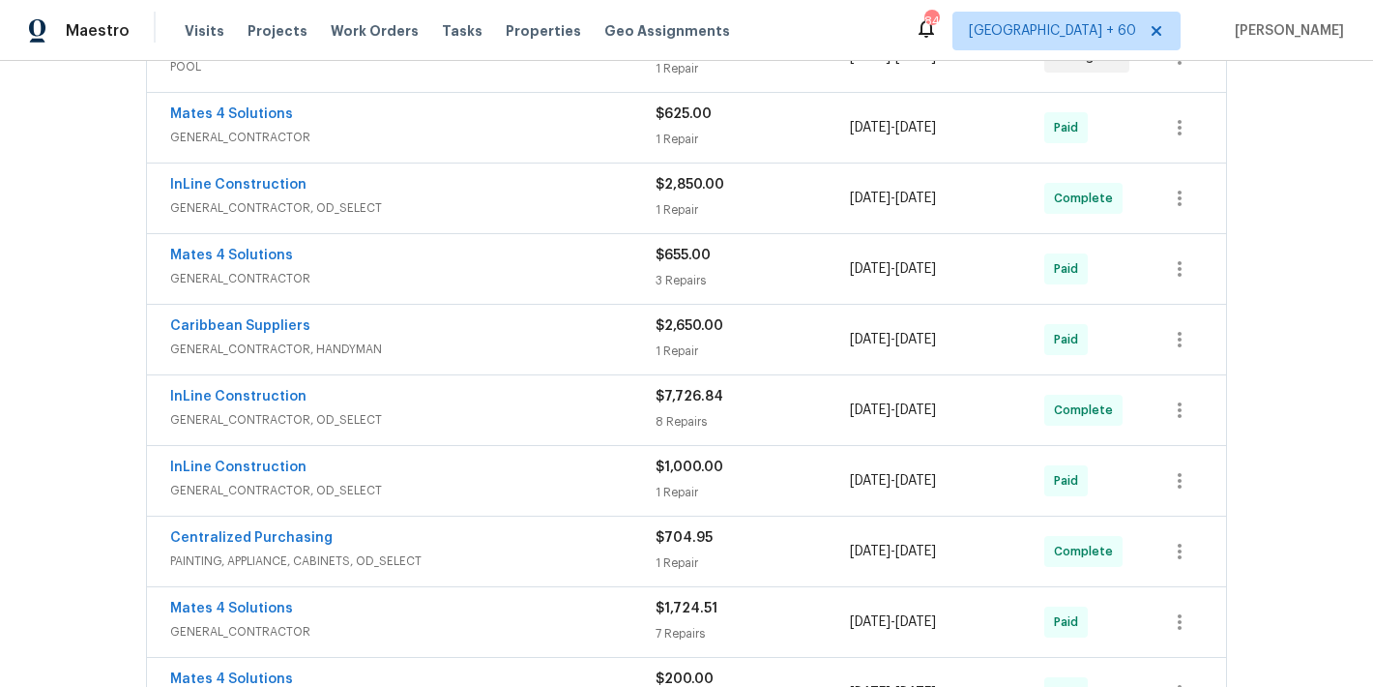
scroll to position [1410, 0]
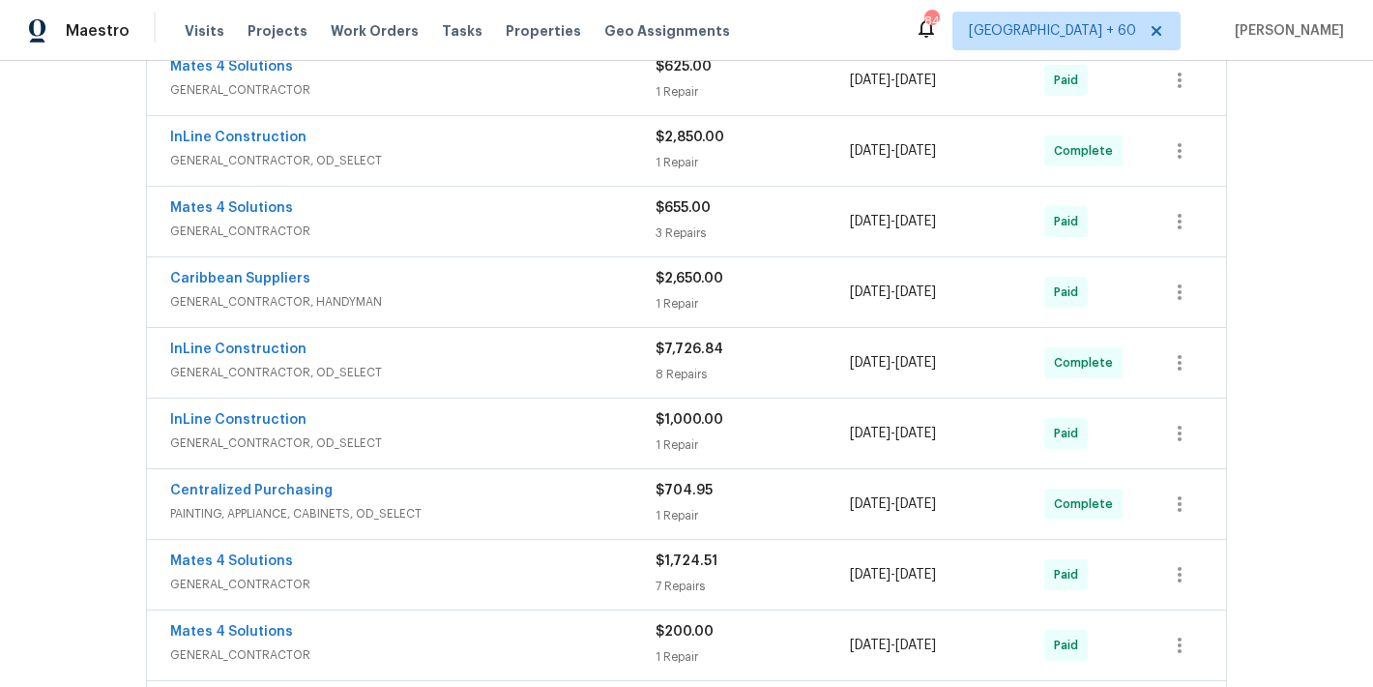
click at [577, 170] on span "GENERAL_CONTRACTOR, OD_SELECT" at bounding box center [413, 160] width 486 height 19
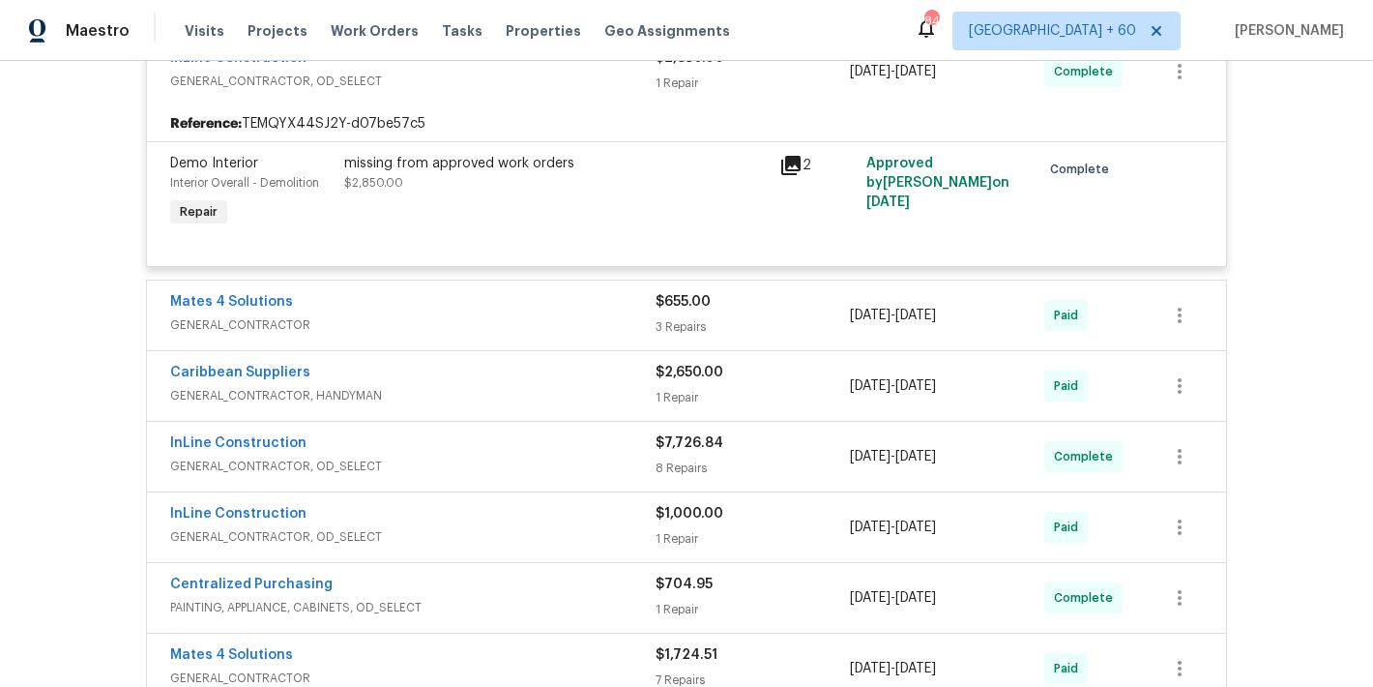
scroll to position [1496, 0]
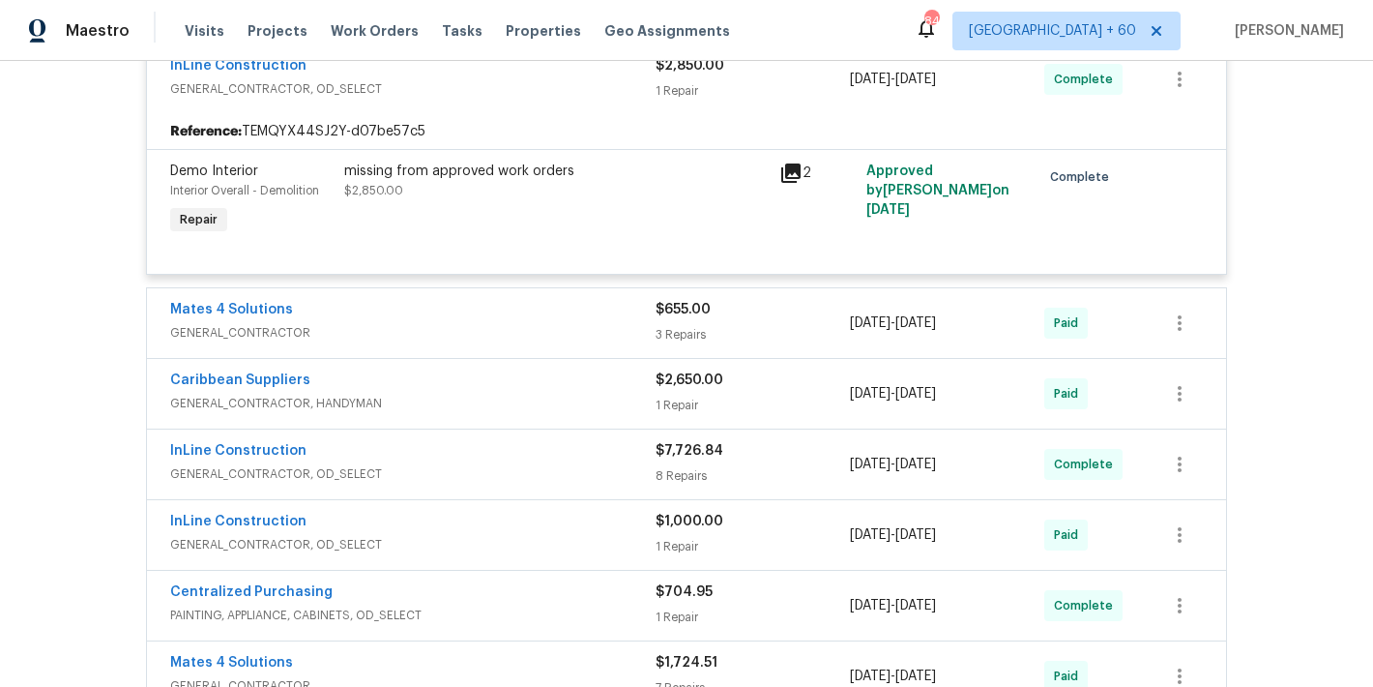
click at [1284, 294] on div "Back to all projects [STREET_ADDRESS] 4 Beds | 3 Baths | Total: 2337 ft² | Abov…" at bounding box center [686, 374] width 1373 height 626
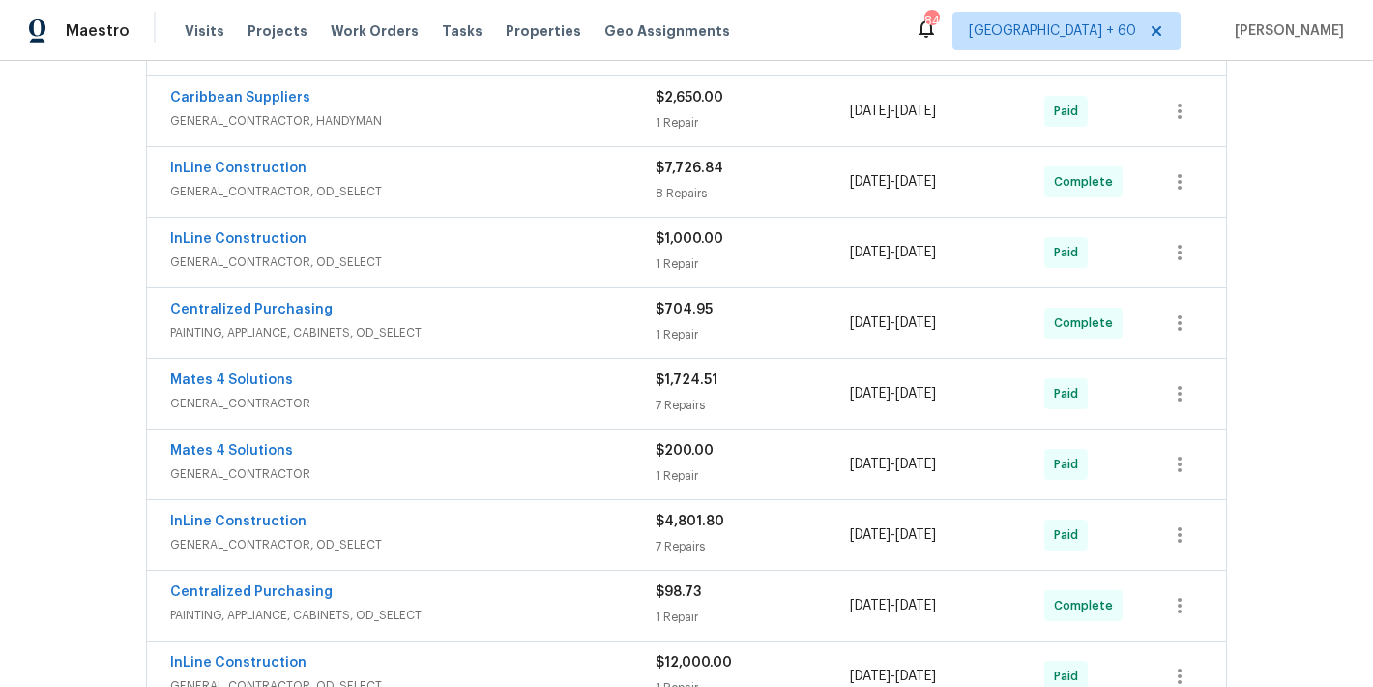
scroll to position [1641, 0]
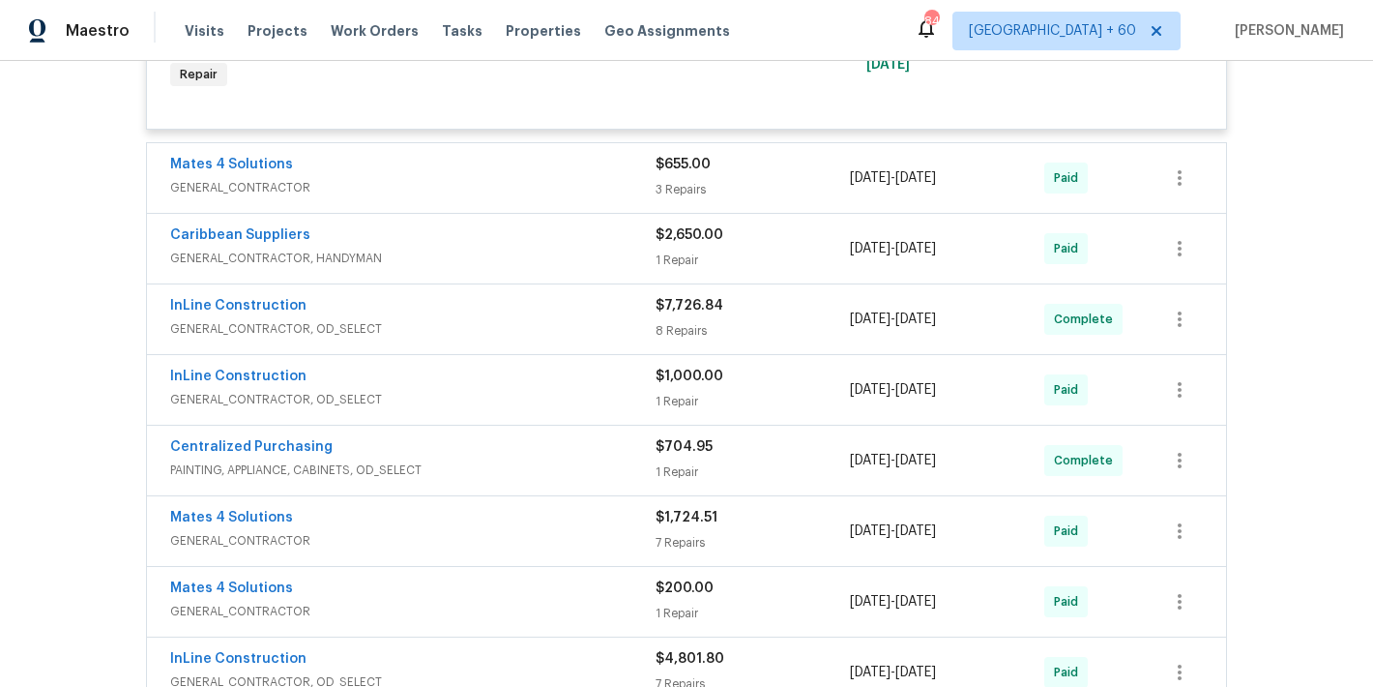
click at [625, 197] on span "GENERAL_CONTRACTOR" at bounding box center [413, 187] width 486 height 19
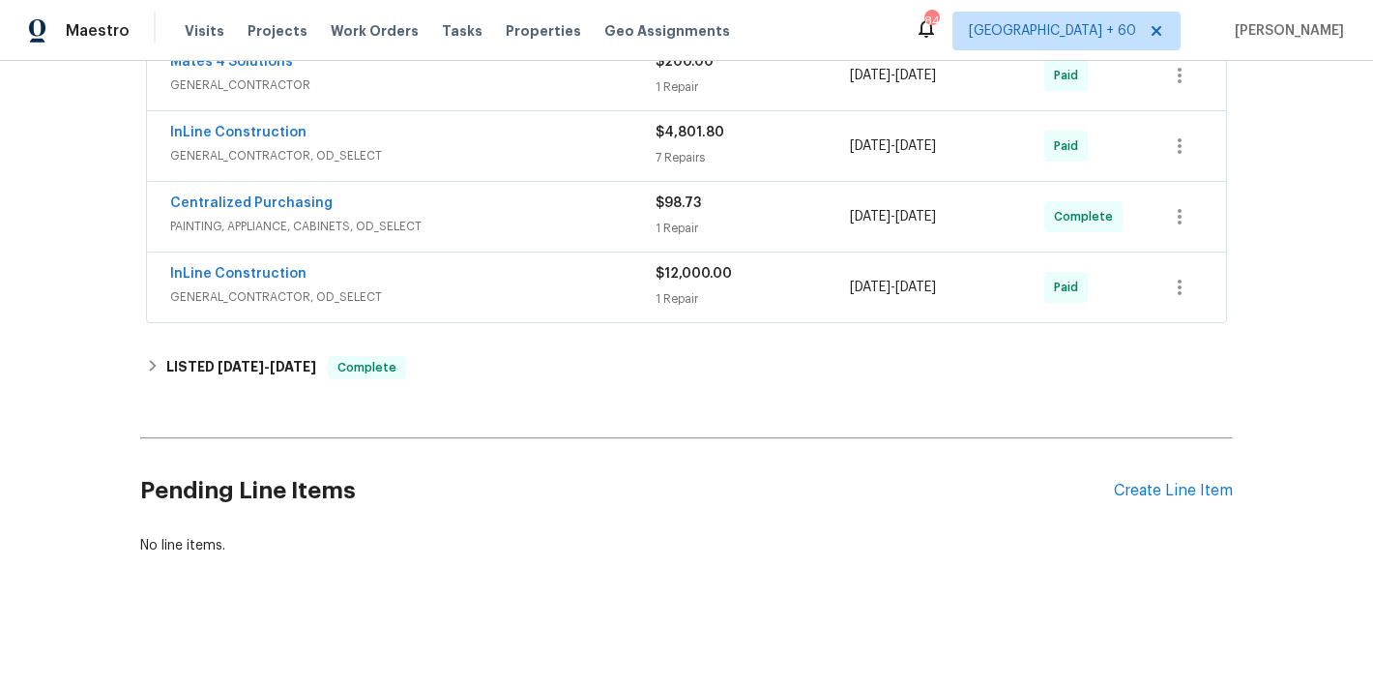
scroll to position [3237, 0]
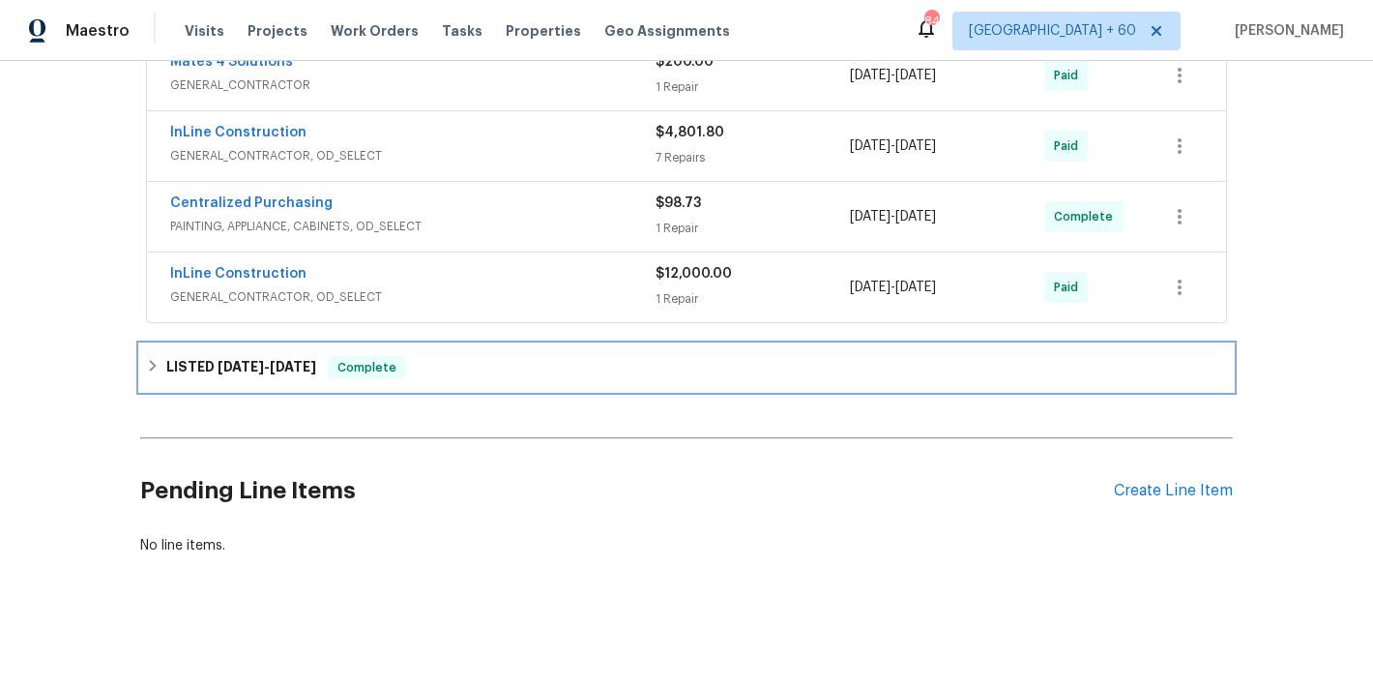
click at [262, 360] on span "[DATE] - [DATE]" at bounding box center [267, 367] width 99 height 14
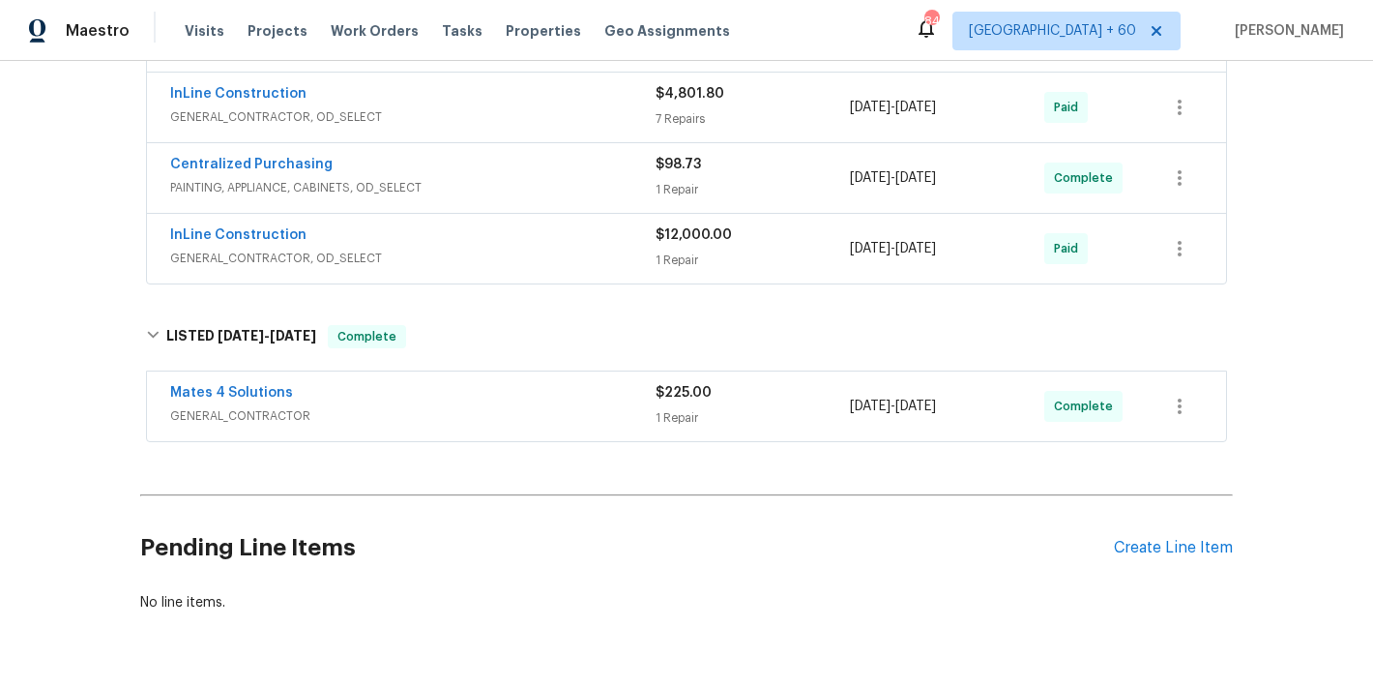
click at [548, 426] on span "GENERAL_CONTRACTOR" at bounding box center [413, 415] width 486 height 19
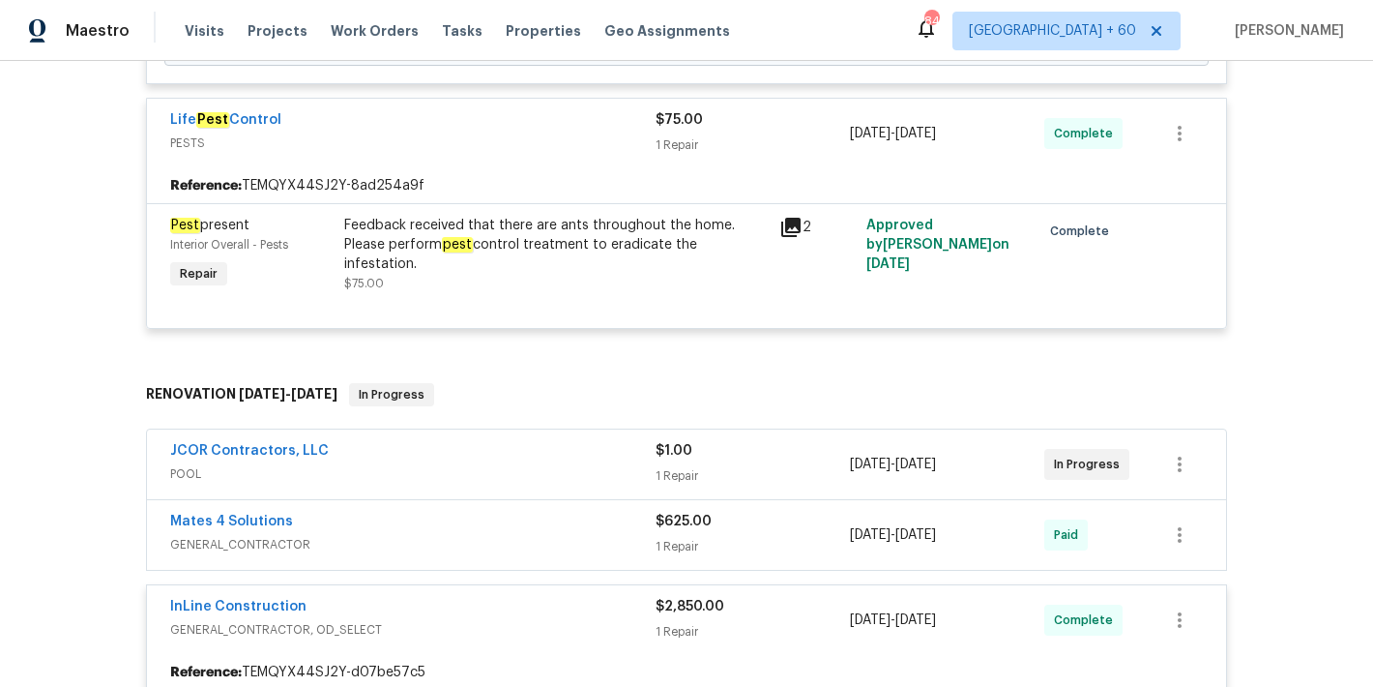
scroll to position [989, 0]
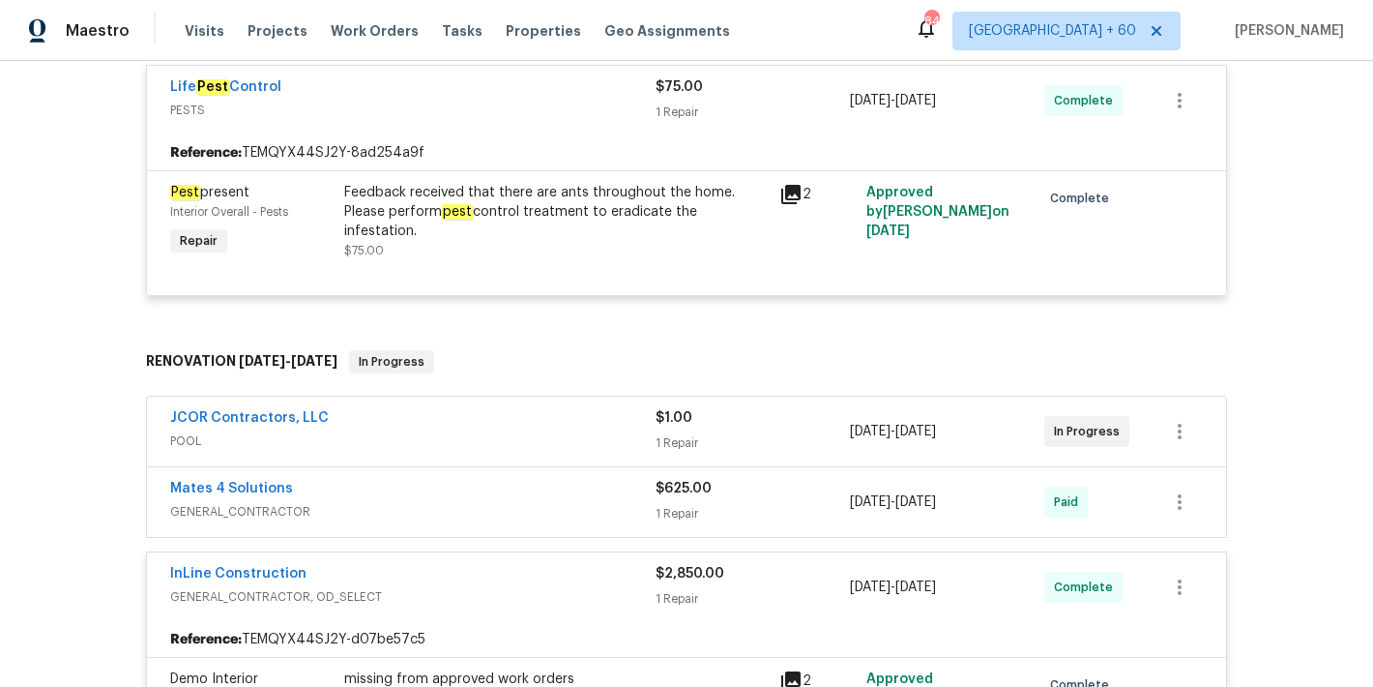
click at [504, 225] on div "Feedback received that there are ants throughout the home. Please perform pest …" at bounding box center [556, 212] width 424 height 58
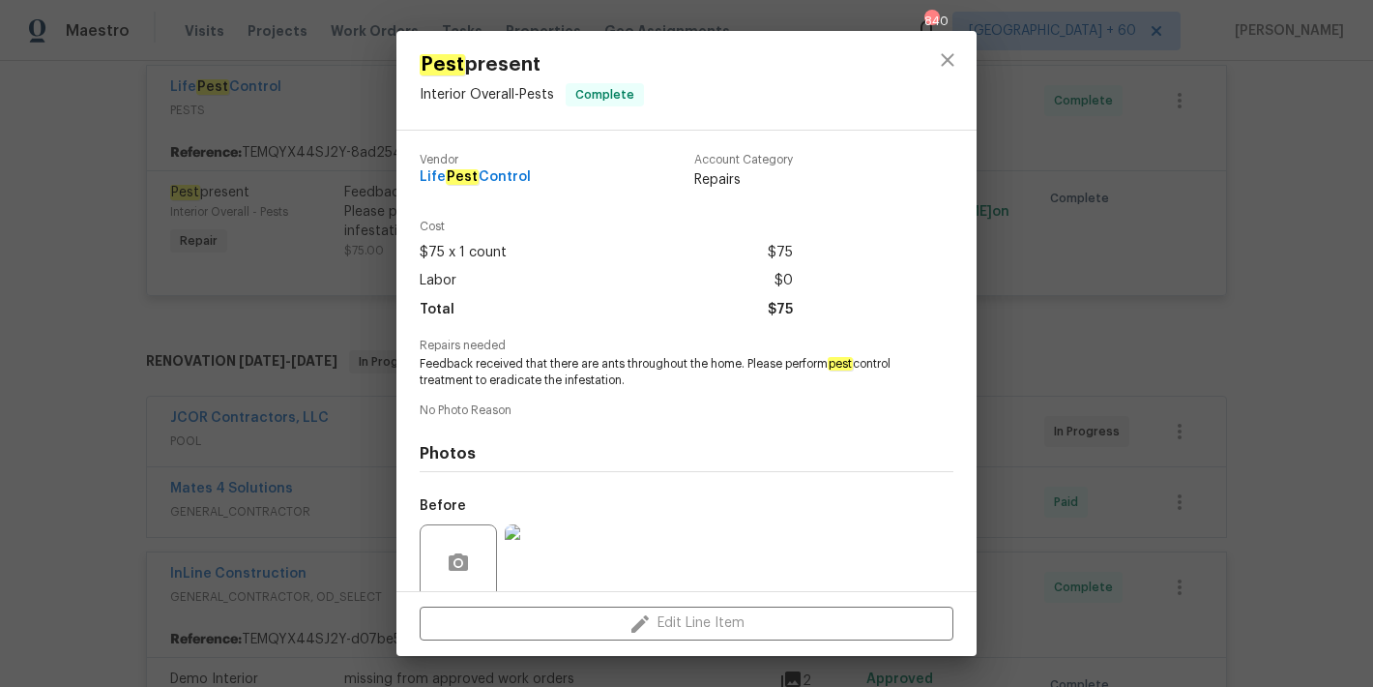
click at [722, 416] on span "No Photo Reason" at bounding box center [687, 410] width 534 height 13
drag, startPoint x: 768, startPoint y: 384, endPoint x: 789, endPoint y: 367, distance: 27.5
click at [789, 367] on span "Feedback received that there are ants throughout the home. Please perform pest …" at bounding box center [660, 372] width 481 height 33
copy span "perform pest control treatment to eradicate the infestation."
drag, startPoint x: 551, startPoint y: 176, endPoint x: 372, endPoint y: 176, distance: 178.9
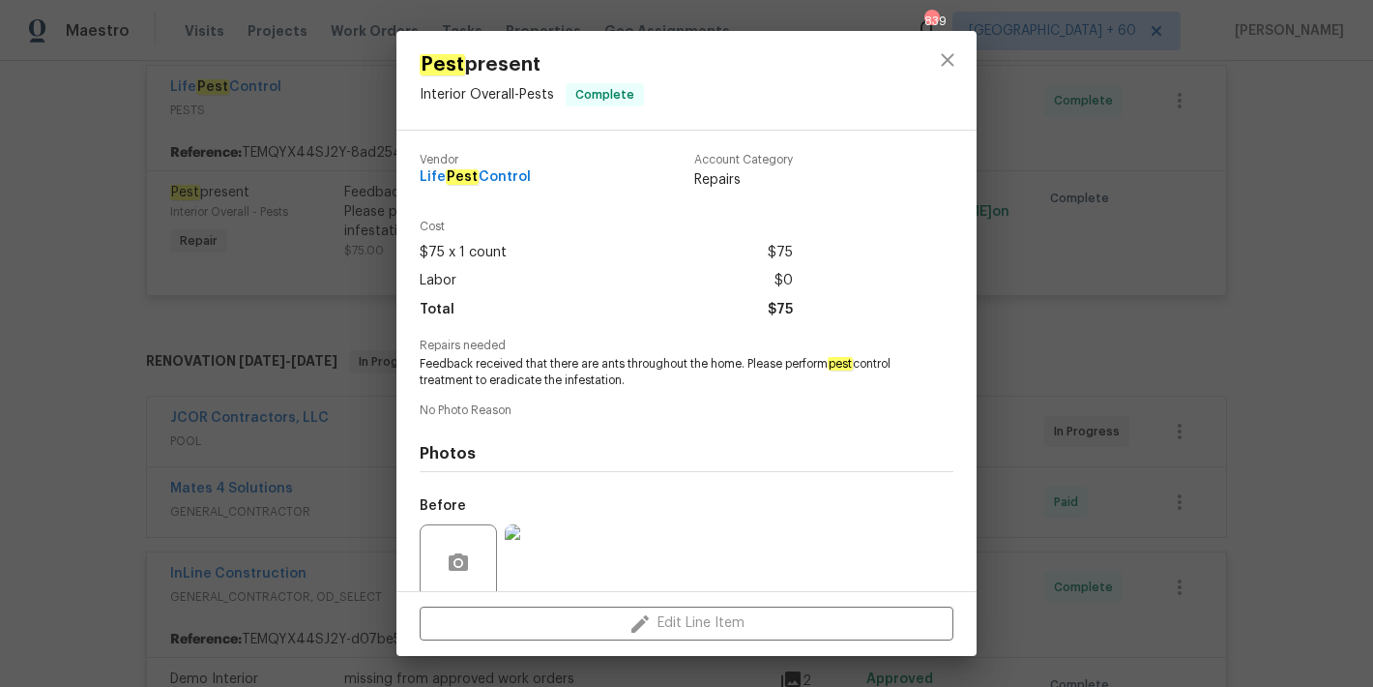
click at [372, 176] on div "Pest present Interior Overall - Pests Complete Vendor Life Pest Control Account…" at bounding box center [686, 343] width 1373 height 687
copy span "Life Pest Control"
click at [941, 62] on icon "close" at bounding box center [947, 59] width 23 height 23
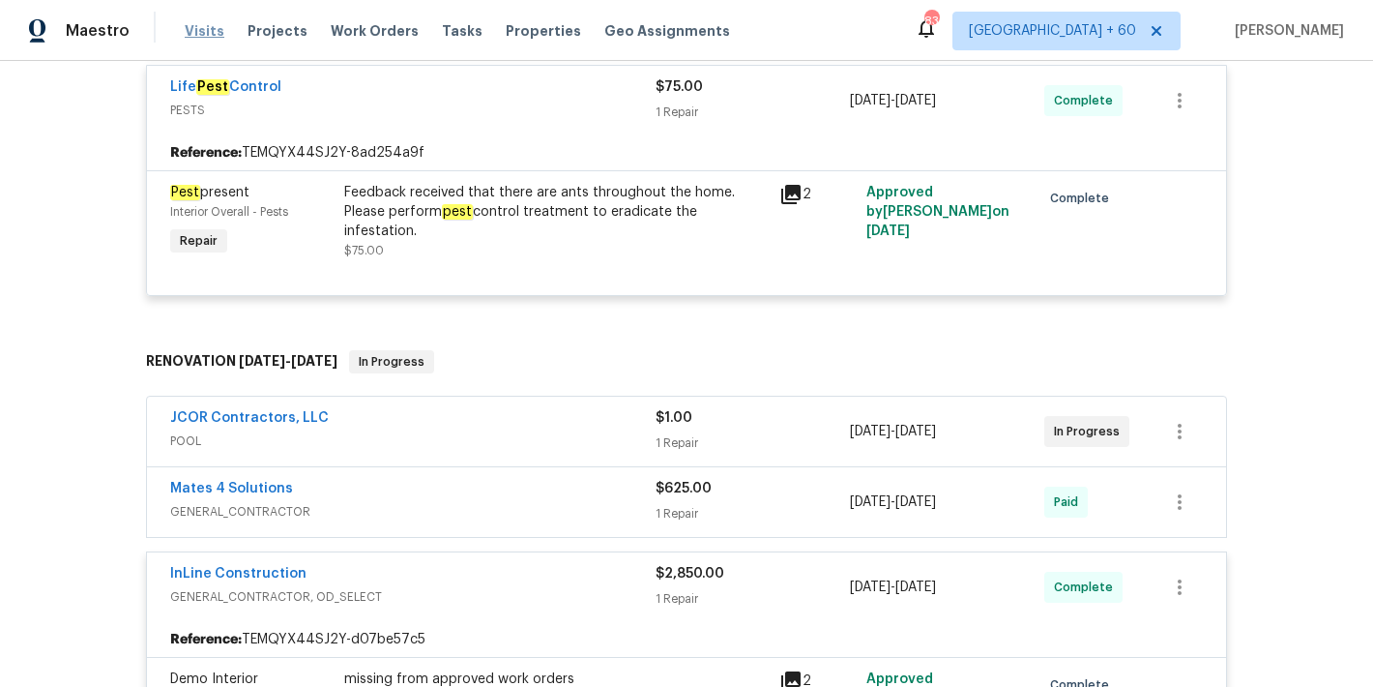
click at [191, 38] on span "Visits" at bounding box center [205, 30] width 40 height 19
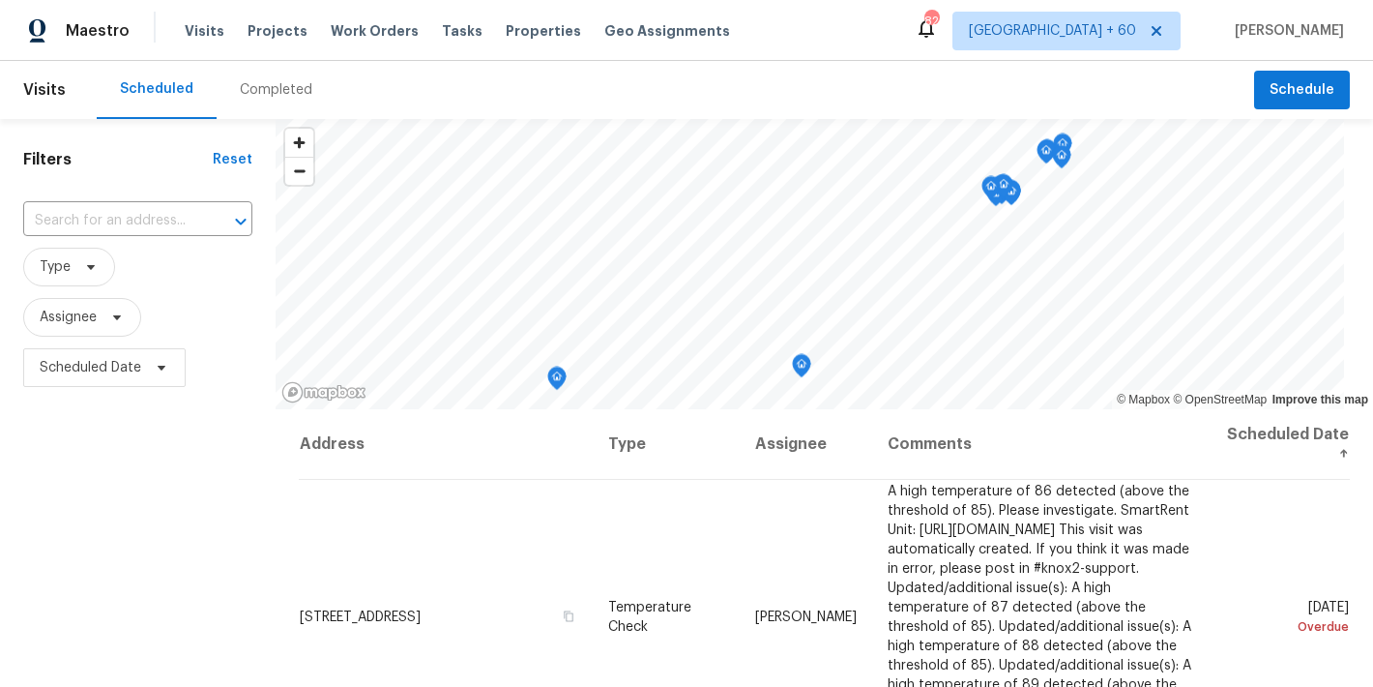
click at [277, 89] on div "Completed" at bounding box center [276, 89] width 73 height 19
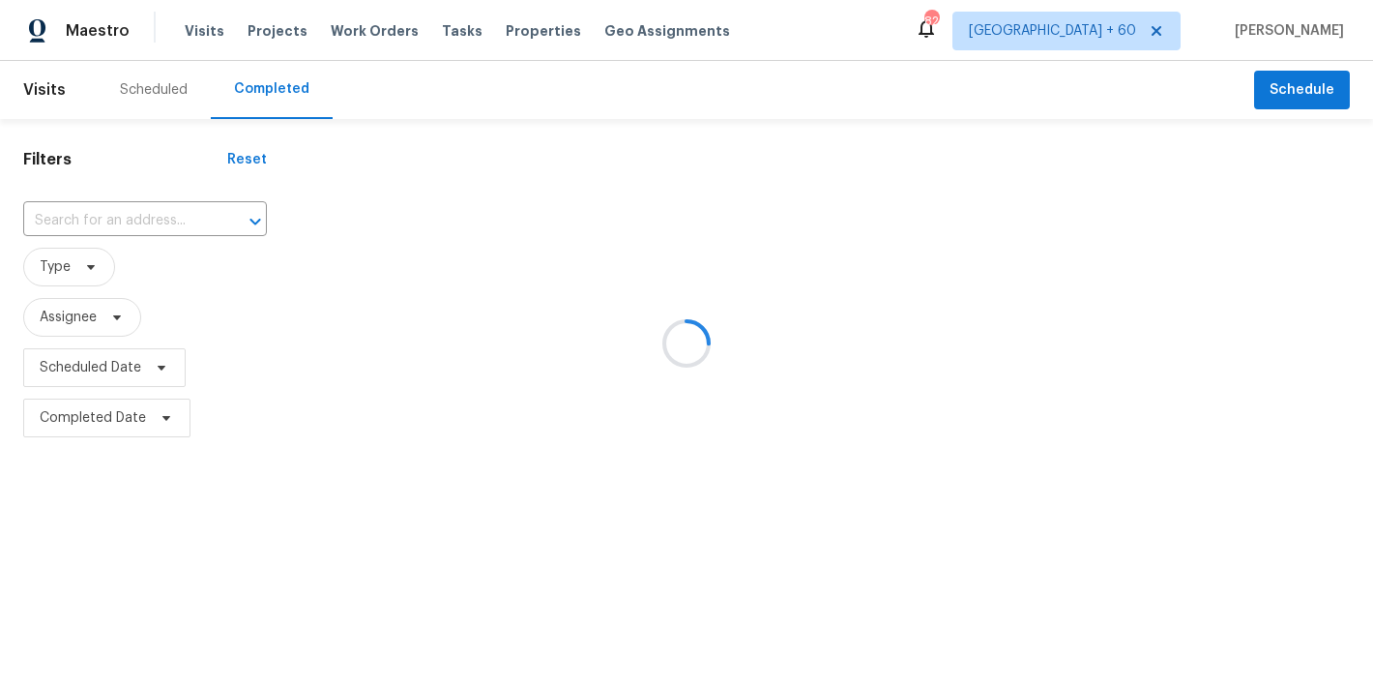
click at [75, 221] on div at bounding box center [686, 343] width 1373 height 687
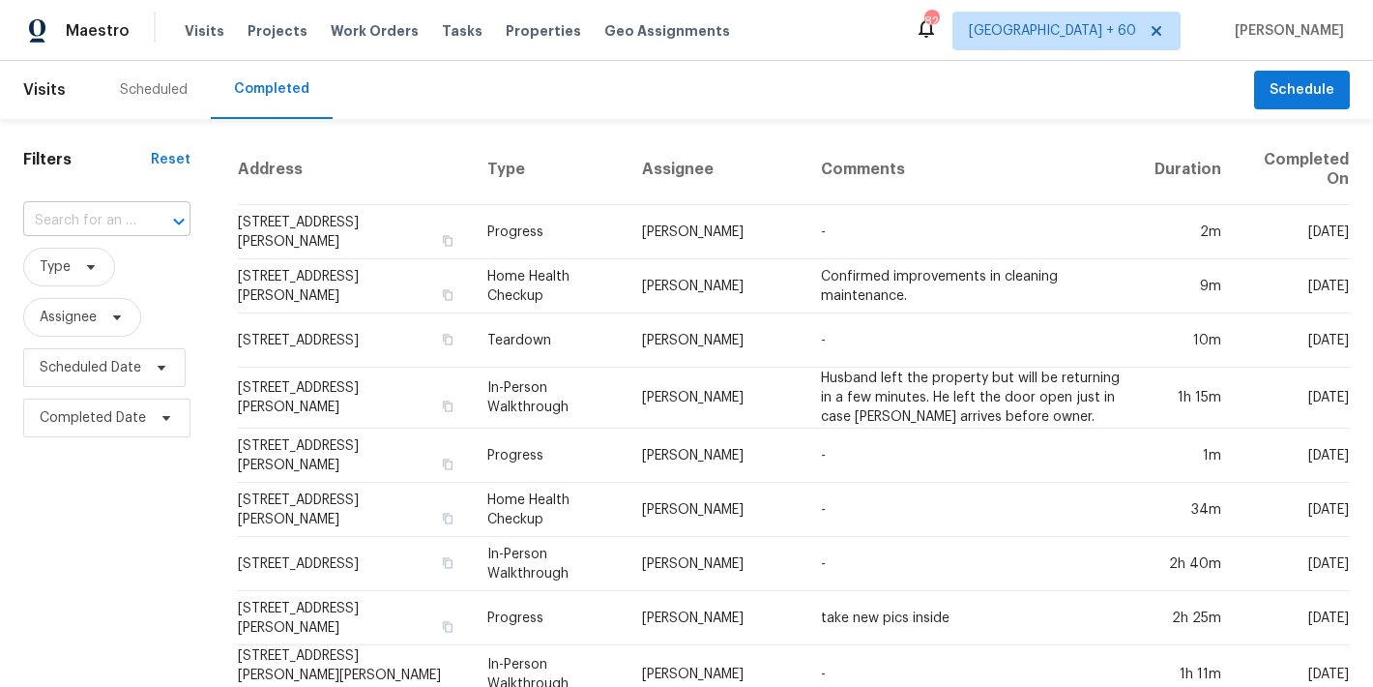
click at [90, 222] on input "text" at bounding box center [79, 221] width 113 height 30
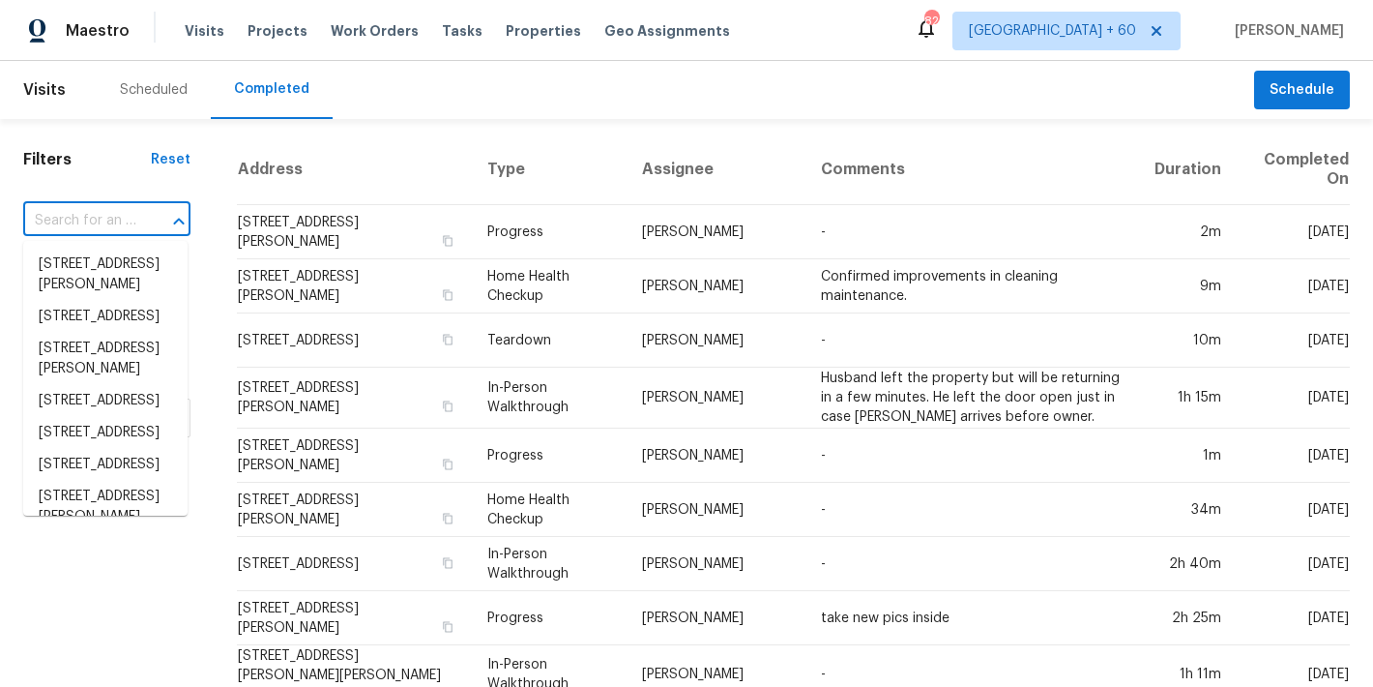
paste input "[STREET_ADDRESS][PERSON_NAME]"
type input "[STREET_ADDRESS][PERSON_NAME]"
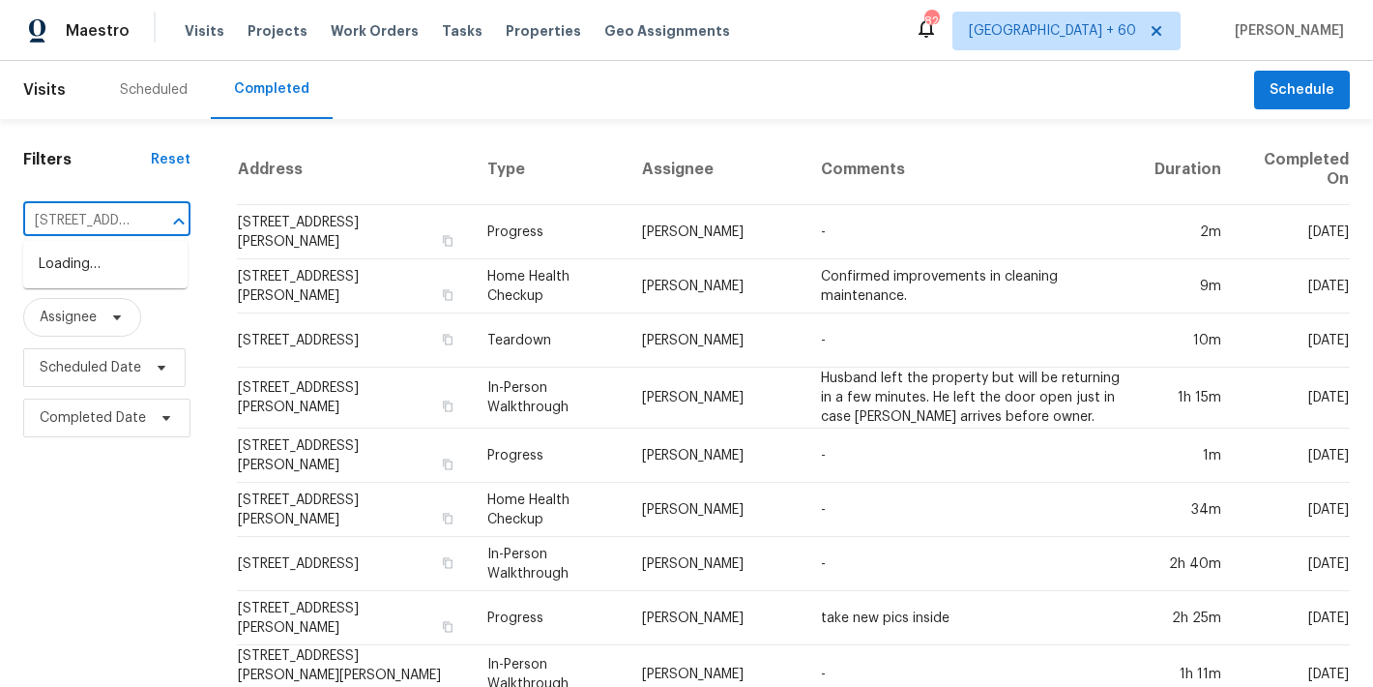
scroll to position [0, 102]
click at [56, 256] on li "[STREET_ADDRESS][PERSON_NAME]" at bounding box center [105, 275] width 164 height 52
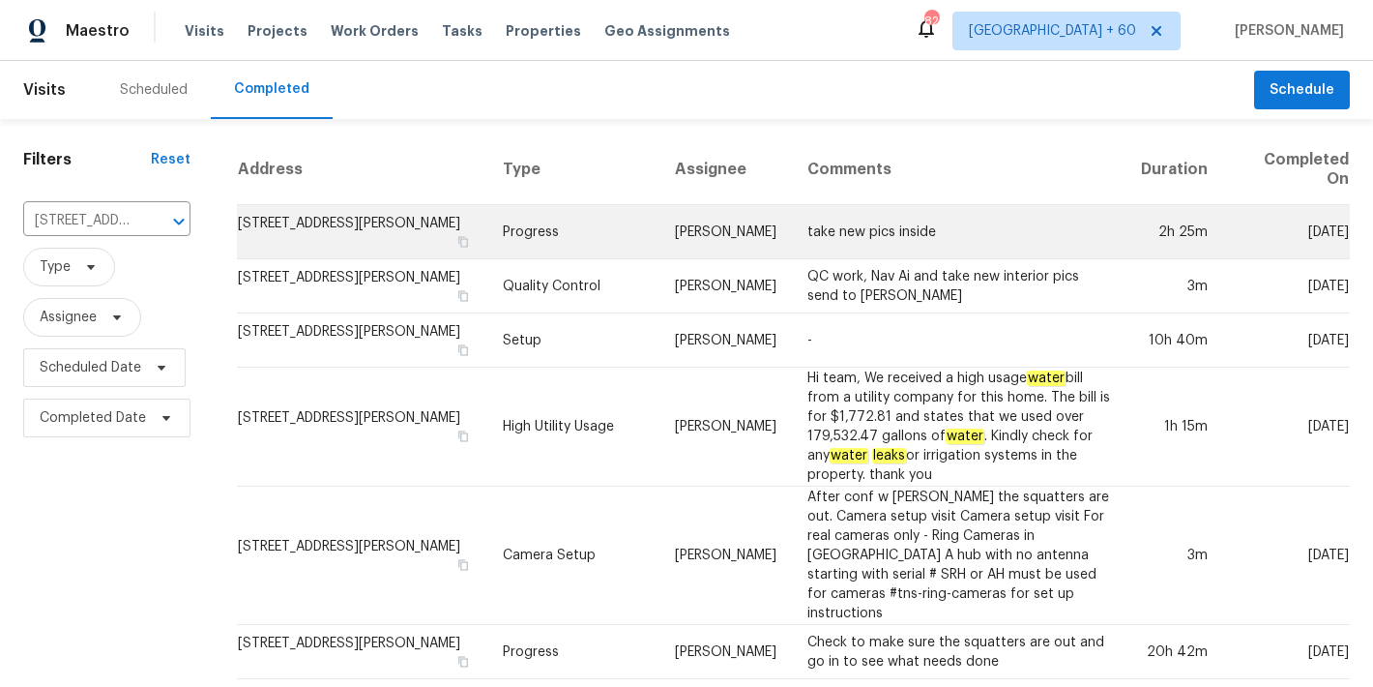
click at [257, 224] on td "[STREET_ADDRESS][PERSON_NAME]" at bounding box center [362, 232] width 251 height 54
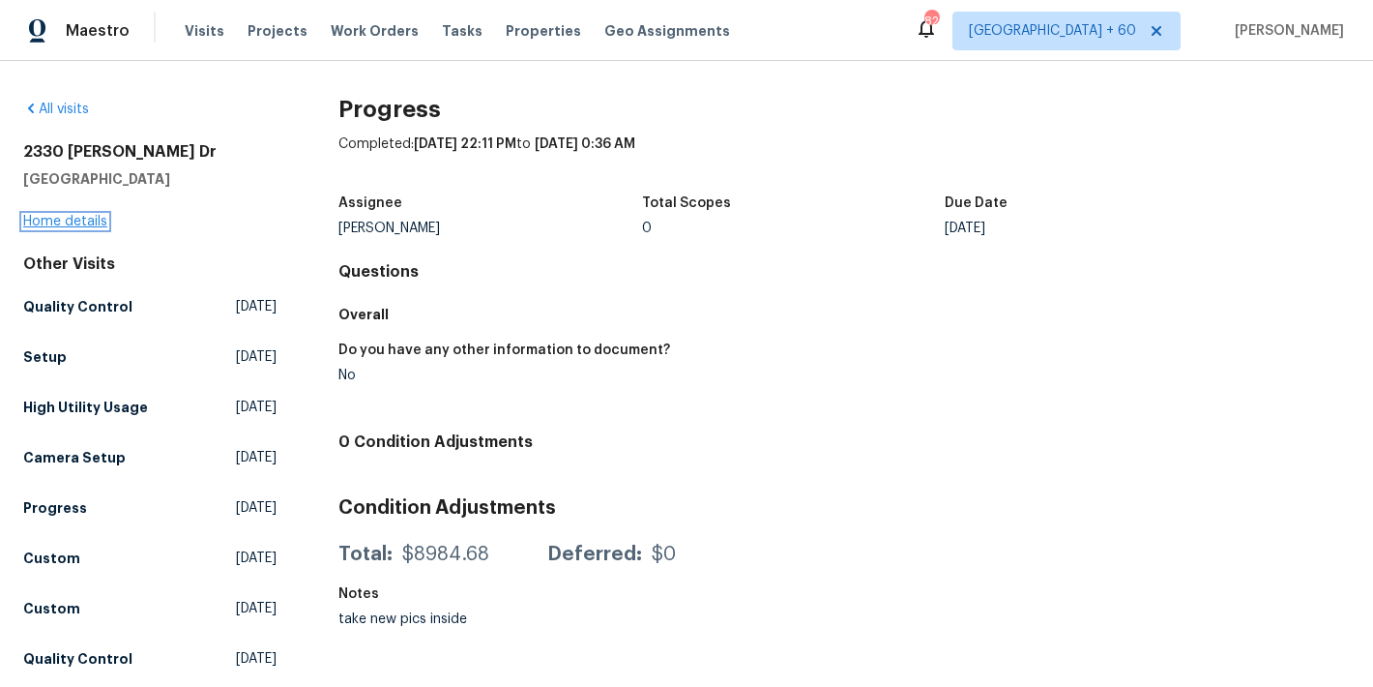
click at [78, 225] on link "Home details" at bounding box center [65, 222] width 84 height 14
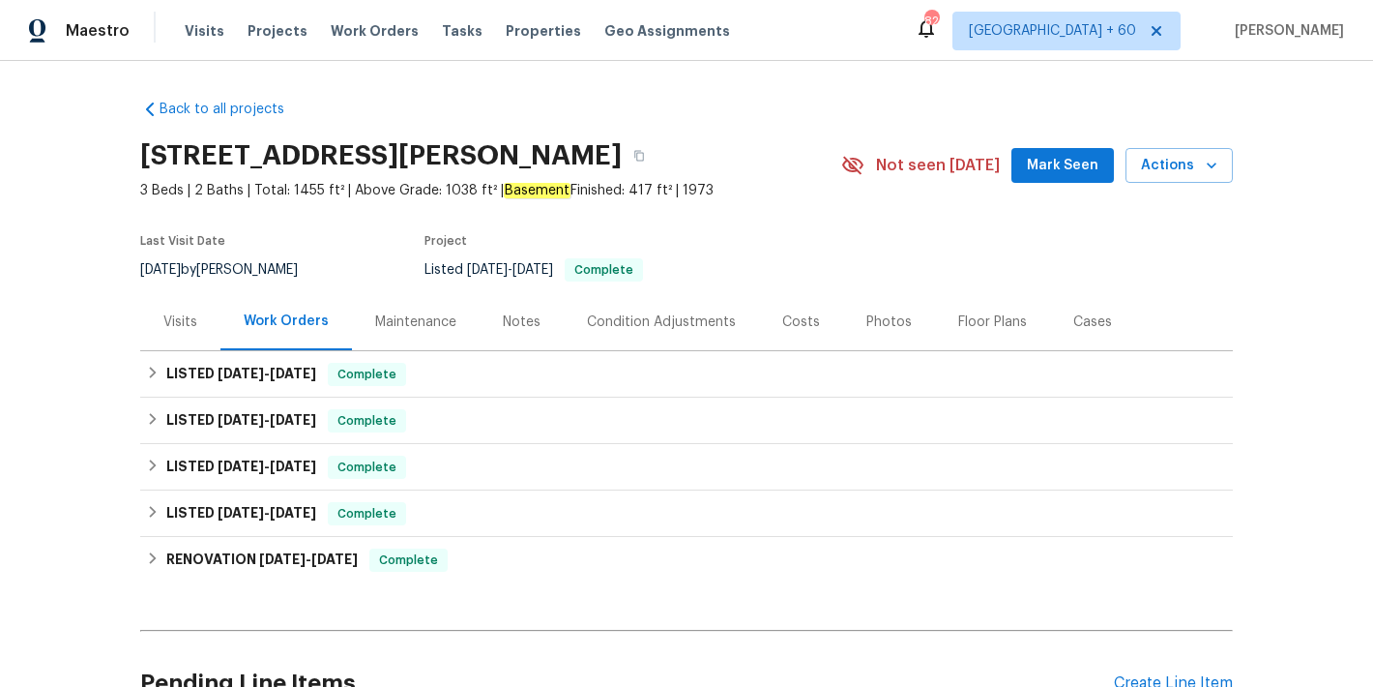
click at [1055, 174] on span "Mark Seen" at bounding box center [1063, 166] width 72 height 24
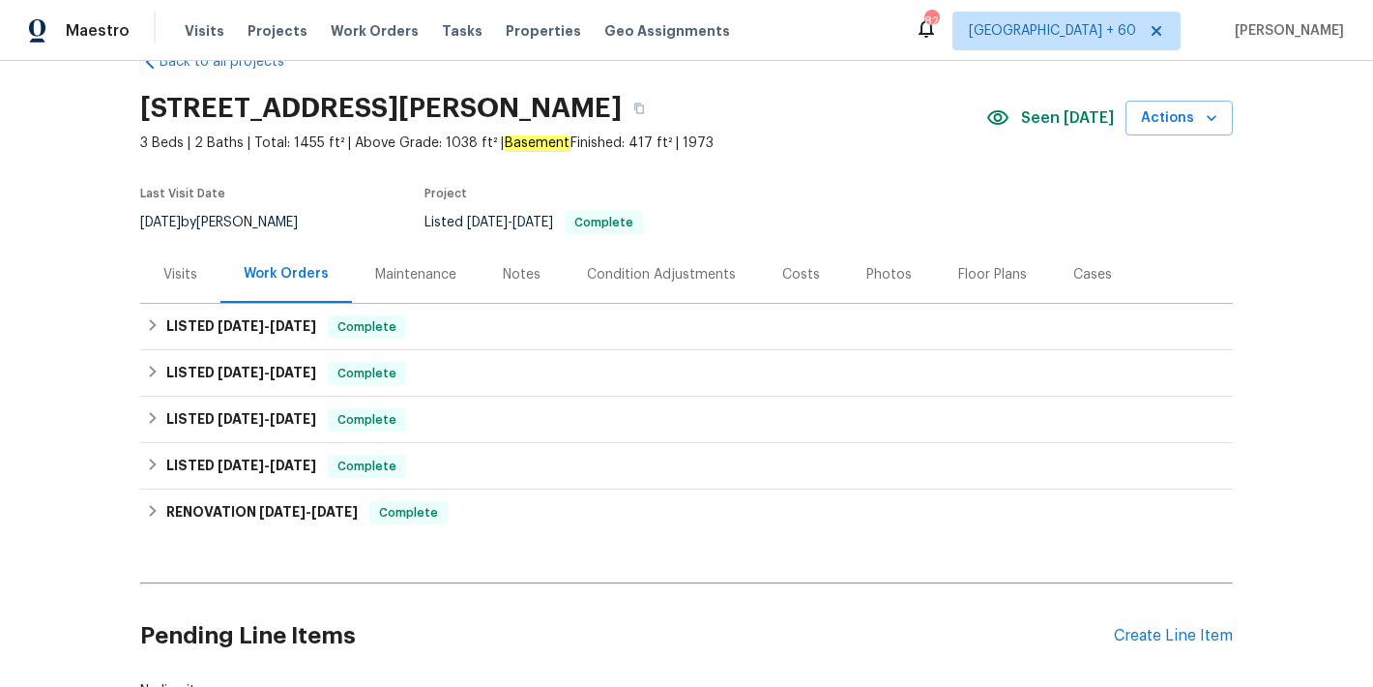
scroll to position [83, 0]
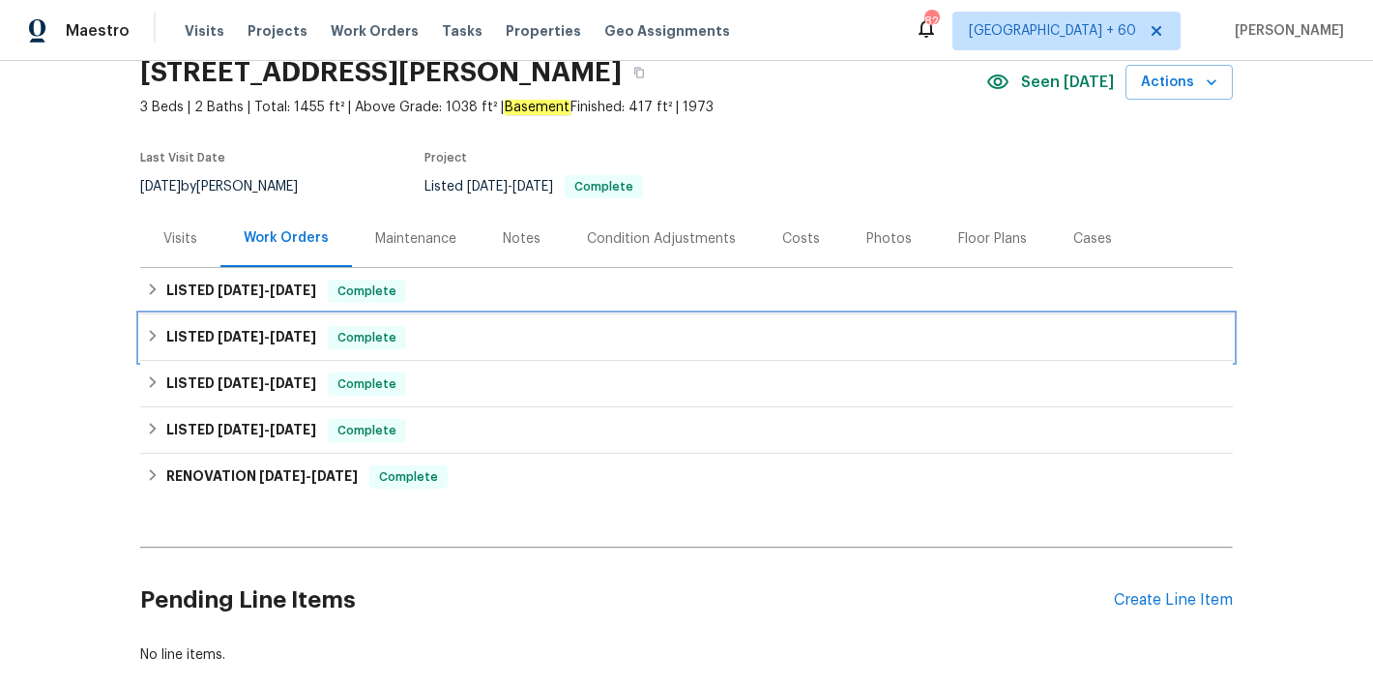
click at [447, 349] on div "LISTED [DATE] - [DATE] Complete" at bounding box center [686, 337] width 1093 height 46
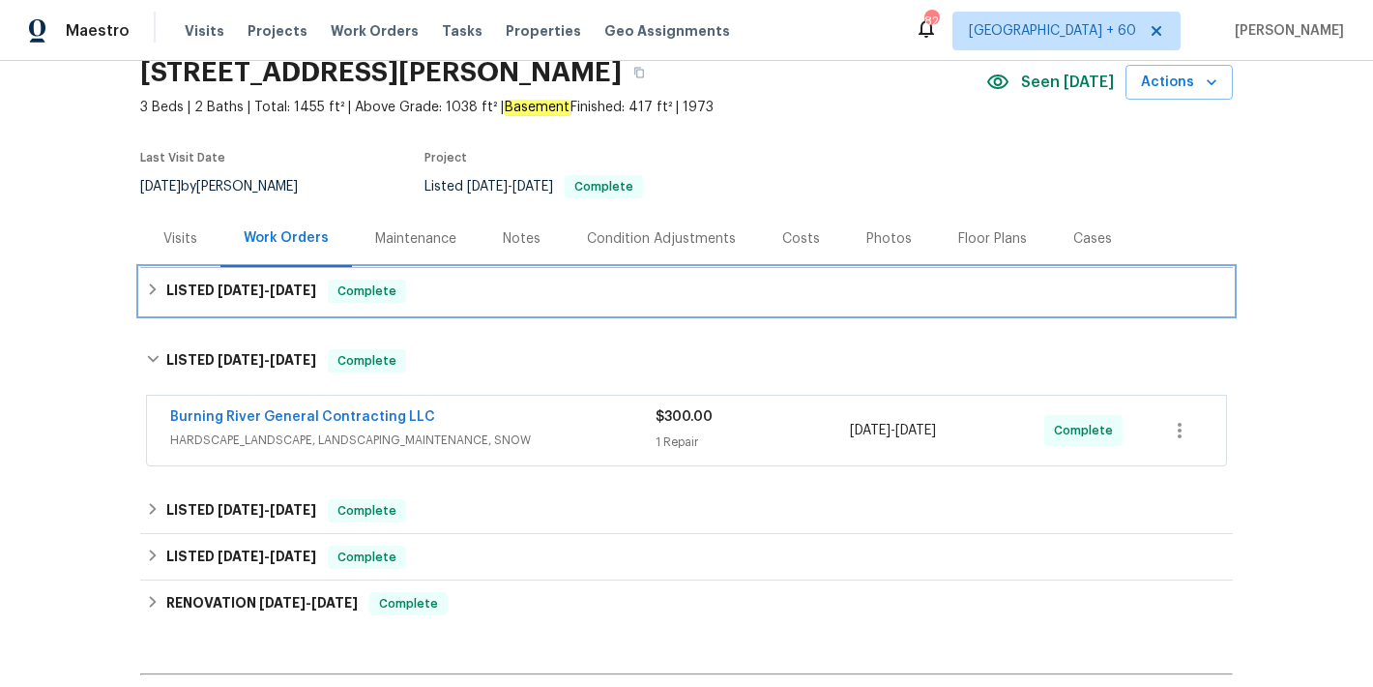
click at [450, 295] on div "LISTED [DATE] - [DATE] Complete" at bounding box center [686, 291] width 1081 height 23
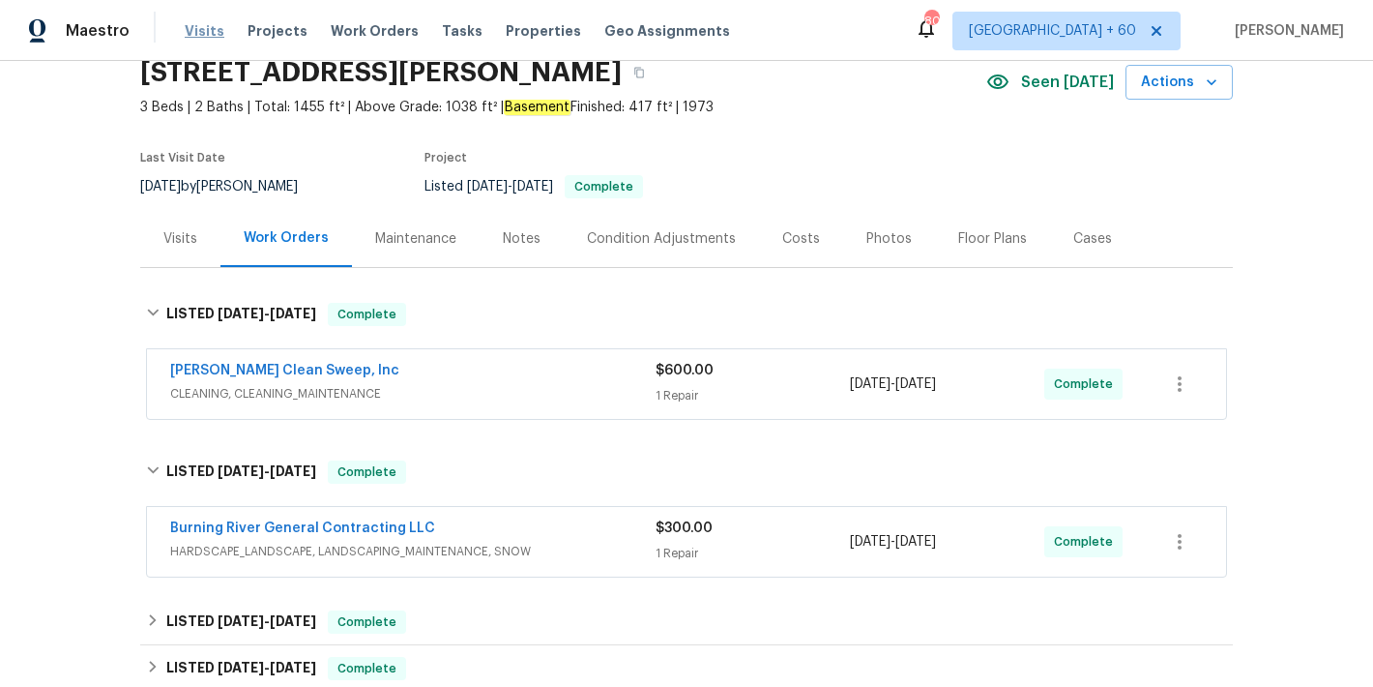
click at [209, 35] on span "Visits" at bounding box center [205, 30] width 40 height 19
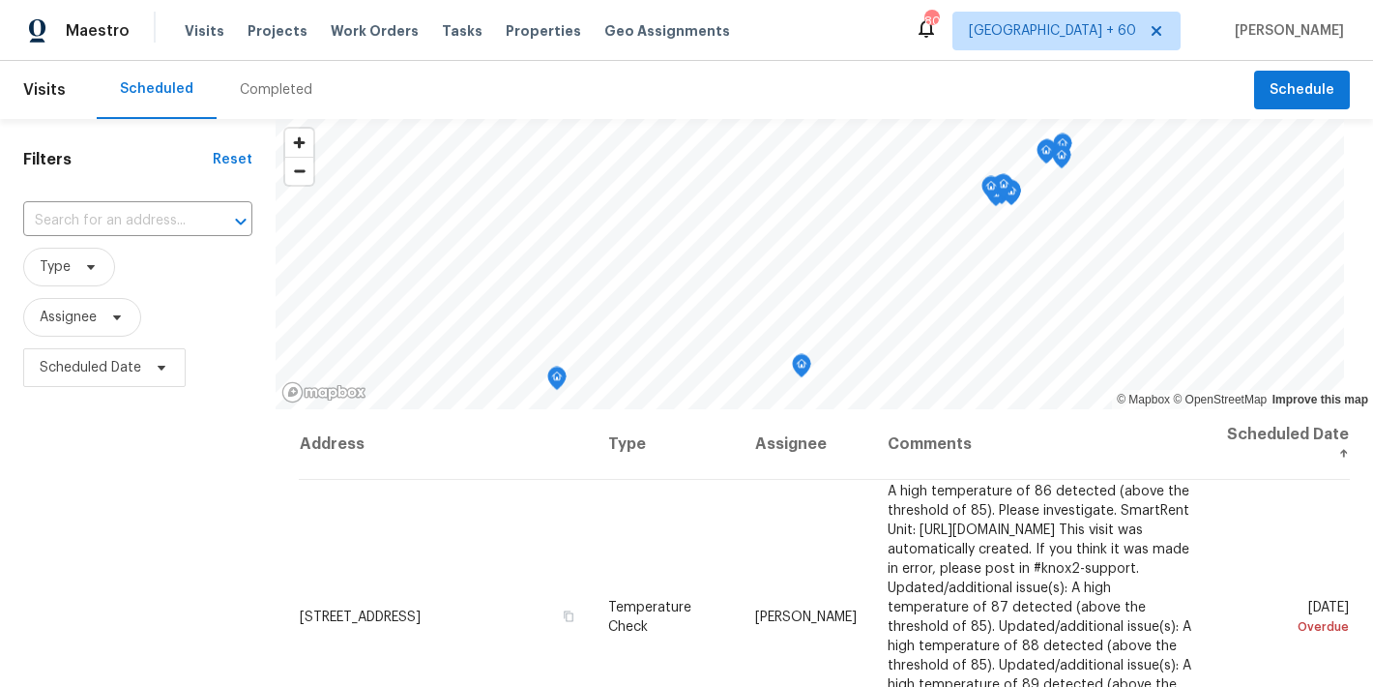
click at [275, 94] on div "Completed" at bounding box center [276, 89] width 73 height 19
